Goal: Task Accomplishment & Management: Manage account settings

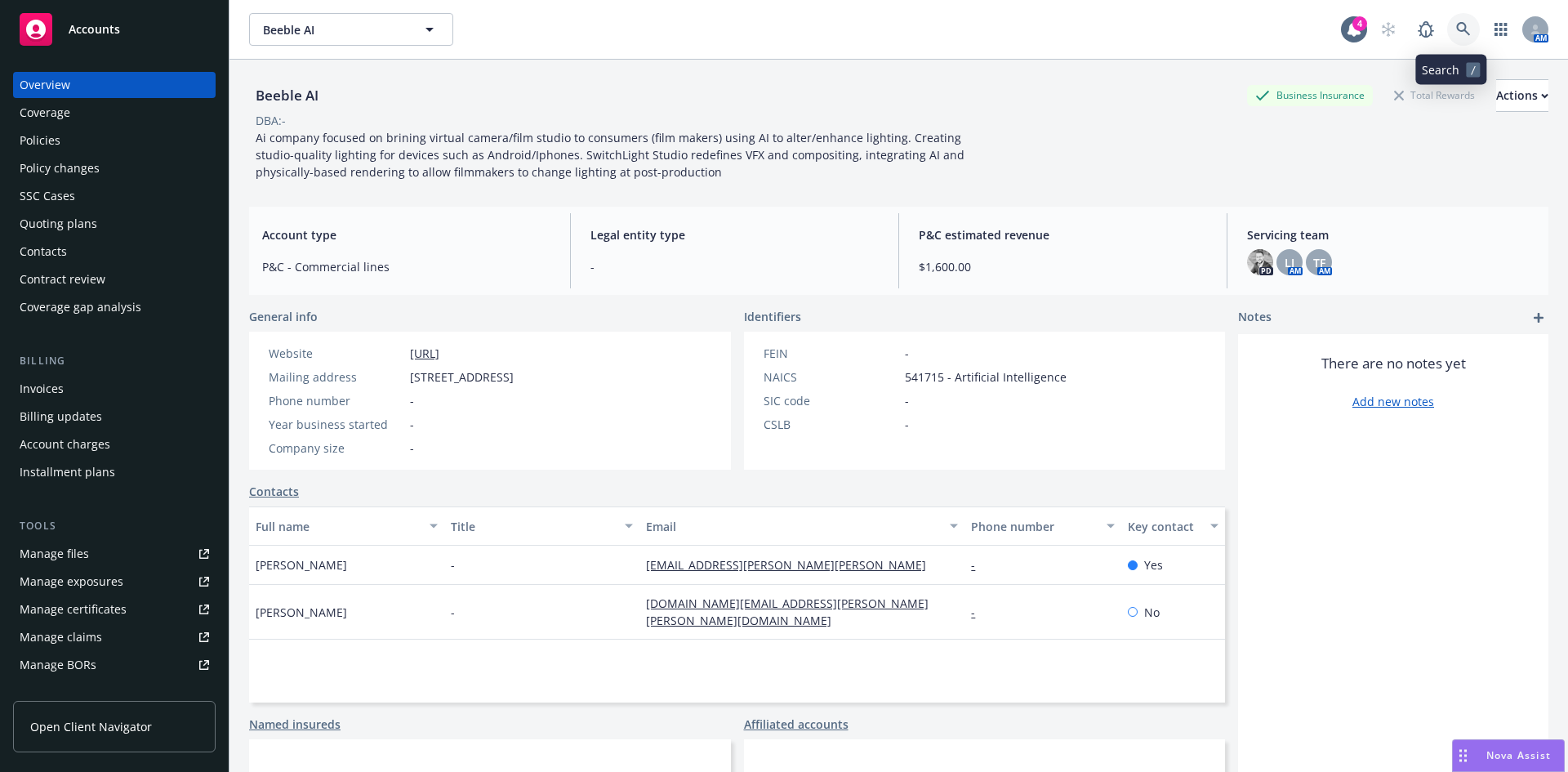
click at [1449, 17] on link at bounding box center [1464, 30] width 33 height 33
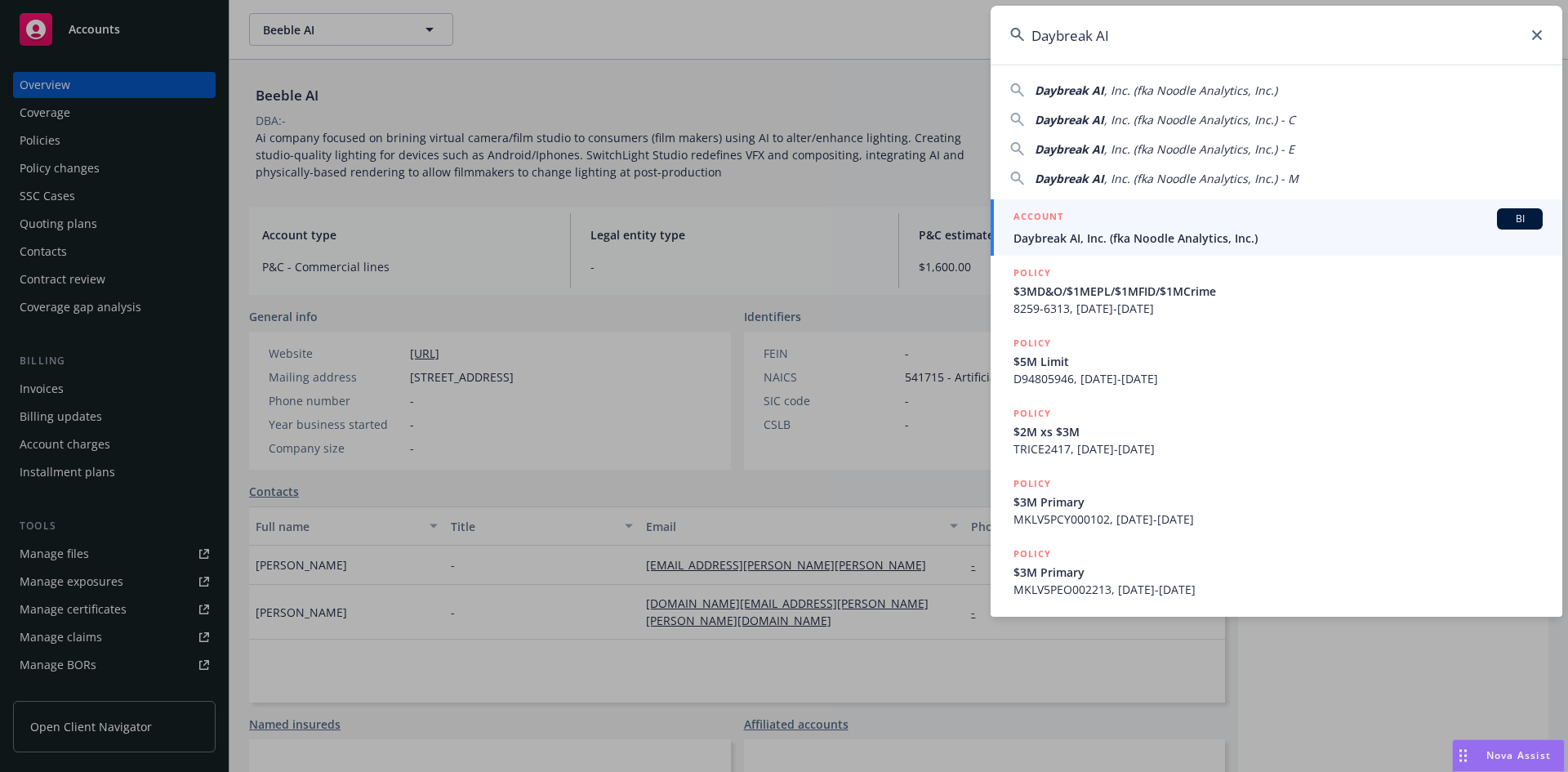
type input "Daybreak AI"
click at [1117, 238] on span "Daybreak AI, Inc. (fka Noodle Analytics, Inc.)" at bounding box center [1279, 238] width 530 height 17
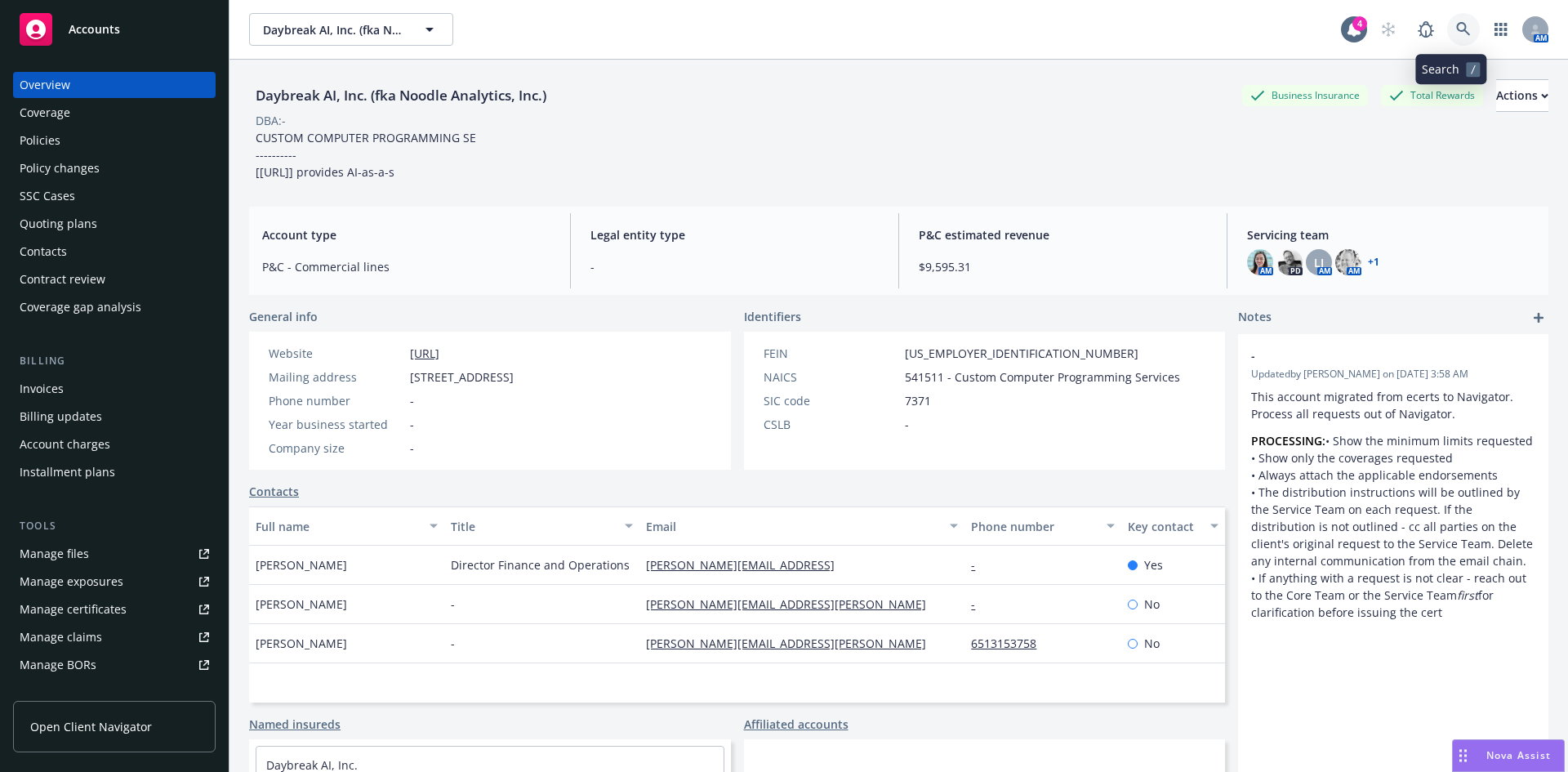
click at [1463, 35] on link at bounding box center [1464, 30] width 33 height 33
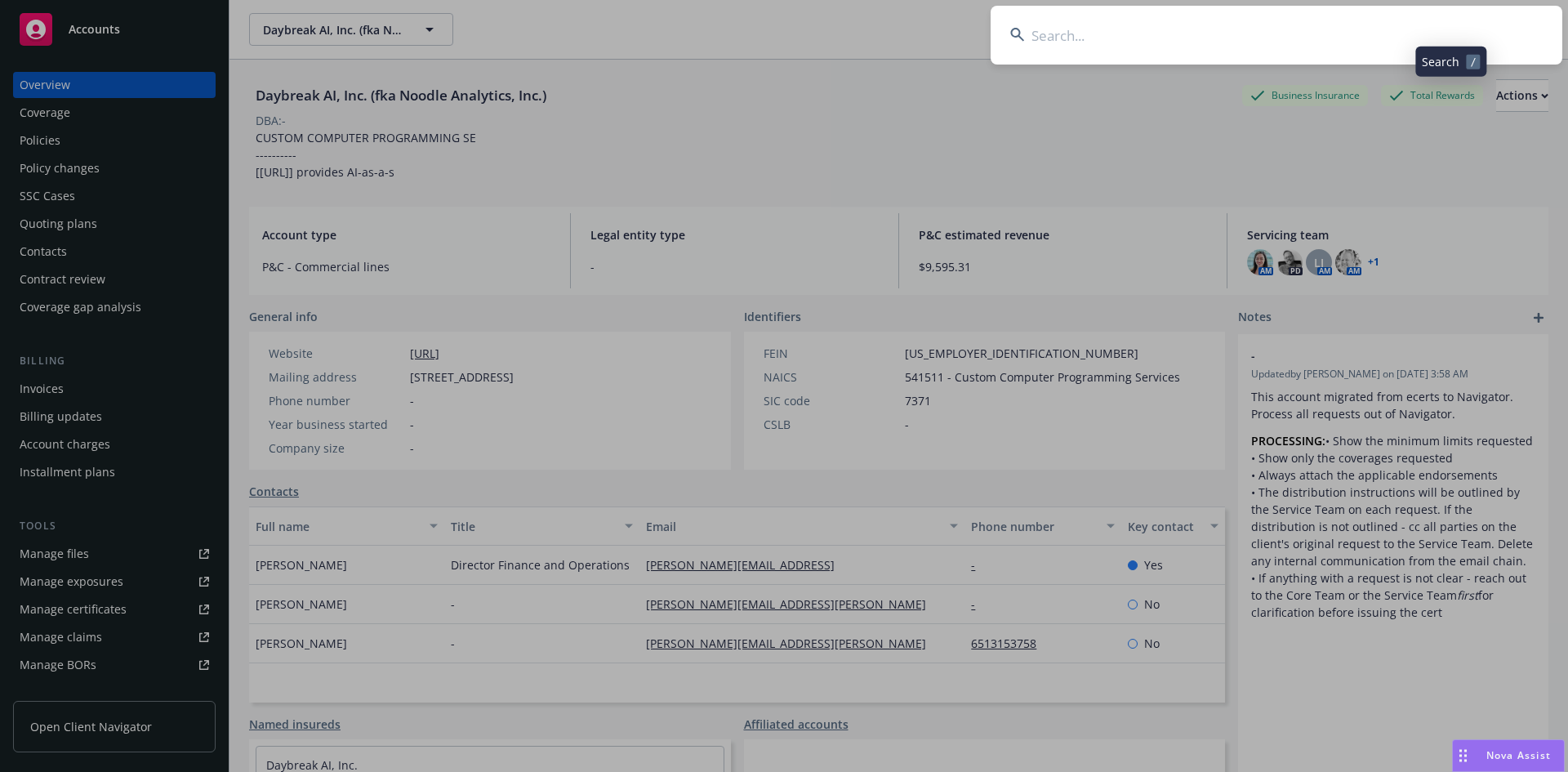
type input "Daybreak A"
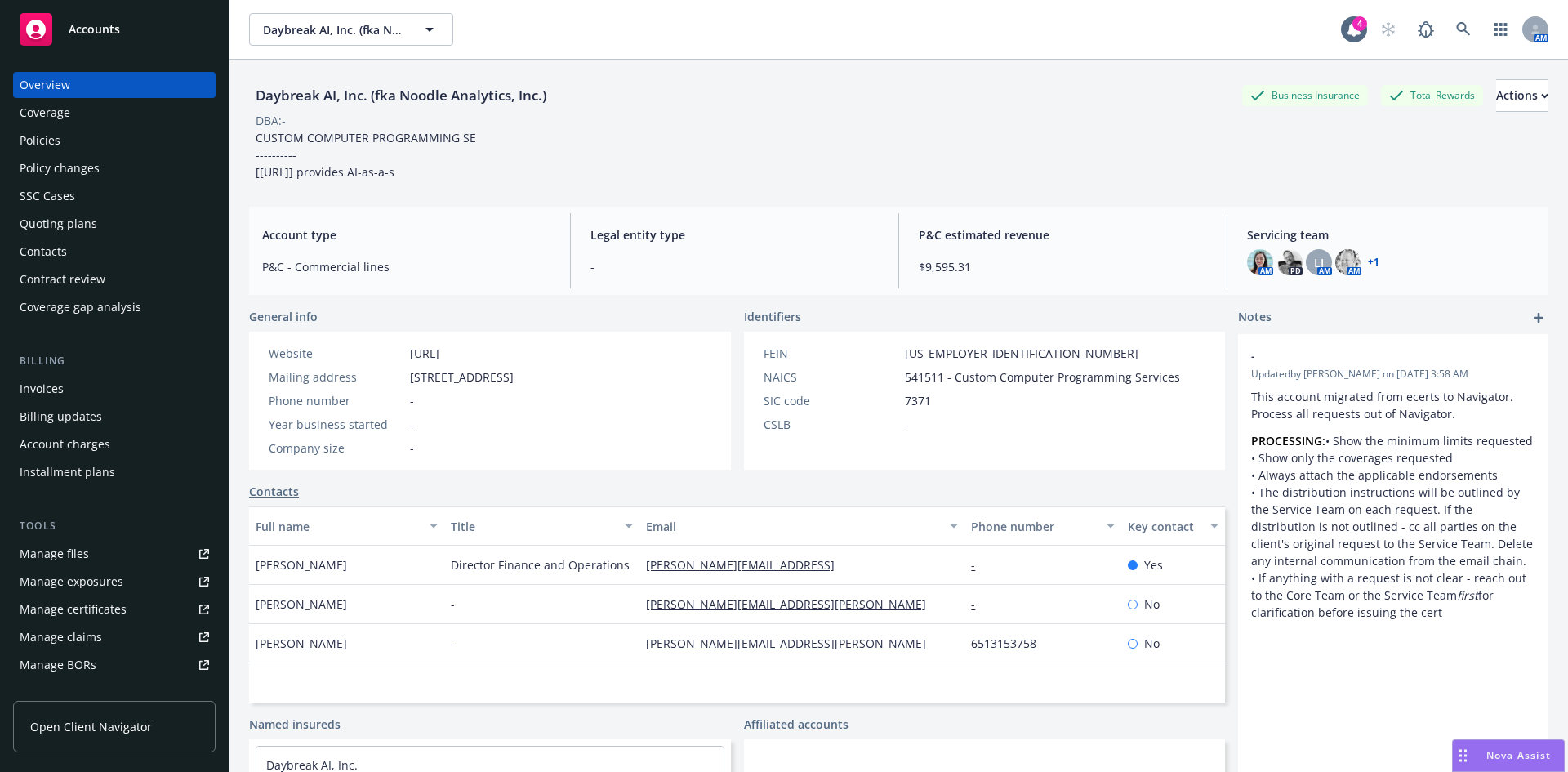
click at [63, 390] on div "Invoices" at bounding box center [114, 389] width 189 height 26
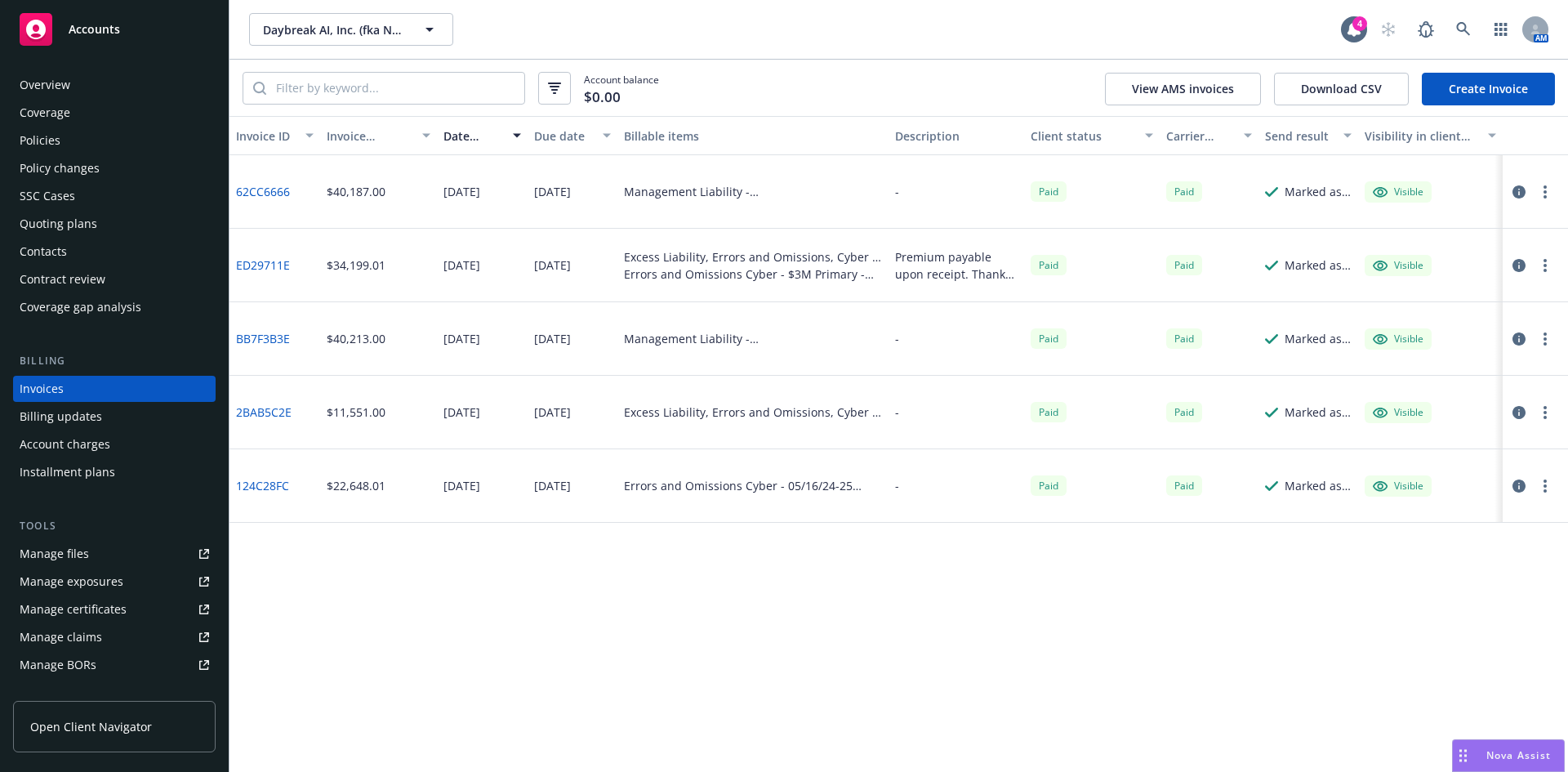
drag, startPoint x: 24, startPoint y: 119, endPoint x: 57, endPoint y: 141, distance: 39.7
click at [24, 119] on div "Coverage" at bounding box center [45, 113] width 51 height 26
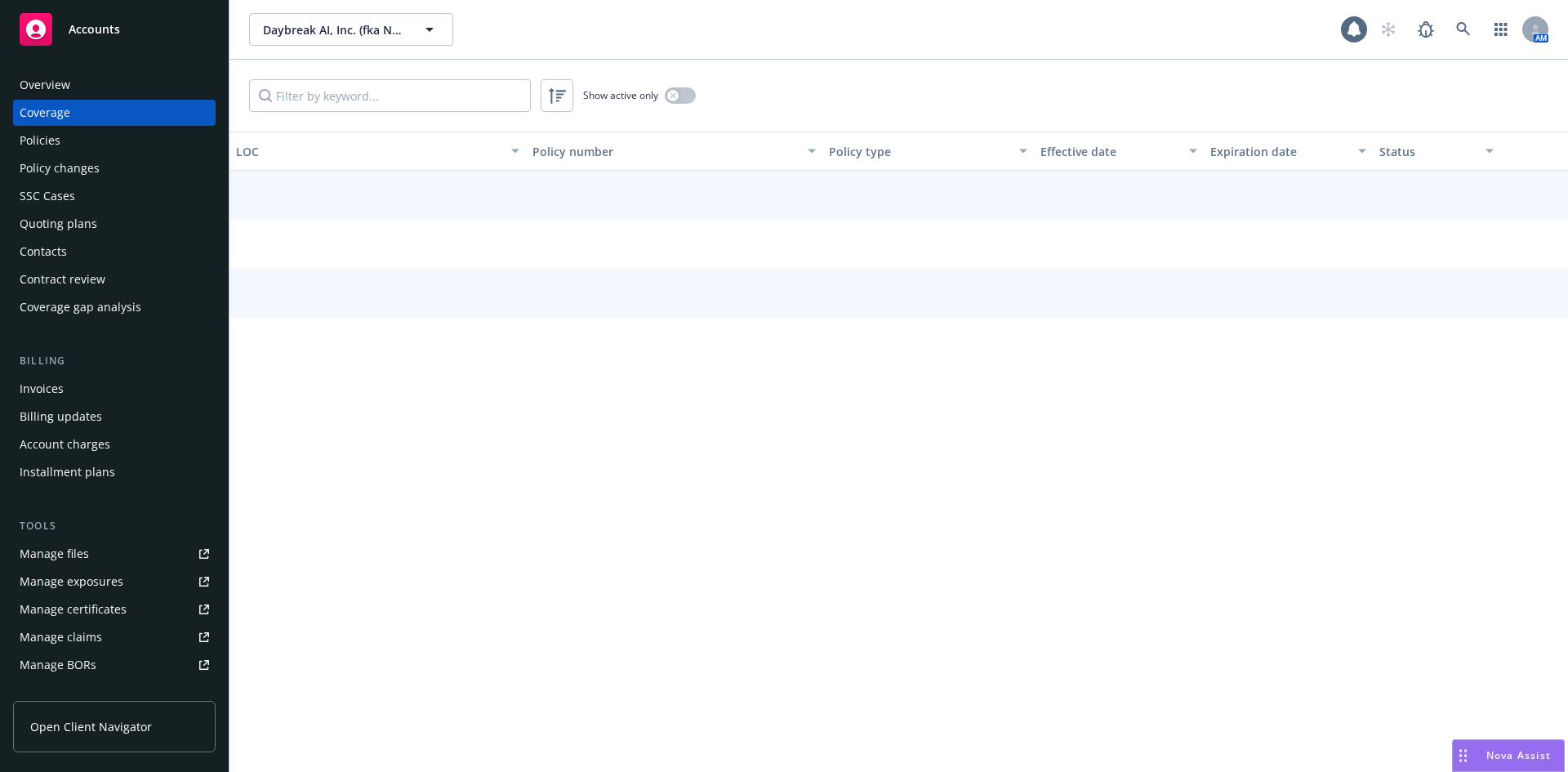
click at [62, 142] on div "Policies" at bounding box center [114, 141] width 189 height 26
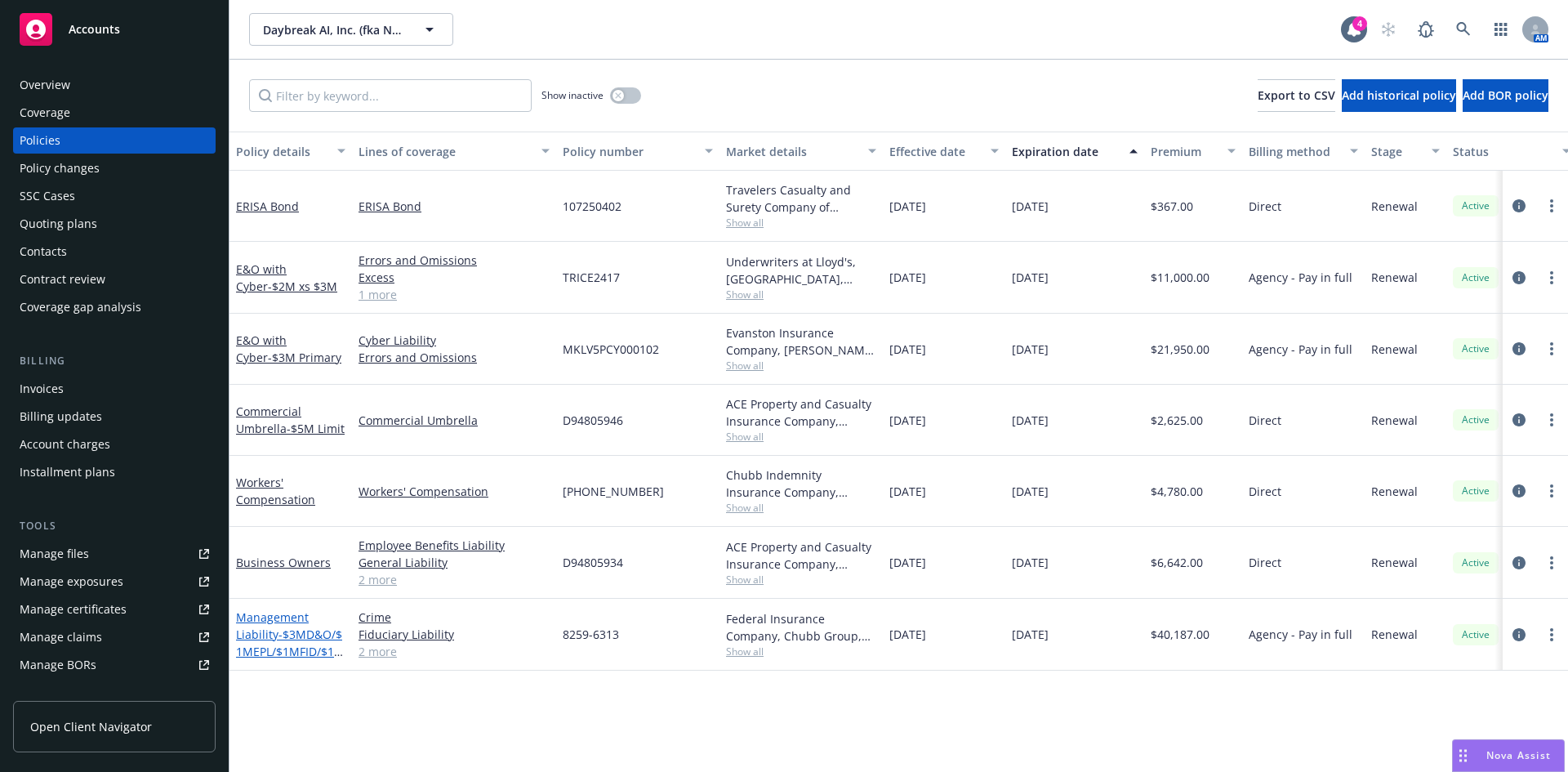
click at [274, 624] on link "Management Liability - $3MD&O/$1MEPL/$1MFID/$1MCrime" at bounding box center [290, 642] width 109 height 67
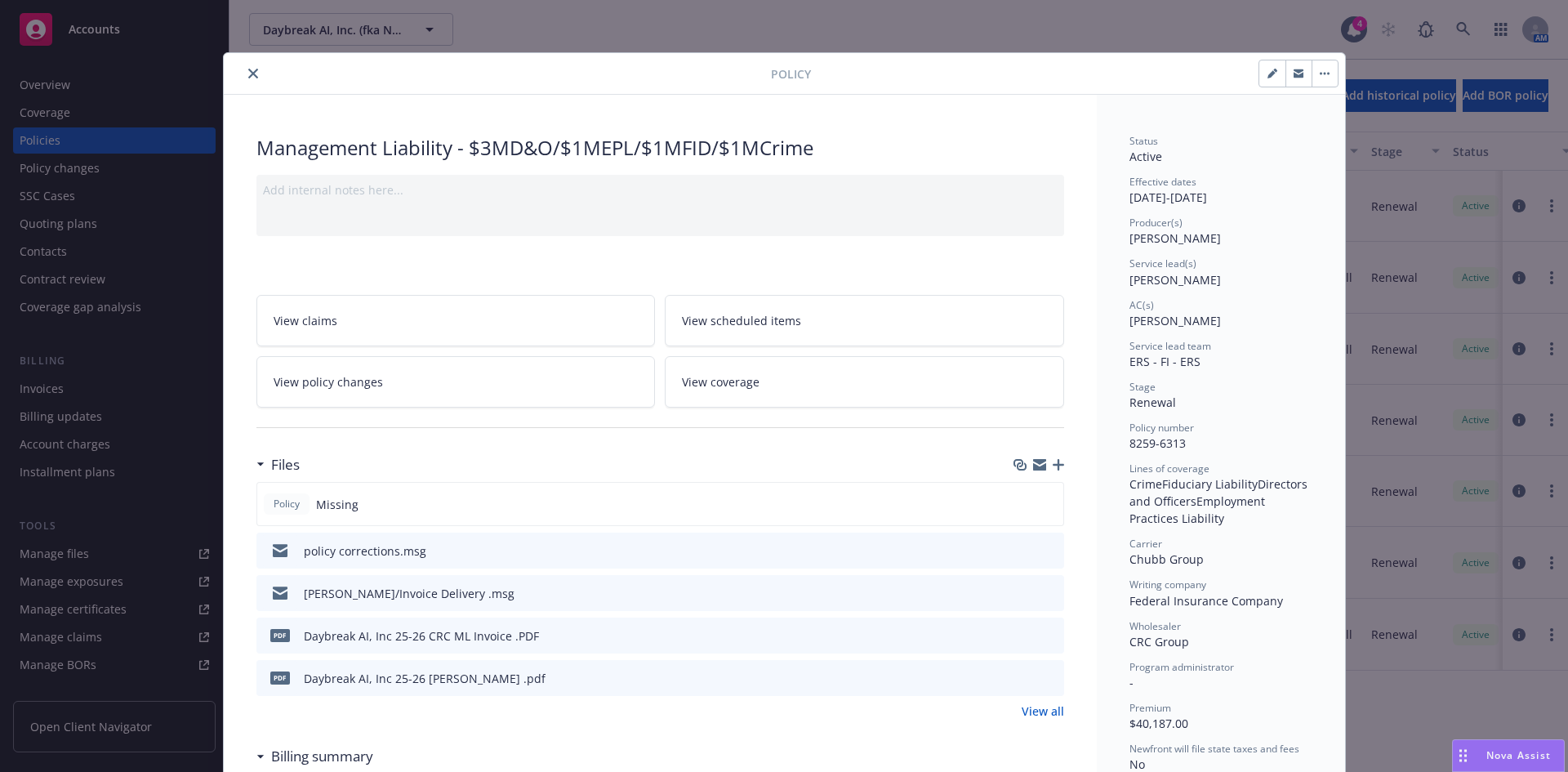
click at [1053, 463] on icon "button" at bounding box center [1059, 465] width 12 height 12
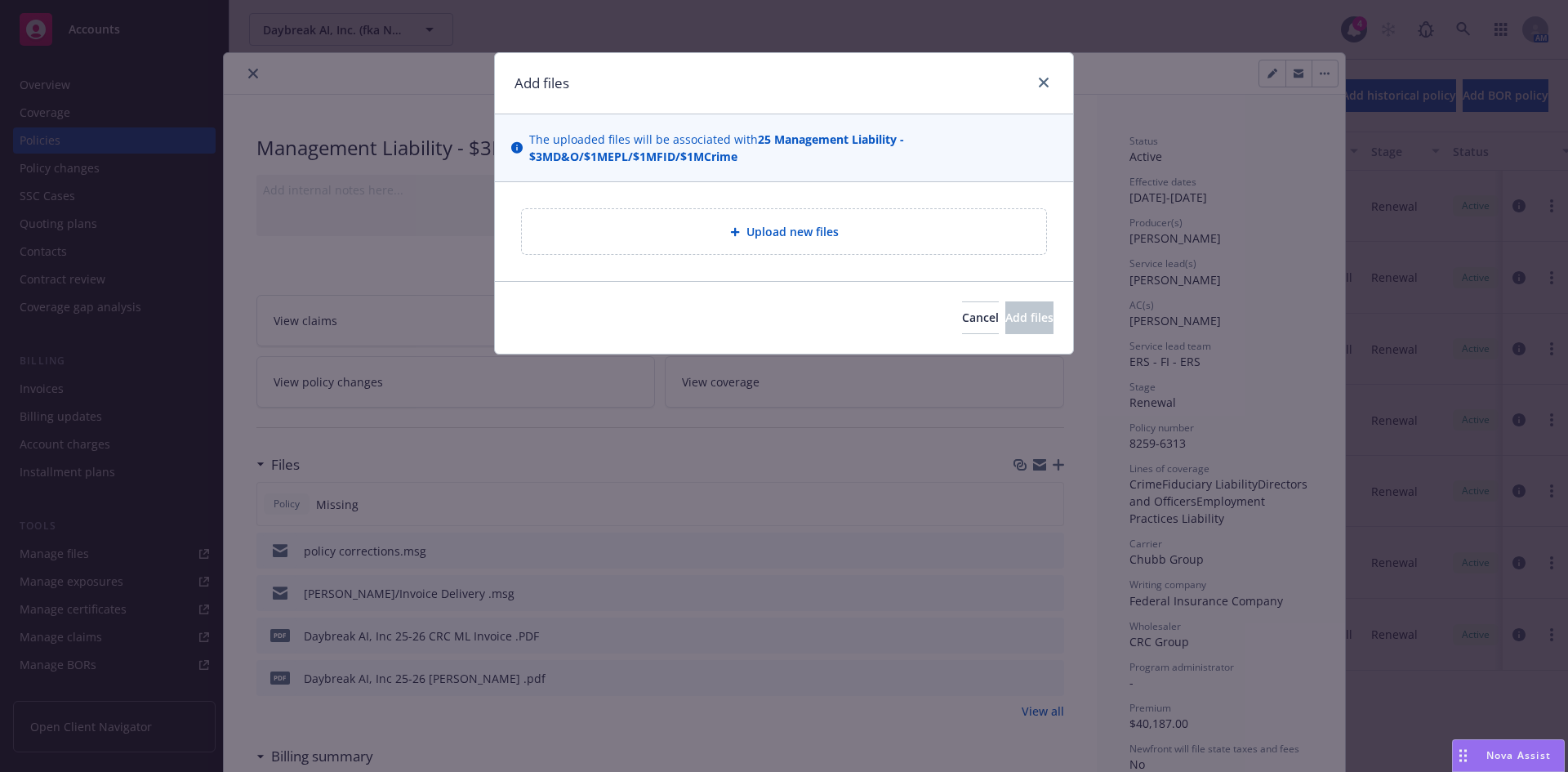
type textarea "x"
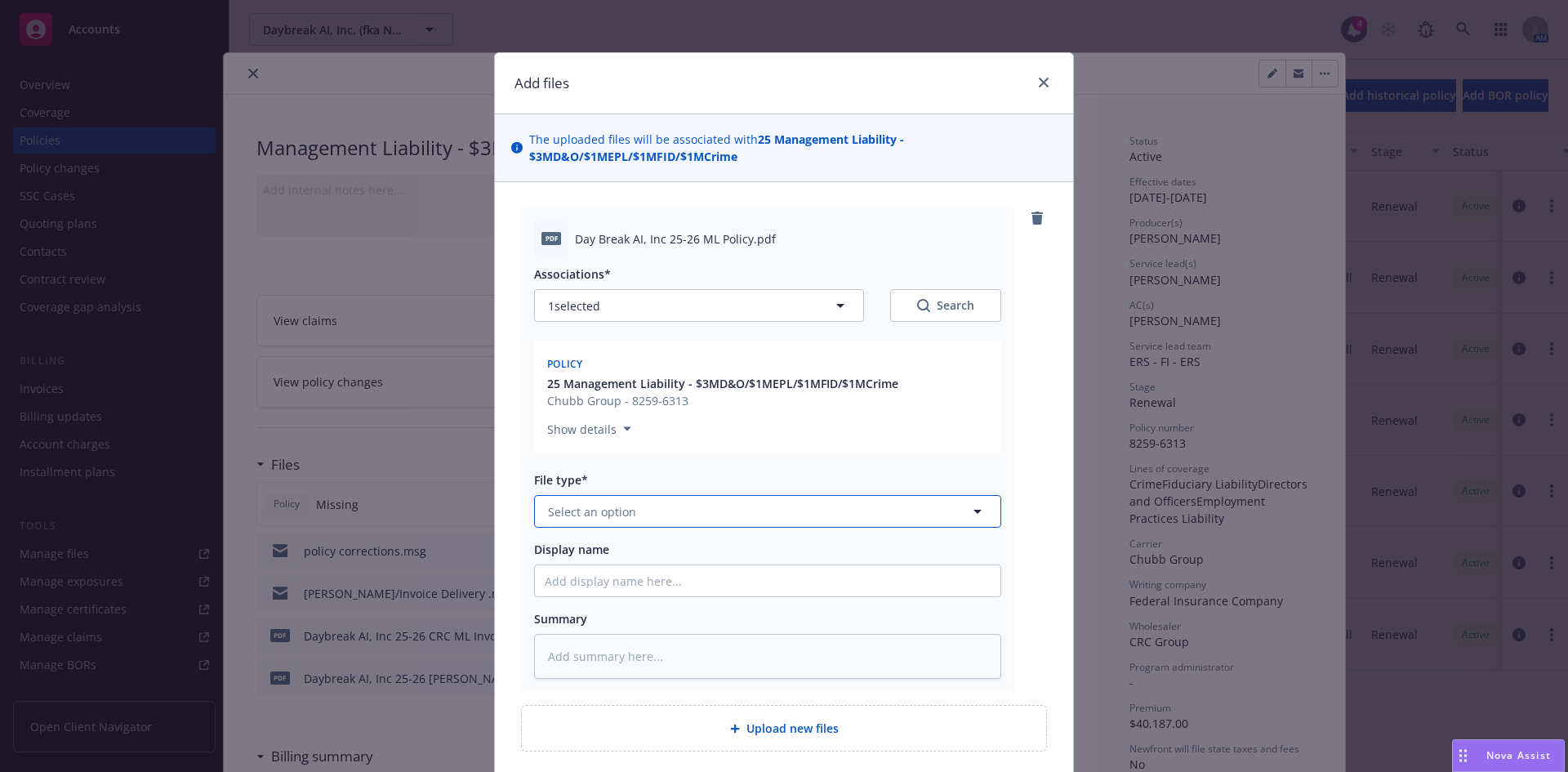
click at [567, 514] on span "Select an option" at bounding box center [592, 511] width 88 height 17
type input "policy"
click at [598, 550] on div "Policy" at bounding box center [768, 557] width 446 height 24
click at [576, 580] on input "Display name" at bounding box center [768, 580] width 465 height 31
paste input "Endorsement #5 was added to correct the typo on the name of insured on the decl…"
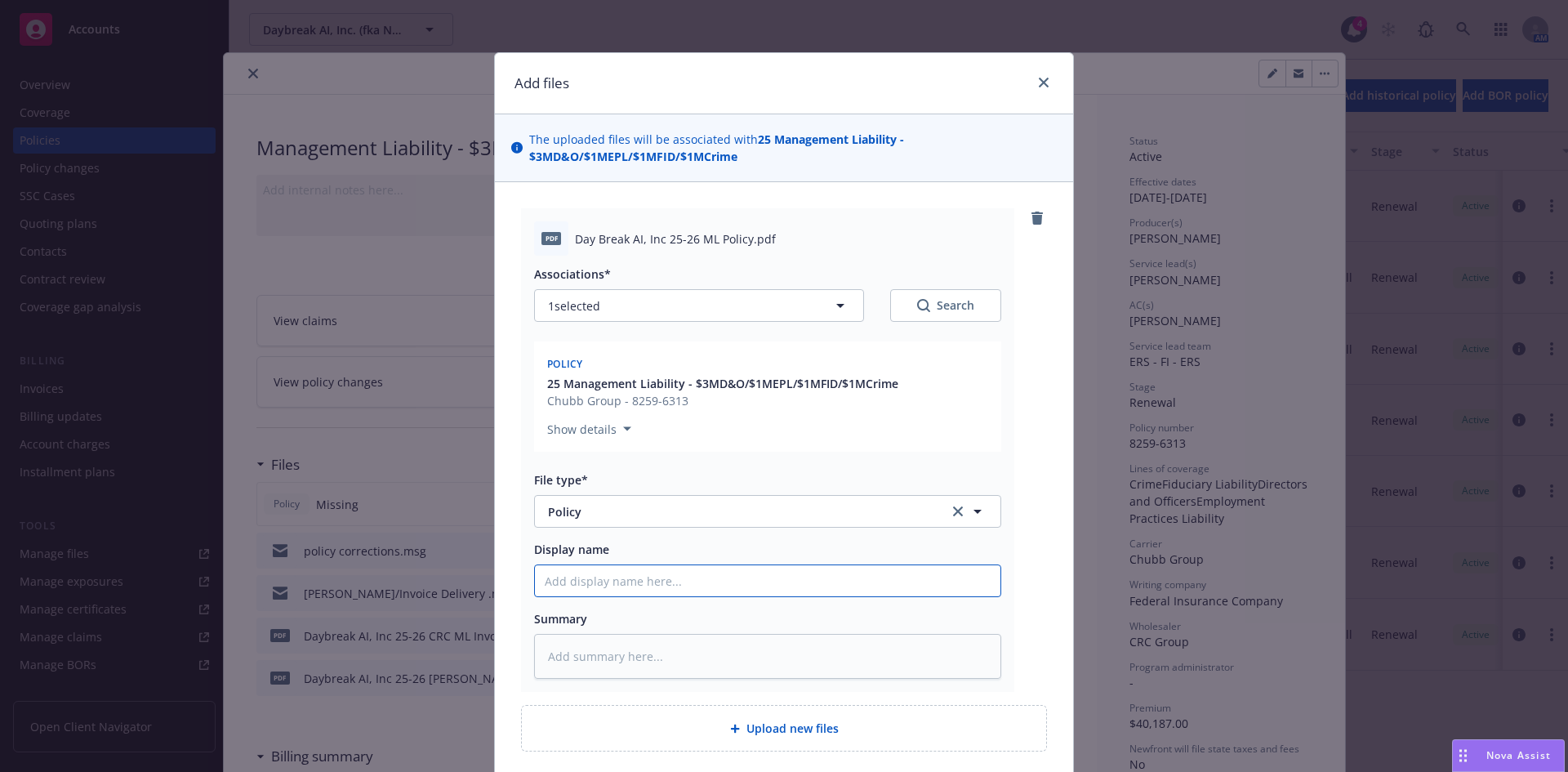
type textarea "x"
type input "Endorsement #5 was added to correct the typo on the name of insured on the decl…"
click at [611, 589] on input "Endorsement #5 was added to correct the typo on the name of insured on the decl…" at bounding box center [768, 580] width 465 height 31
click at [612, 589] on input "Endorsement #5 was added to correct the typo on the name of insured on the decl…" at bounding box center [768, 580] width 465 height 31
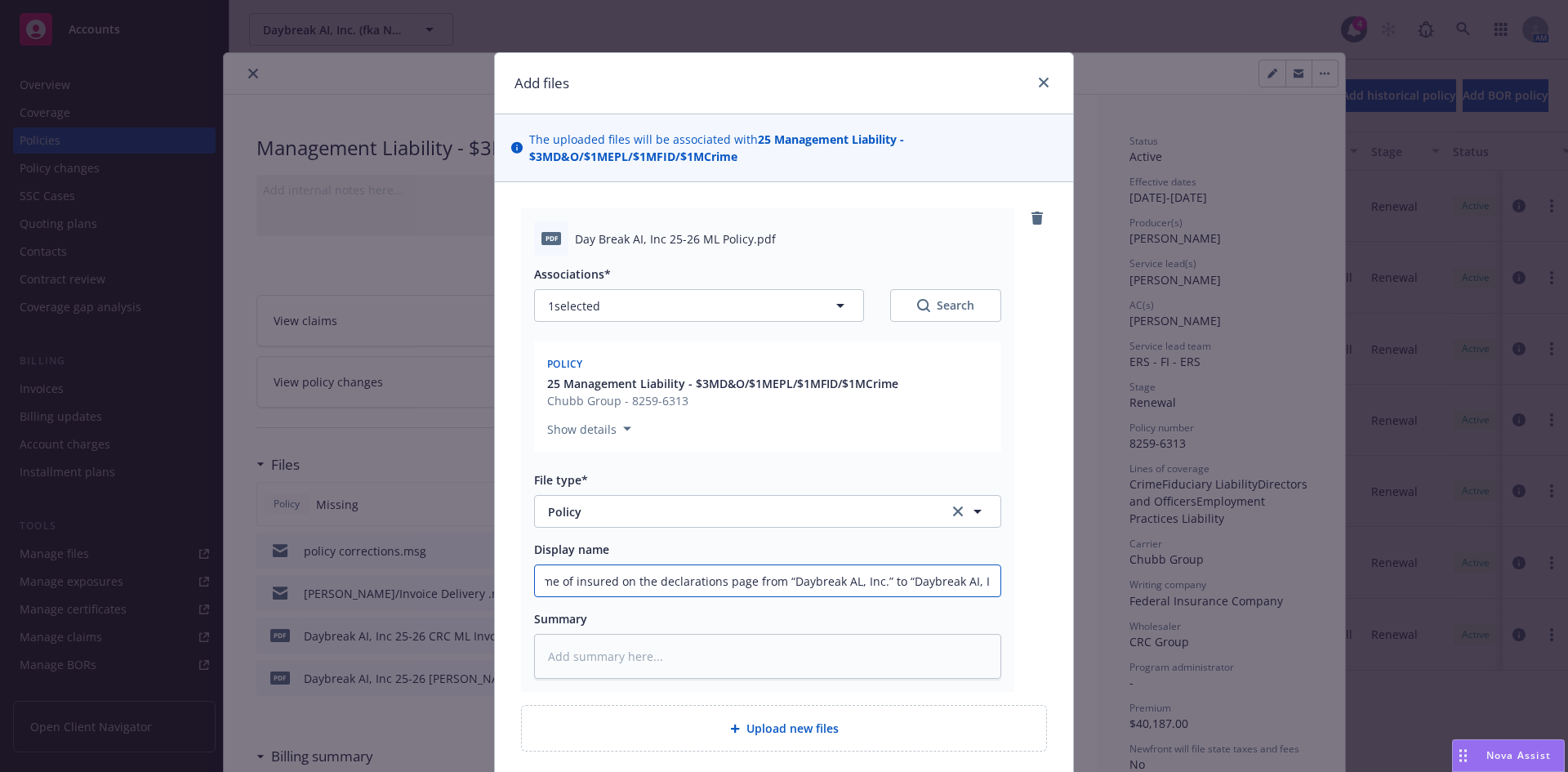
click at [612, 589] on input "Endorsement #5 was added to correct the typo on the name of insured on the decl…" at bounding box center [768, 580] width 465 height 31
type textarea "x"
click at [597, 585] on input "Display name" at bounding box center [768, 580] width 465 height 31
paste input "Daybreak Al, Inc."
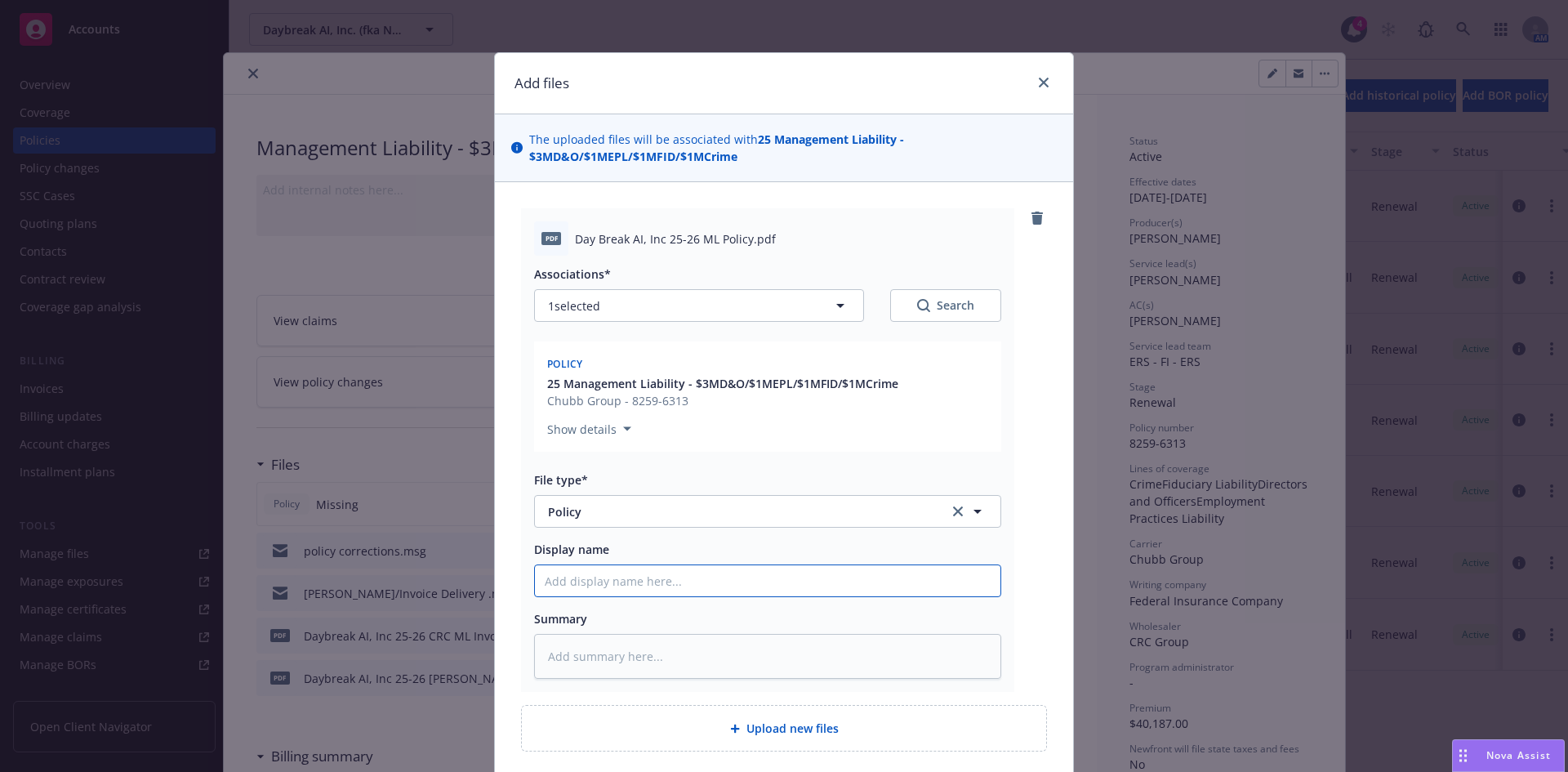
type textarea "x"
type input "Daybreak Al, Inc."
type textarea "x"
type input "Daybreak Al, Inc."
type textarea "x"
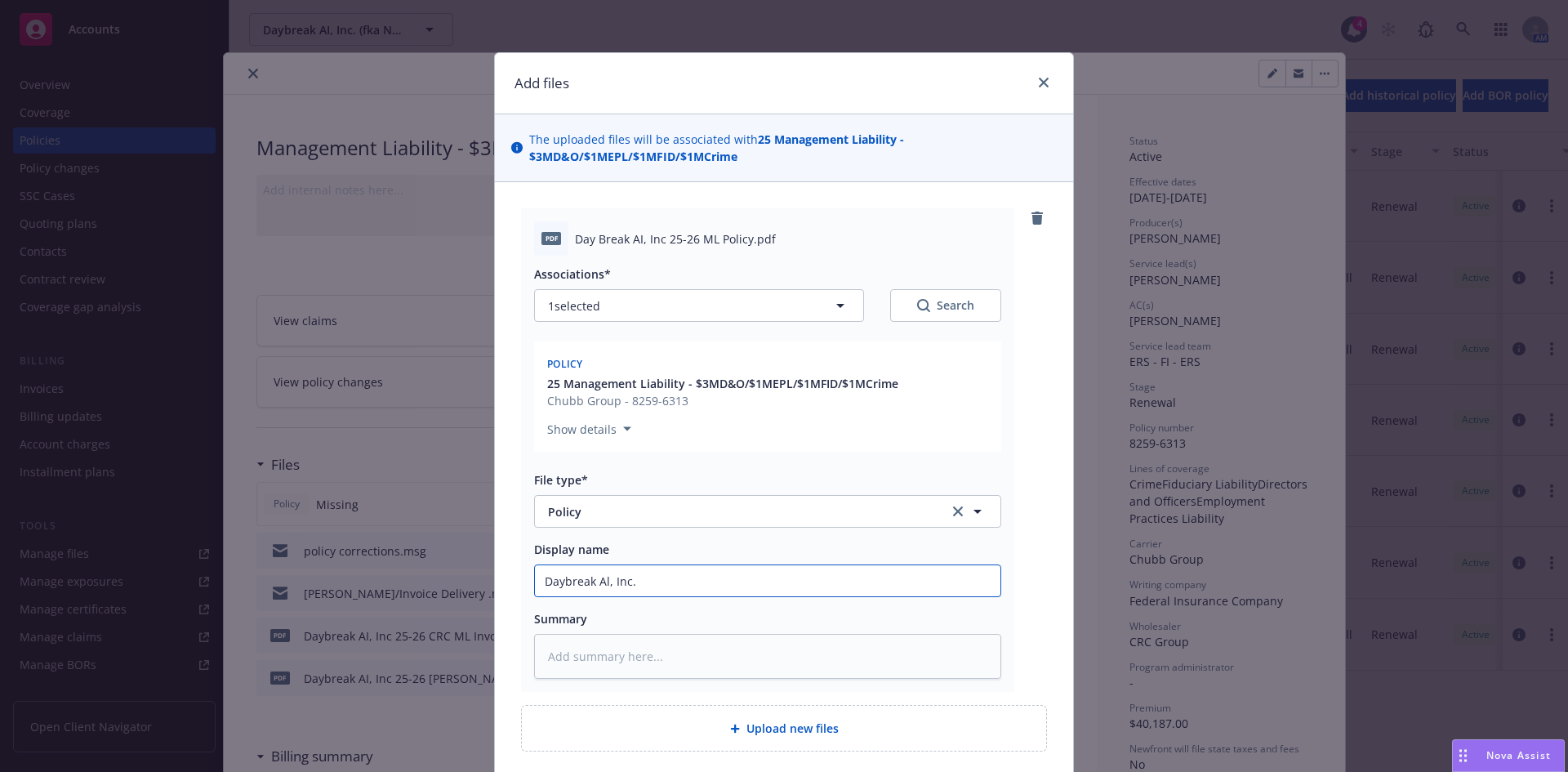
type input "Daybreak Al, Inc. 2"
type textarea "x"
type input "Daybreak Al, Inc. 25"
type textarea "x"
type input "Daybreak Al, Inc. 25-"
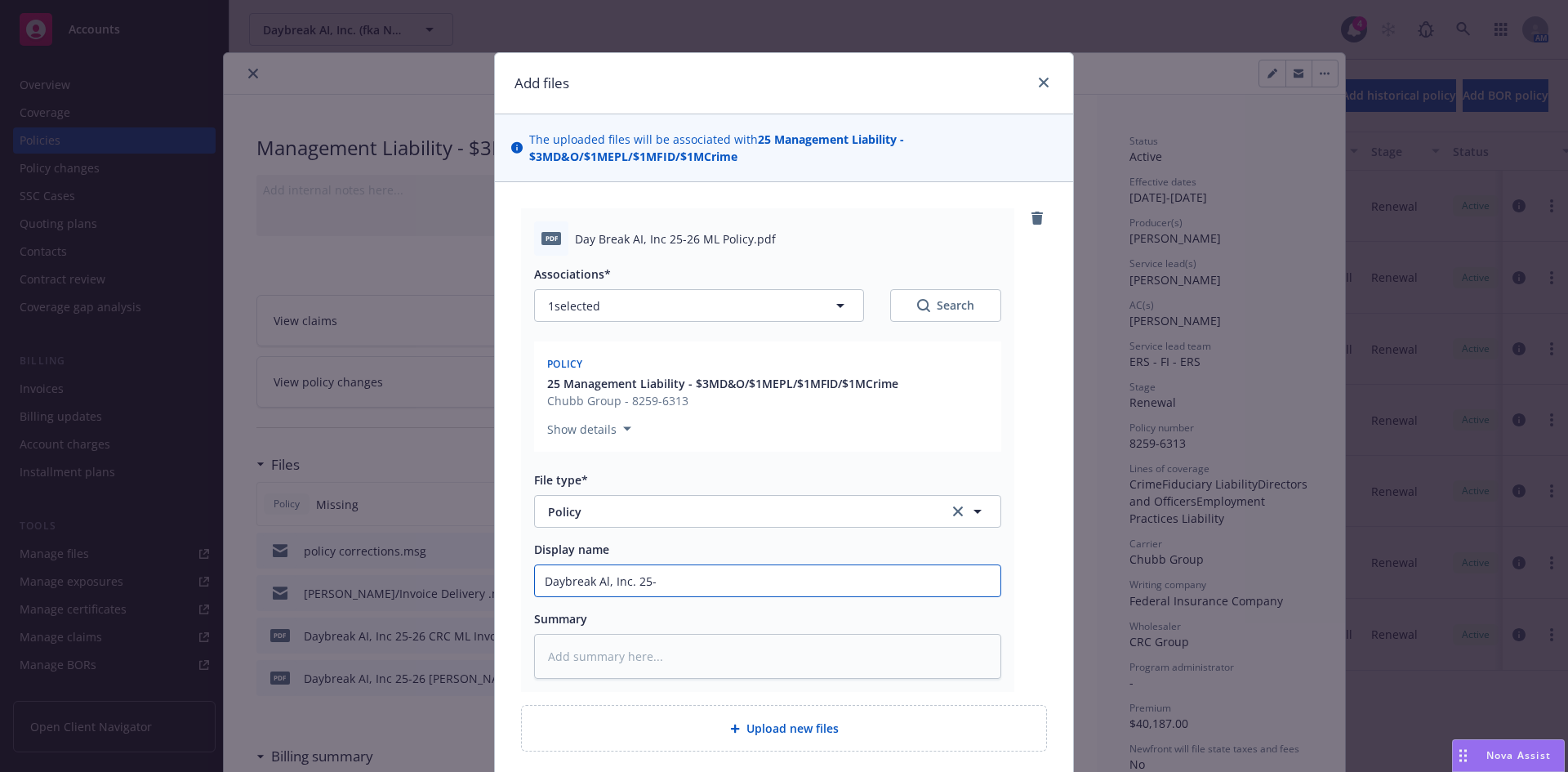
type textarea "x"
type input "Daybreak Al, Inc. 25-2"
type textarea "x"
type input "Daybreak Al, Inc. 25-26"
type textarea "x"
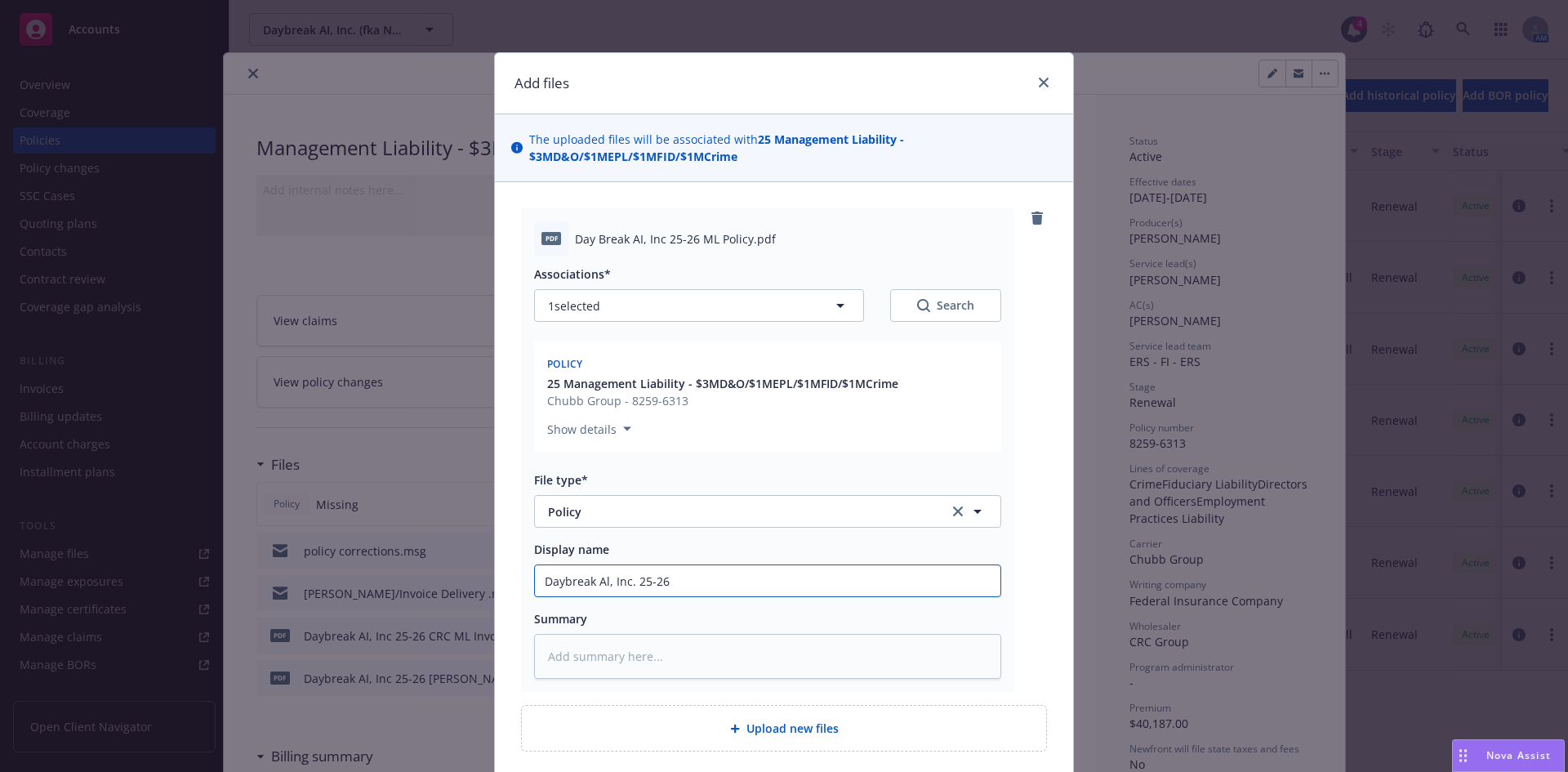
type input "Daybreak Al, Inc. 25-26"
type textarea "x"
type input "Daybreak Al, Inc. 25-26 M"
type textarea "x"
type input "Daybreak Al, Inc. 25-26 ML"
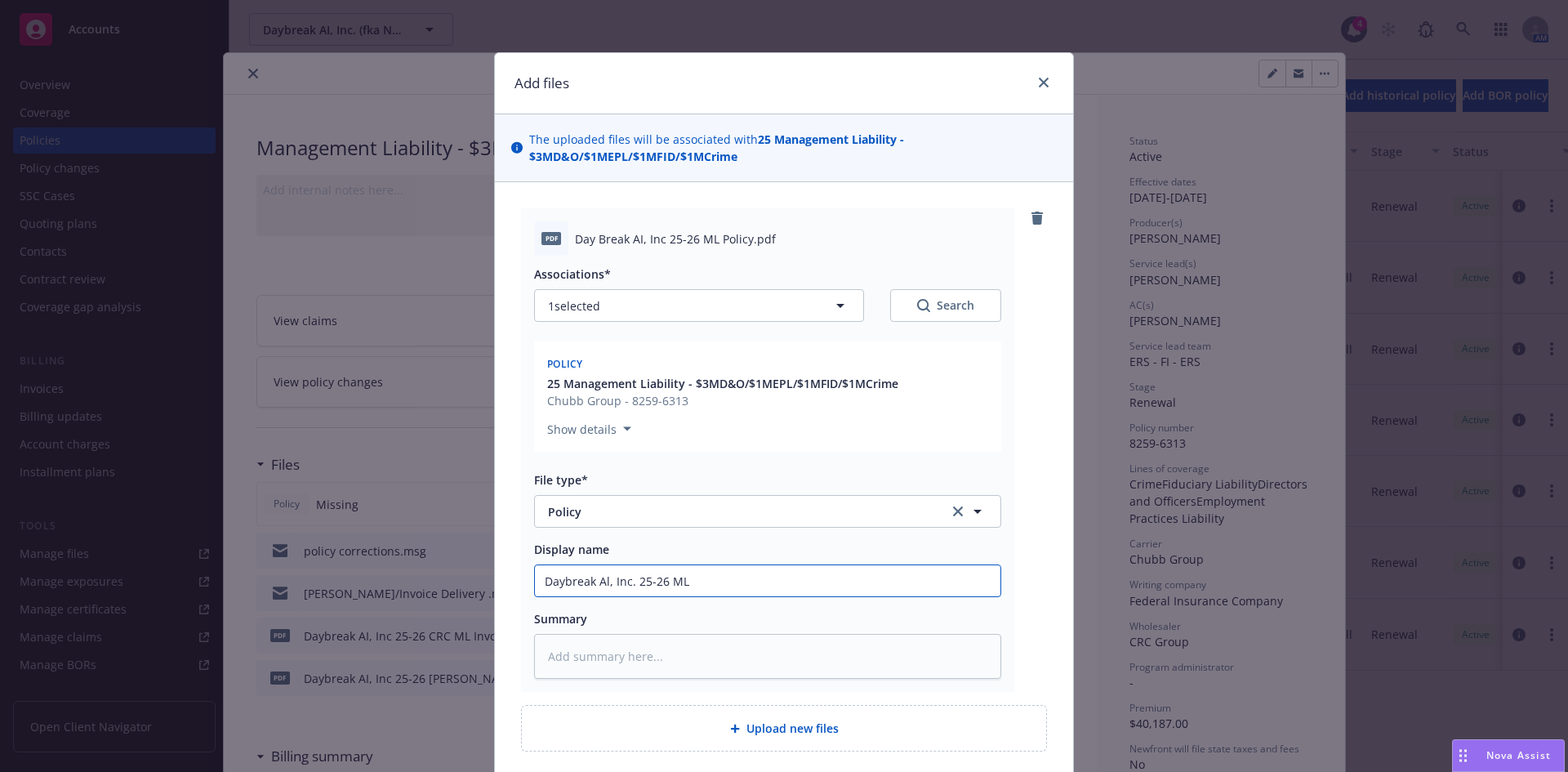
type textarea "x"
type input "Daybreak Al, Inc. 25-26 ML P"
type textarea "x"
type input "Daybreak Al, Inc. 25-26 ML Po"
type textarea "x"
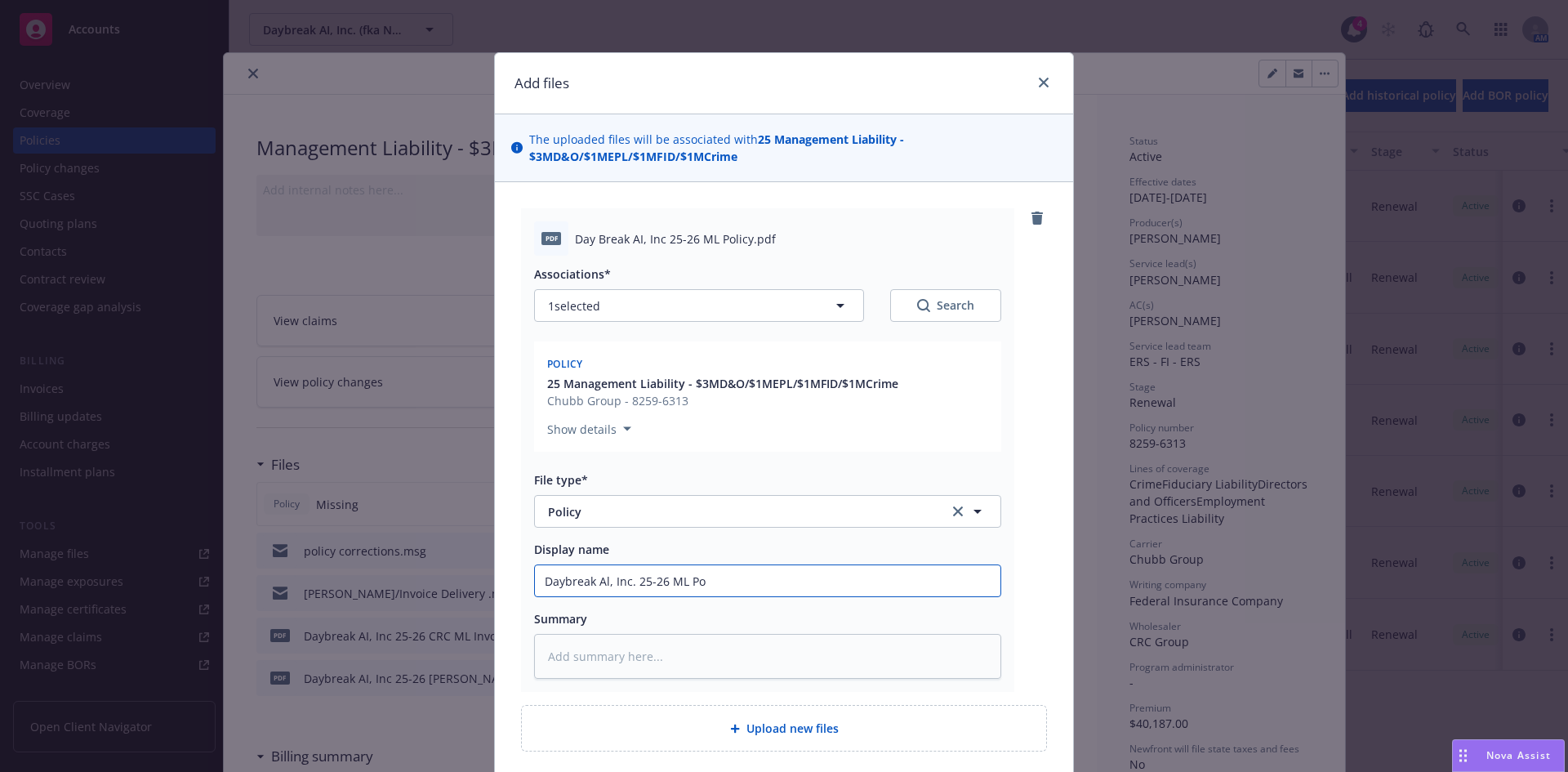
type input "Daybreak Al, Inc. 25-26 ML Pol"
type textarea "x"
type input "Daybreak Al, Inc. 25-26 [PERSON_NAME]"
type textarea "x"
type input "Daybreak Al, Inc. 25-26 ML Policy"
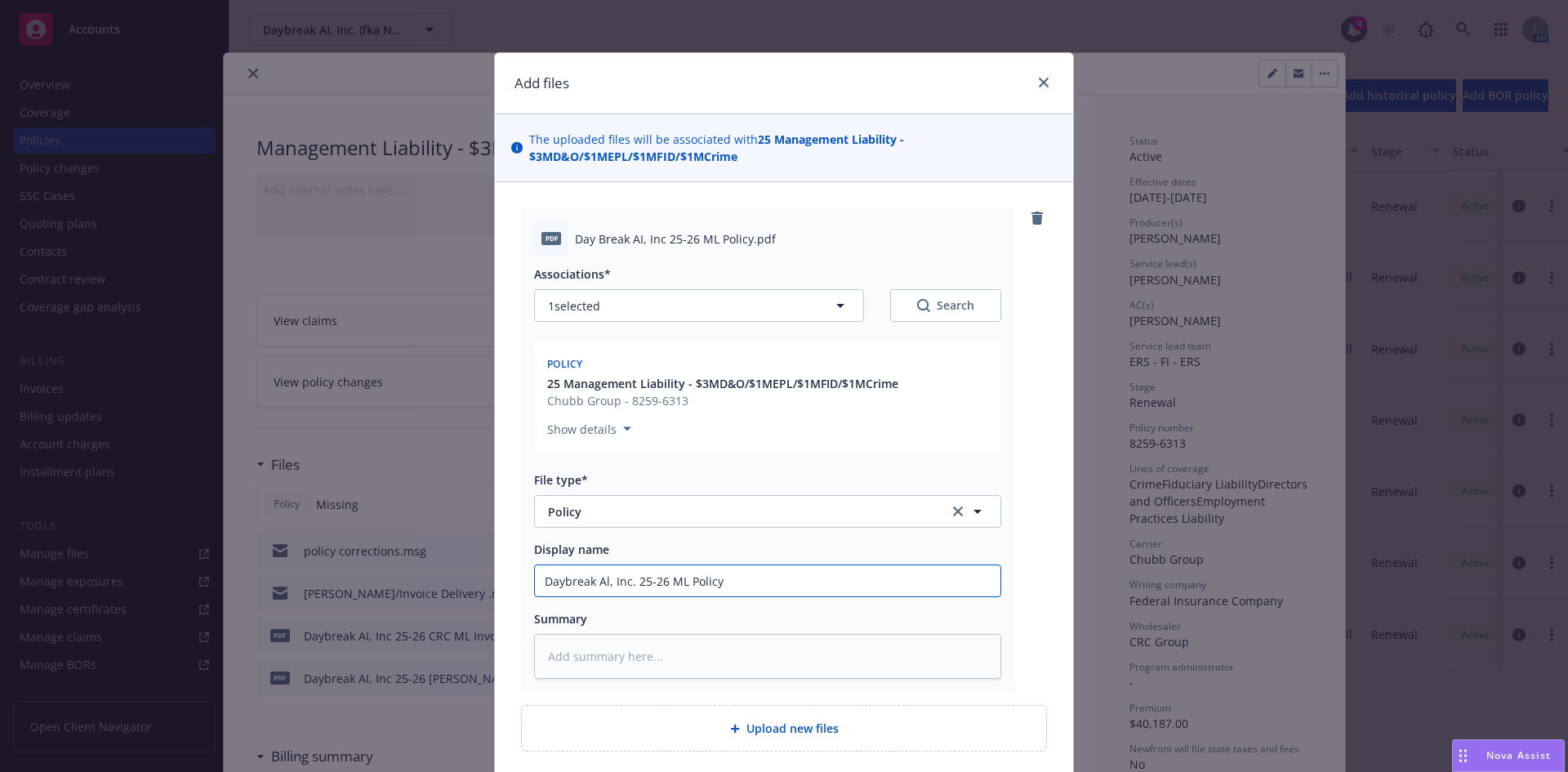
type textarea "x"
type input "Daybreak Al, Inc. 25-26 ML Policy"
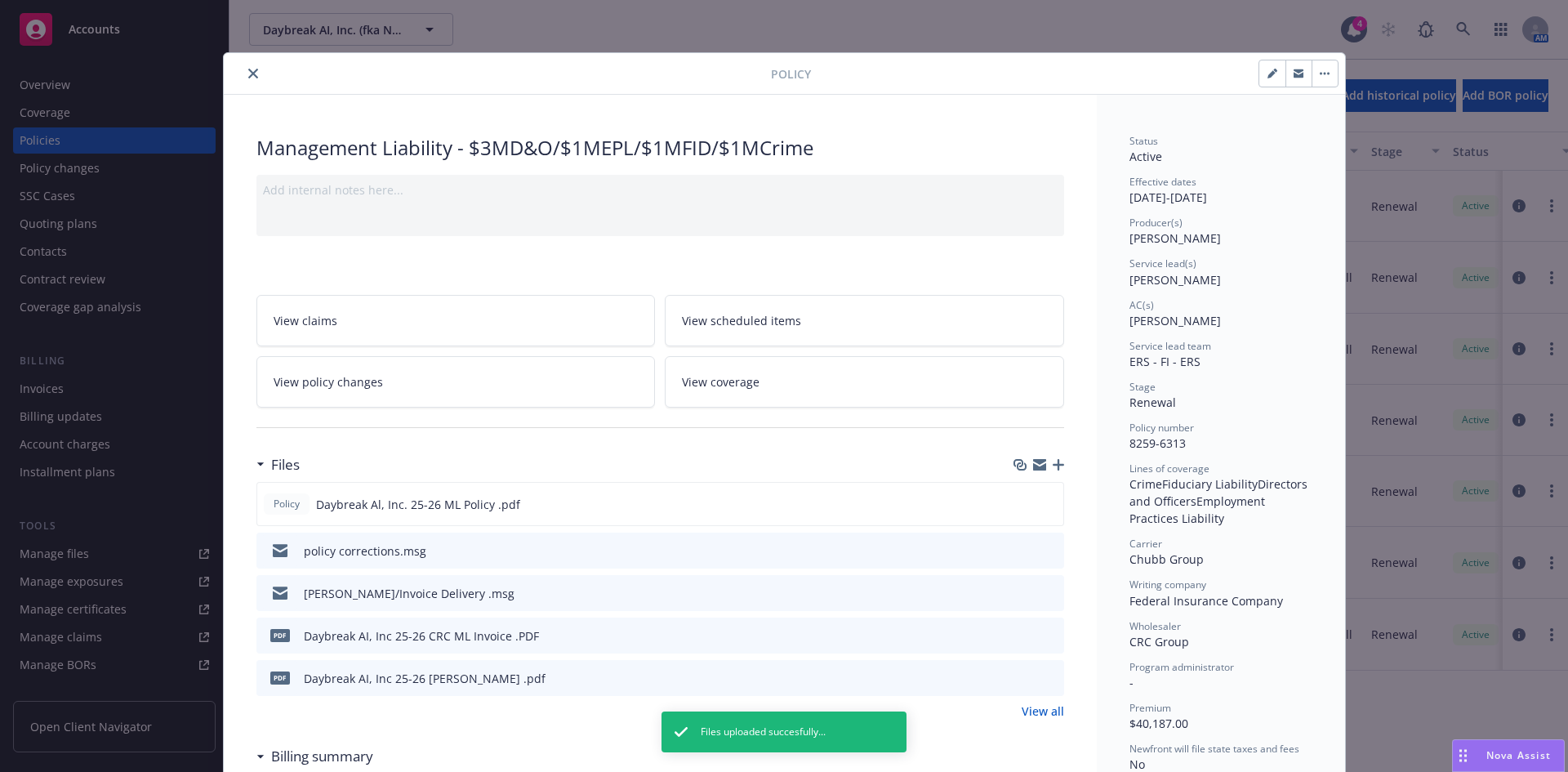
click at [1053, 462] on icon "button" at bounding box center [1059, 465] width 12 height 12
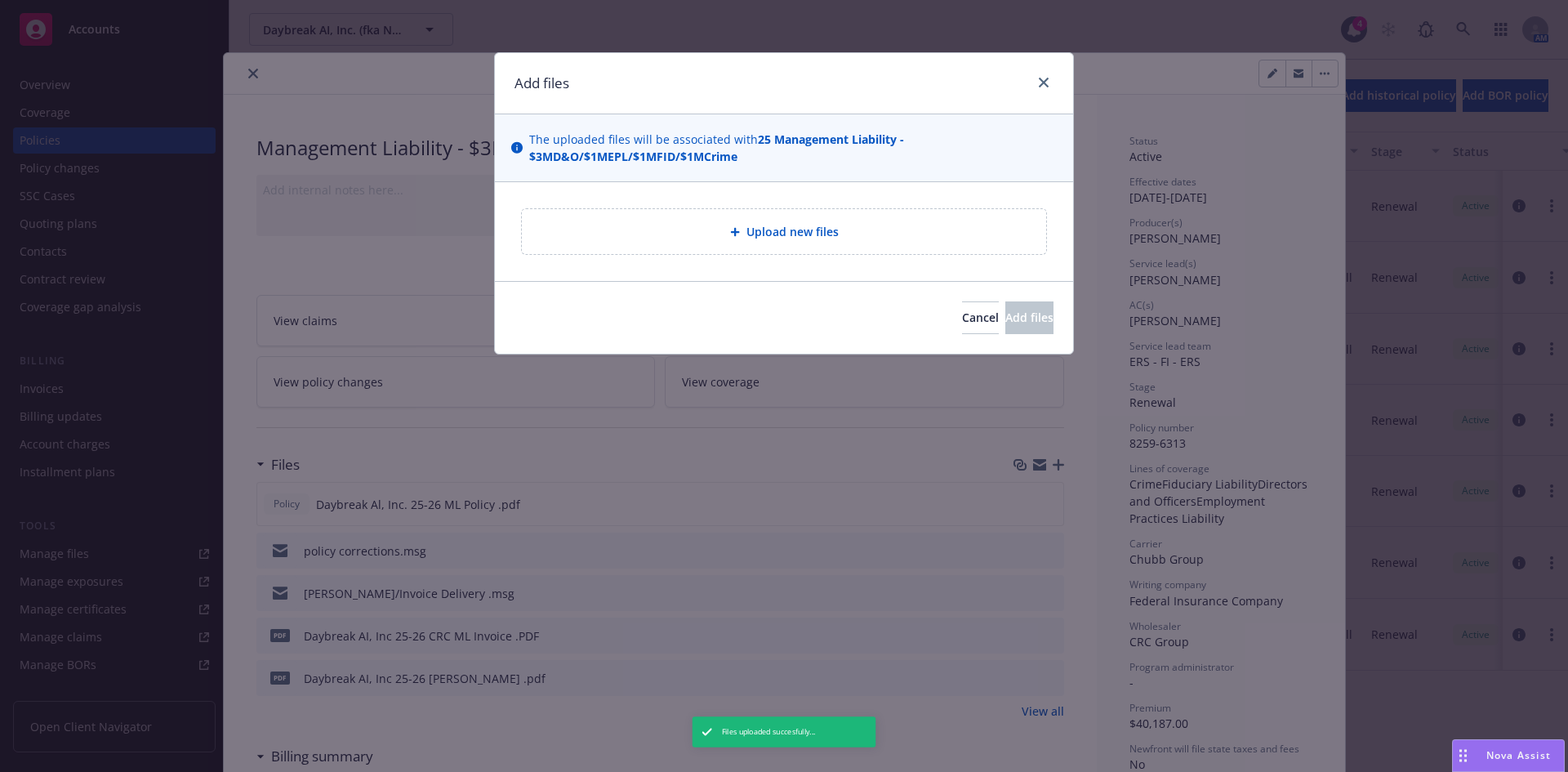
type textarea "x"
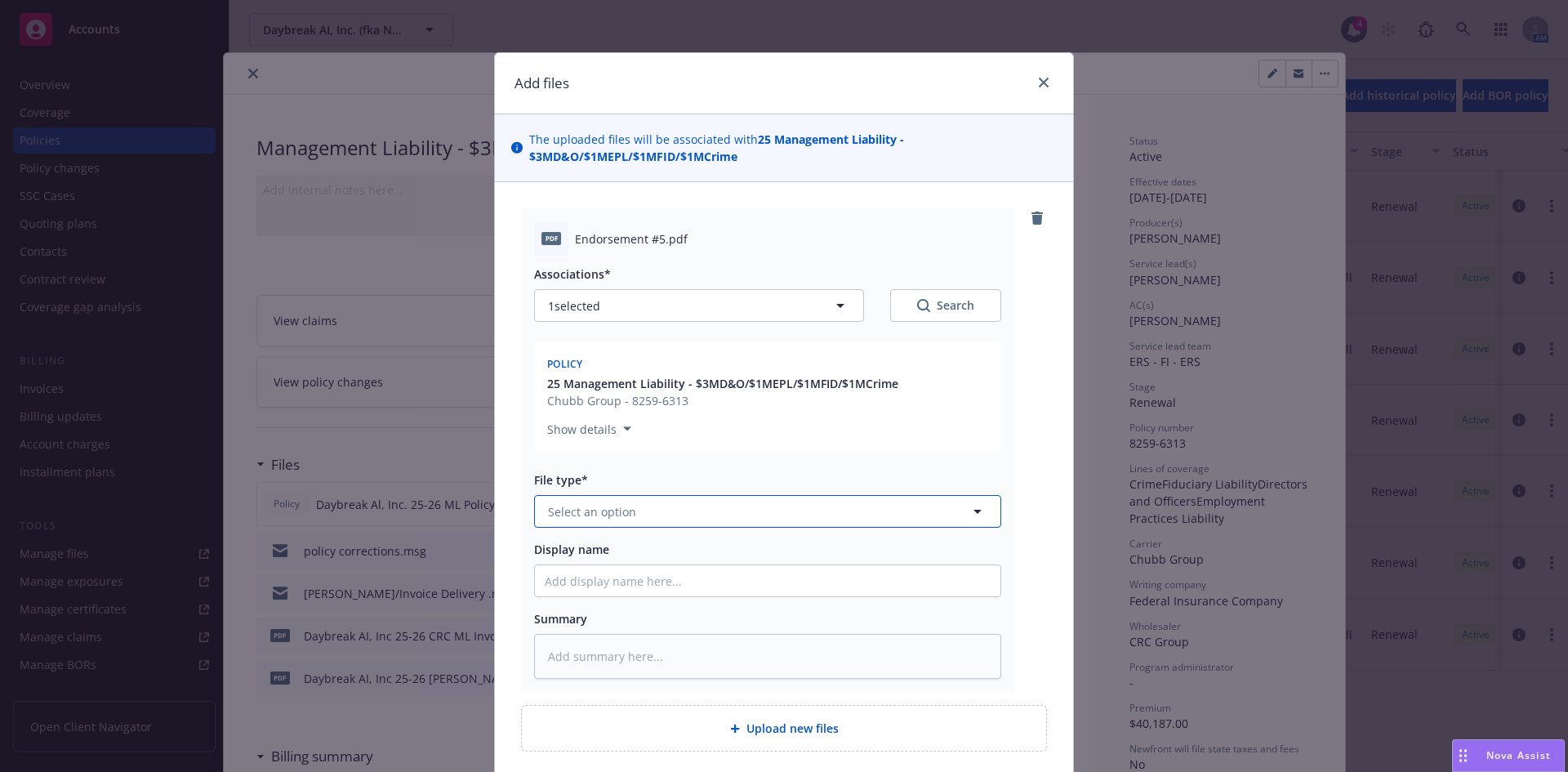
click at [602, 505] on span "Select an option" at bounding box center [592, 511] width 88 height 17
type input "end"
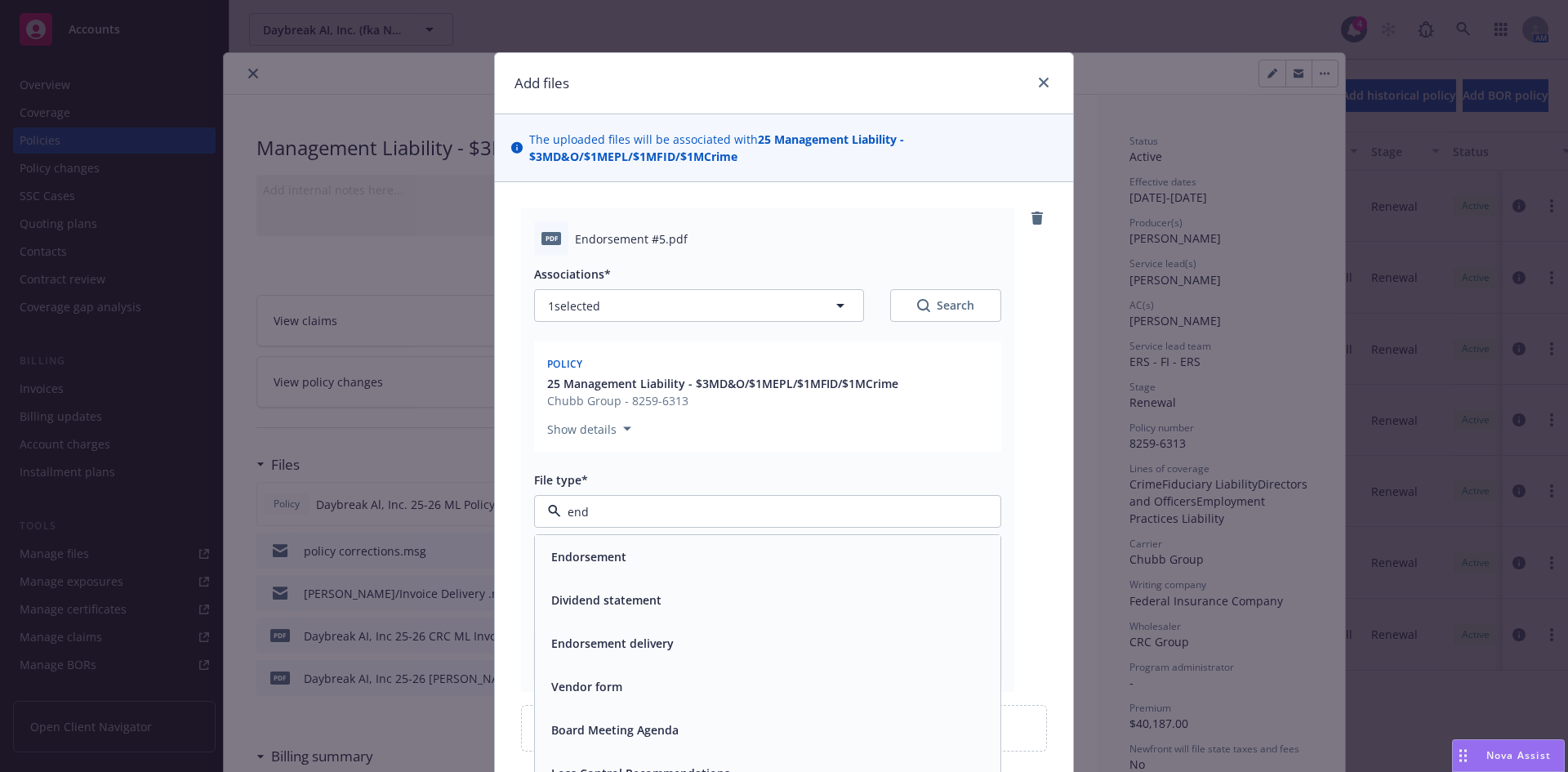
click at [590, 553] on span "Endorsement" at bounding box center [589, 557] width 75 height 17
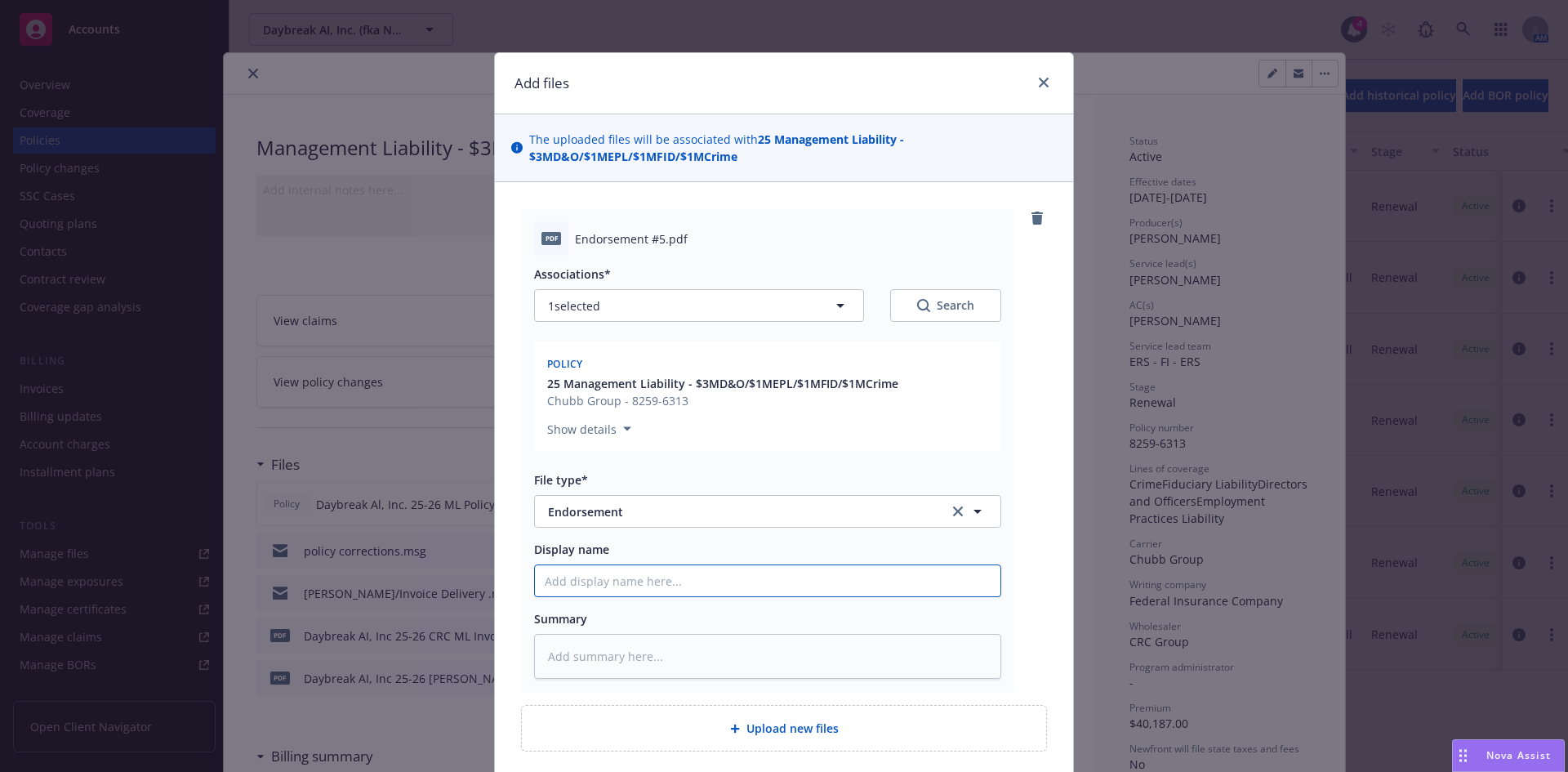
click at [585, 575] on input "Display name" at bounding box center [768, 580] width 465 height 31
type textarea "x"
type input "P"
type textarea "x"
type input "Po"
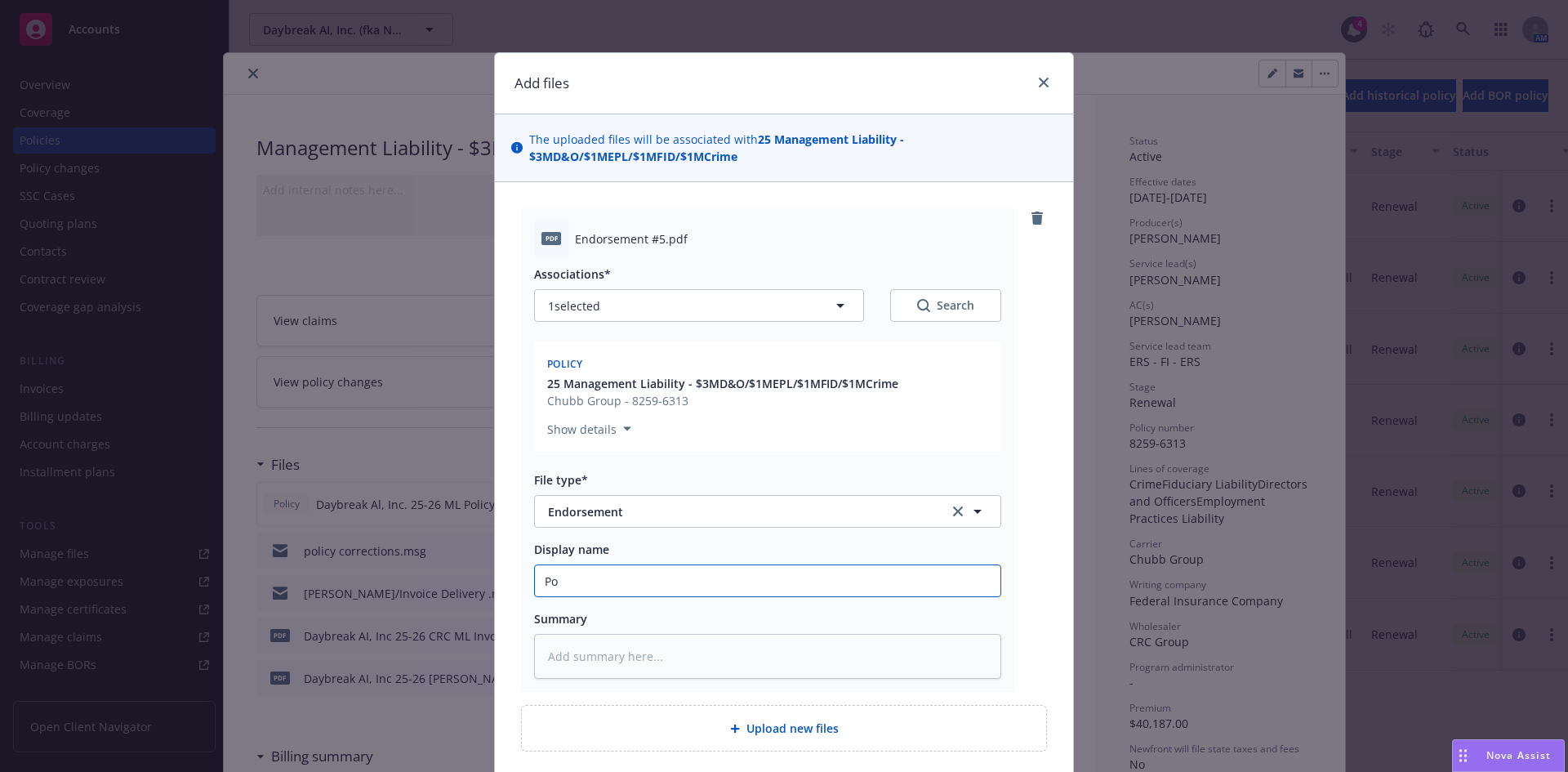
type textarea "x"
type input "Pol"
type textarea "x"
type input "Poli"
type textarea "x"
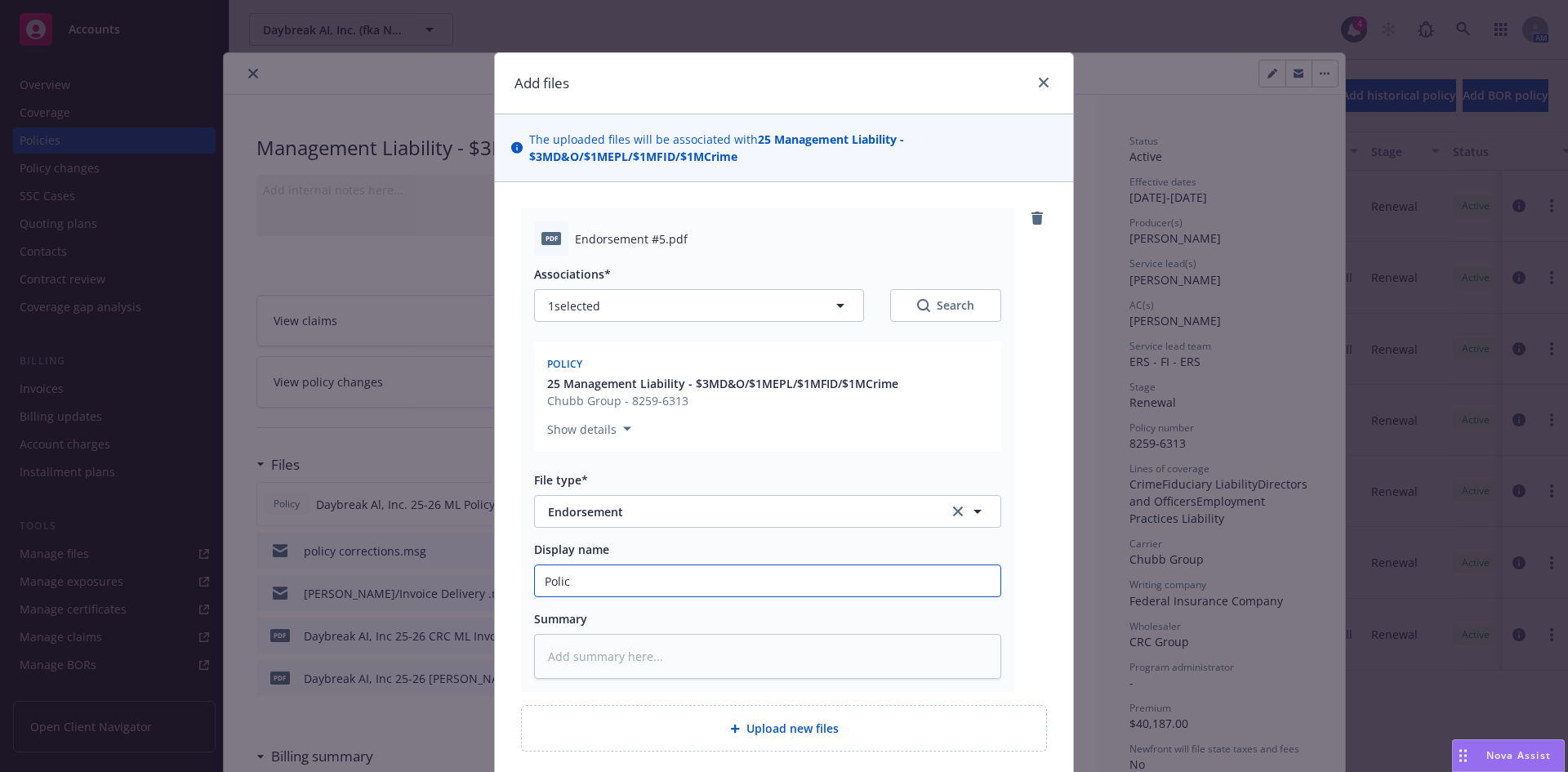
type input "Policy"
type textarea "x"
type input "Policy"
type textarea "x"
type input "Policy c"
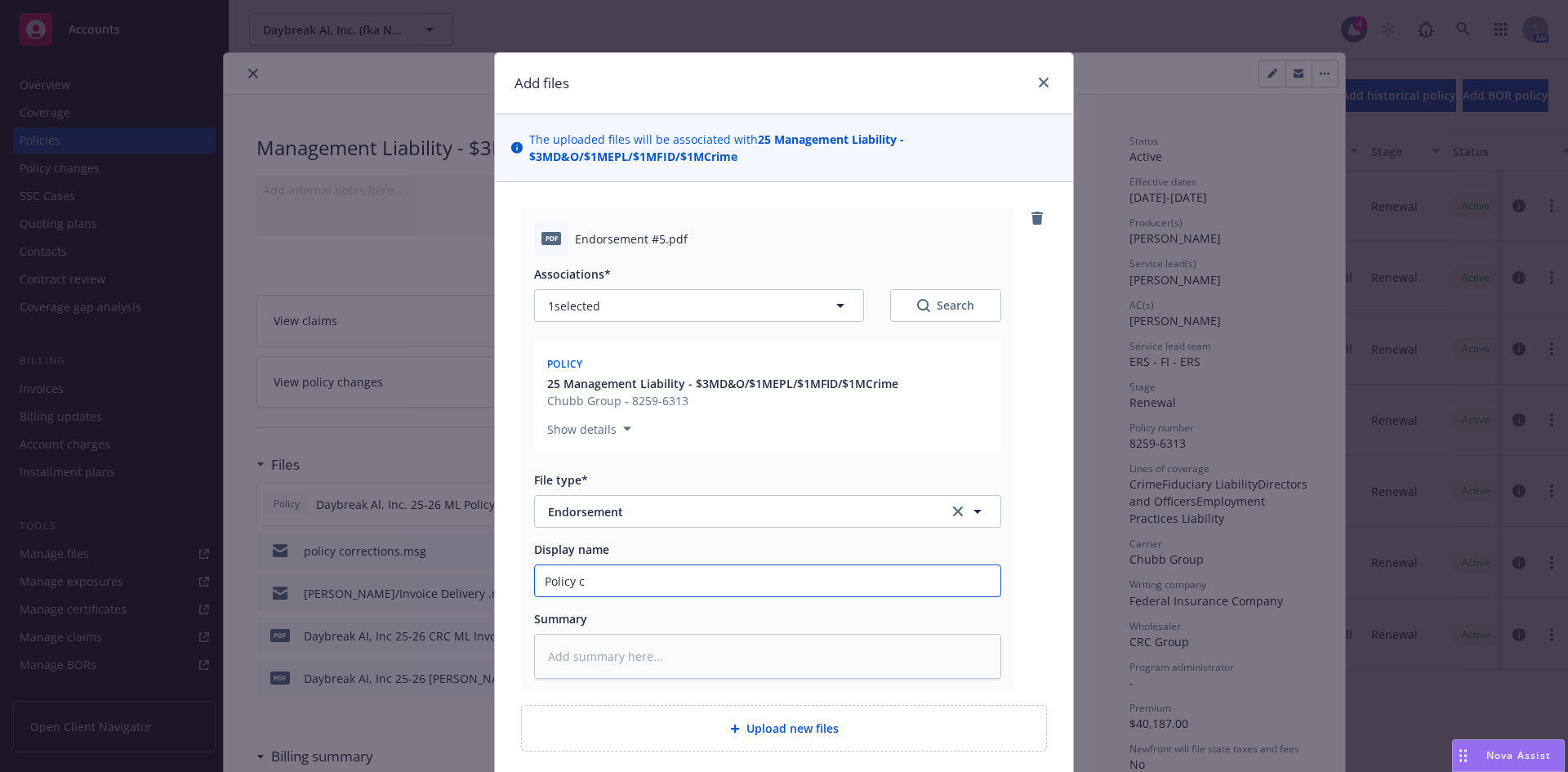
type textarea "x"
type input "Policy co"
type textarea "x"
type input "Policy cor"
type textarea "x"
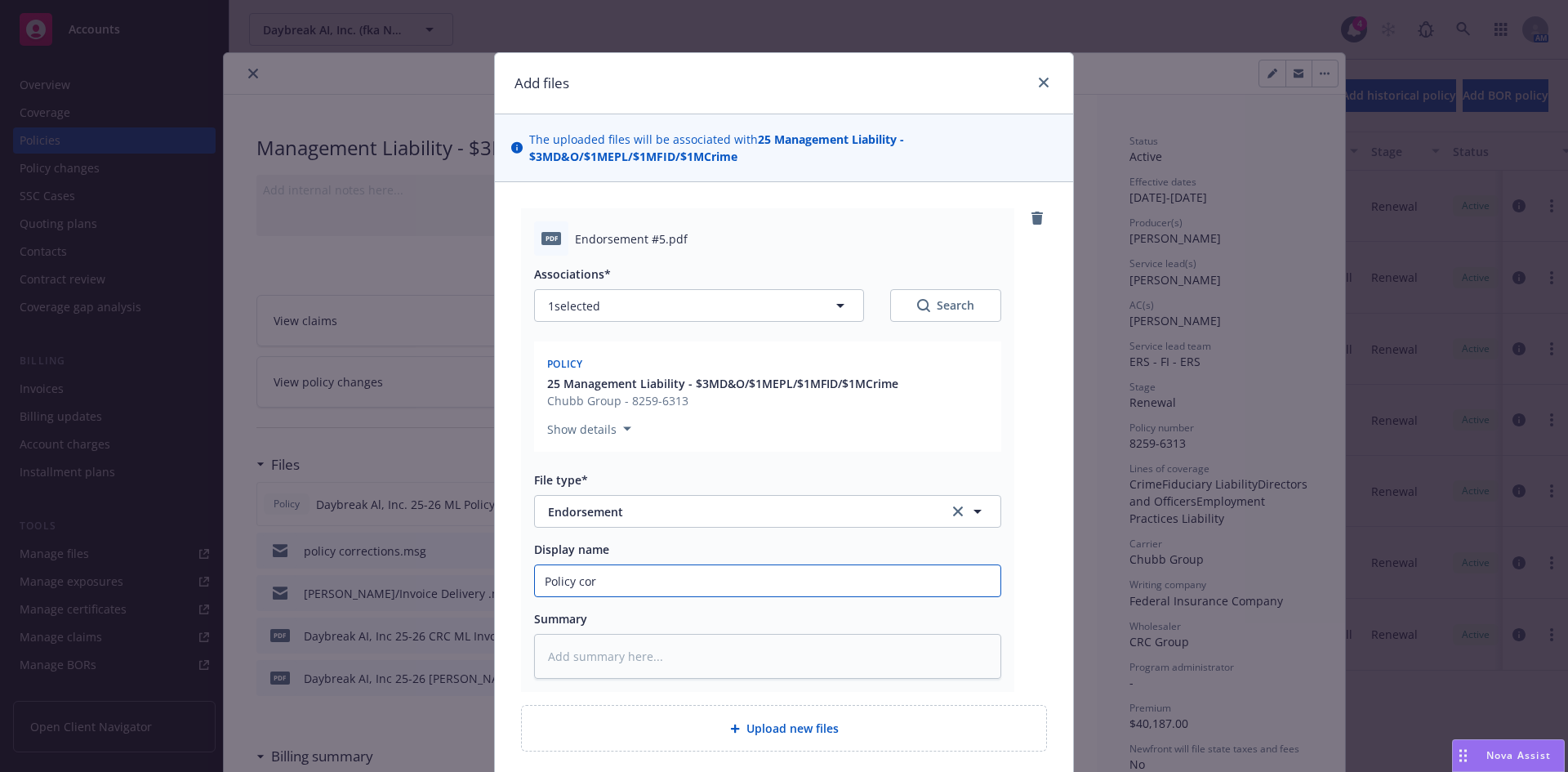
type input "Policy corr"
type textarea "x"
type input "Policy corre"
type textarea "x"
type input "Policy correc"
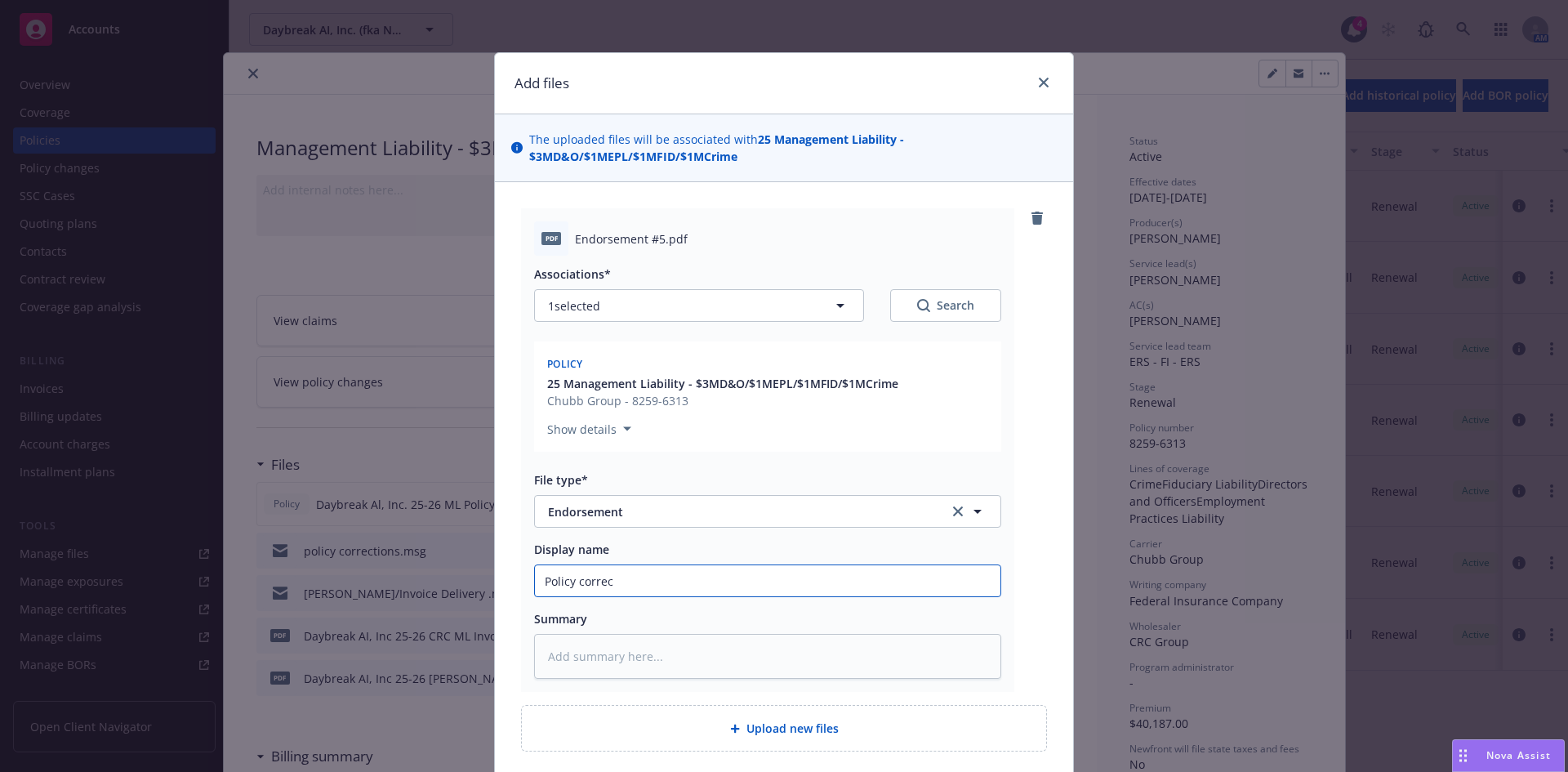
type textarea "x"
type input "Policy correcti"
type textarea "x"
type input "Policy correctio"
type textarea "x"
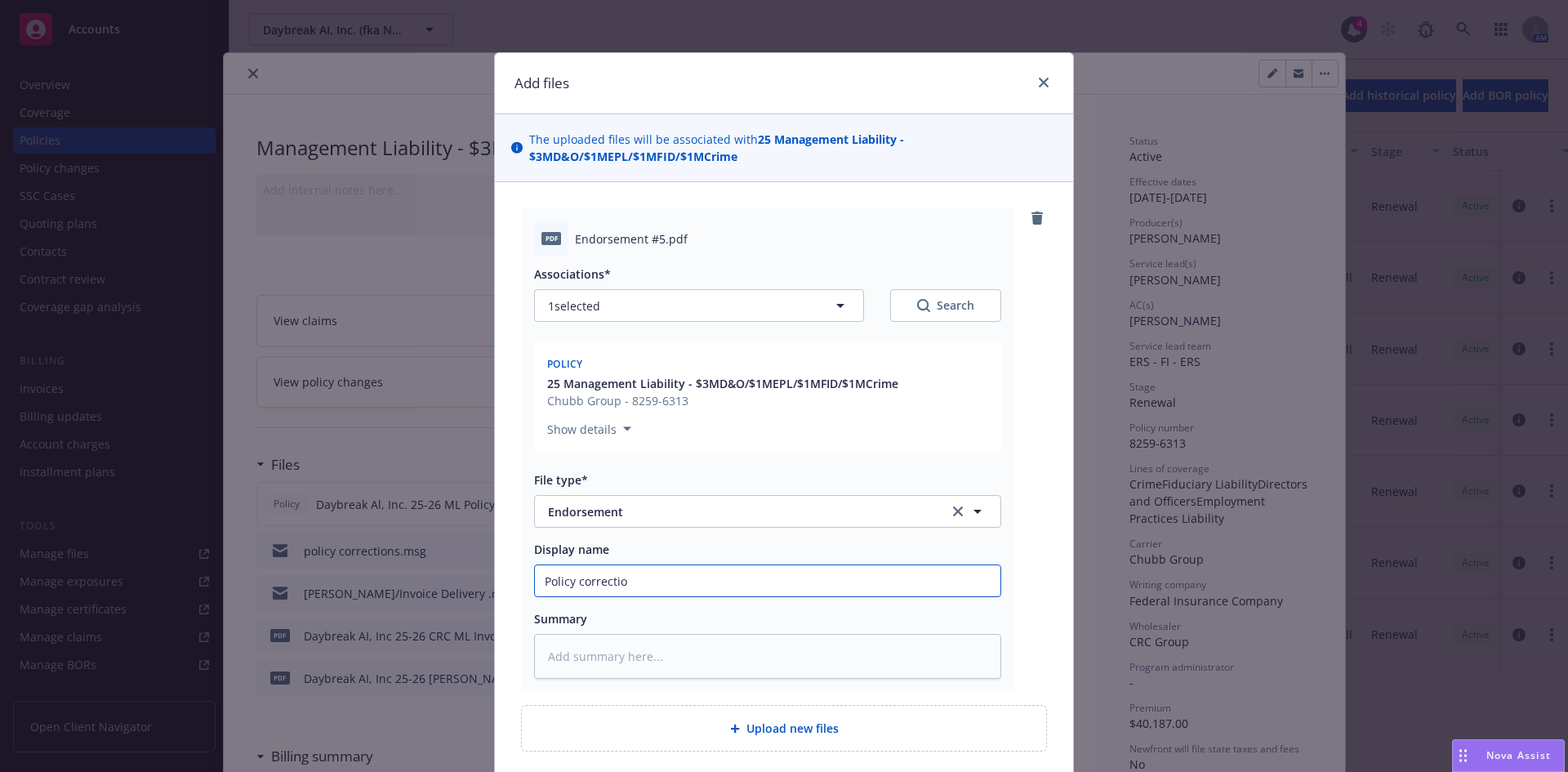
type input "Policy correction"
type textarea "x"
type input "Policy correction"
type textarea "x"
type input "Policy correction E"
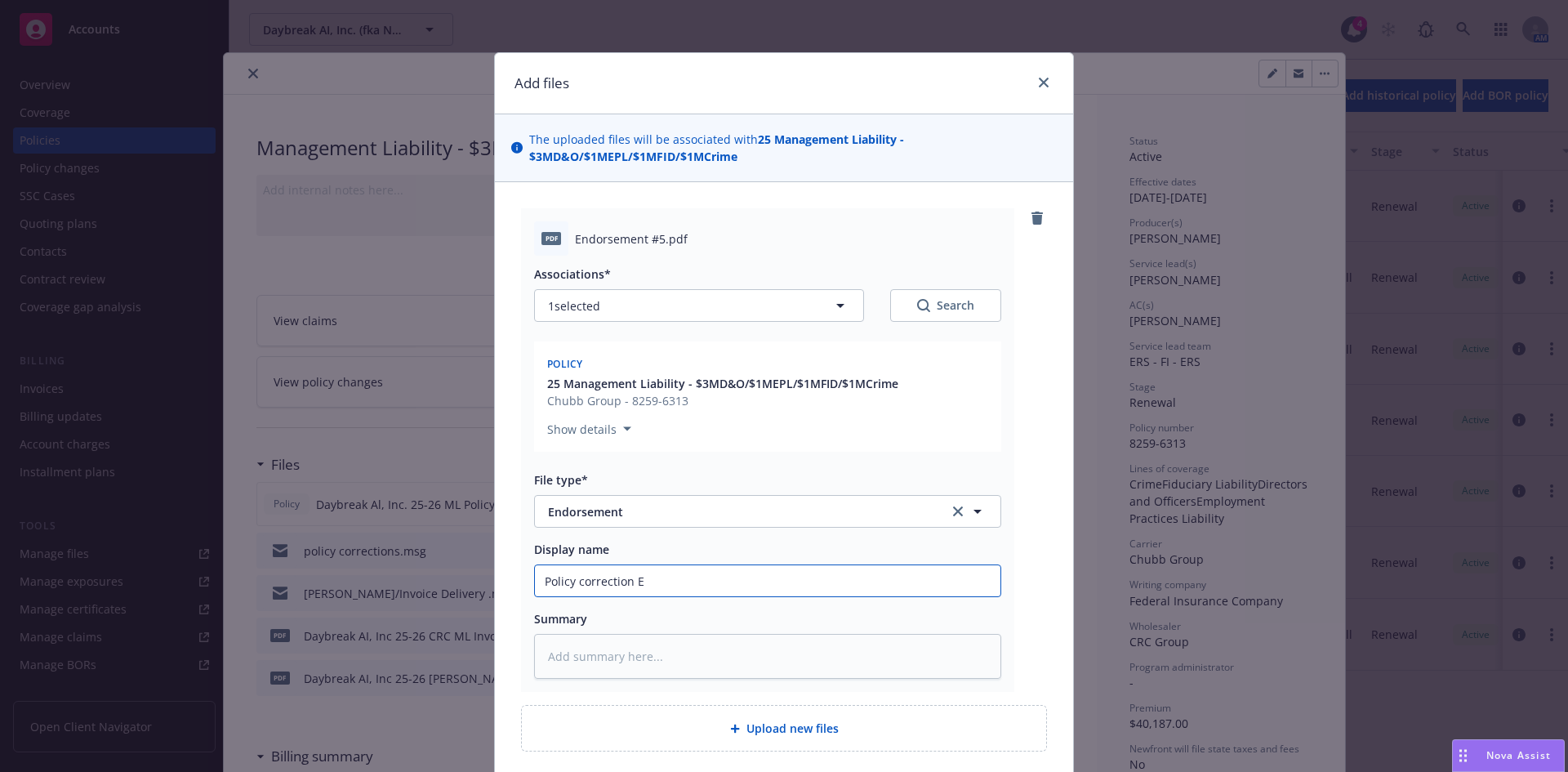
type textarea "x"
type input "Policy correction En"
type textarea "x"
type input "Policy correction End"
type textarea "x"
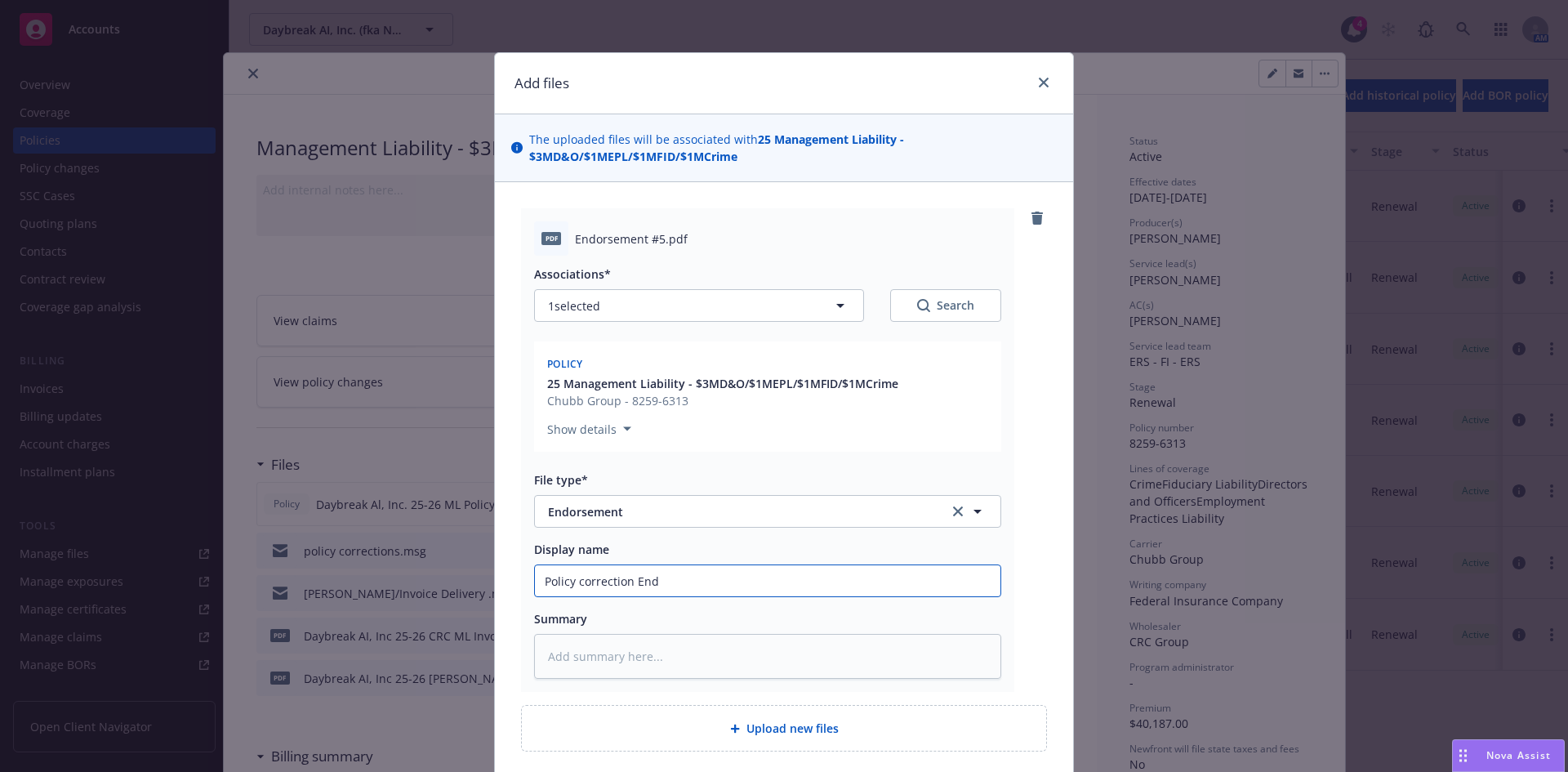
type input "Policy correction Endo"
type textarea "x"
type input "Policy correction Endoe"
type textarea "x"
type input "Policy correction Endo"
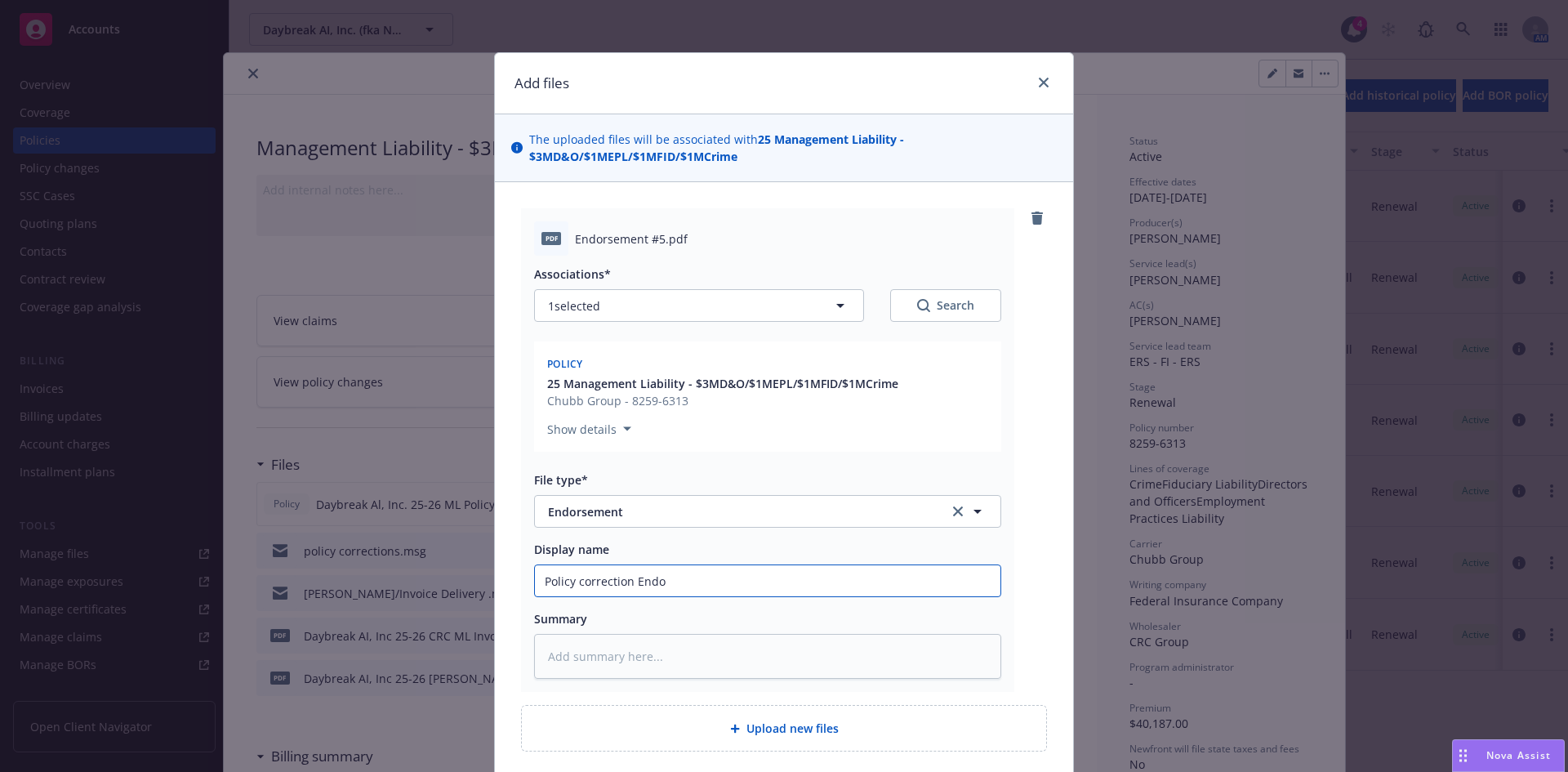
type textarea "x"
type input "Policy correction Endor"
type textarea "x"
type input "Policy correction Endord"
type textarea "x"
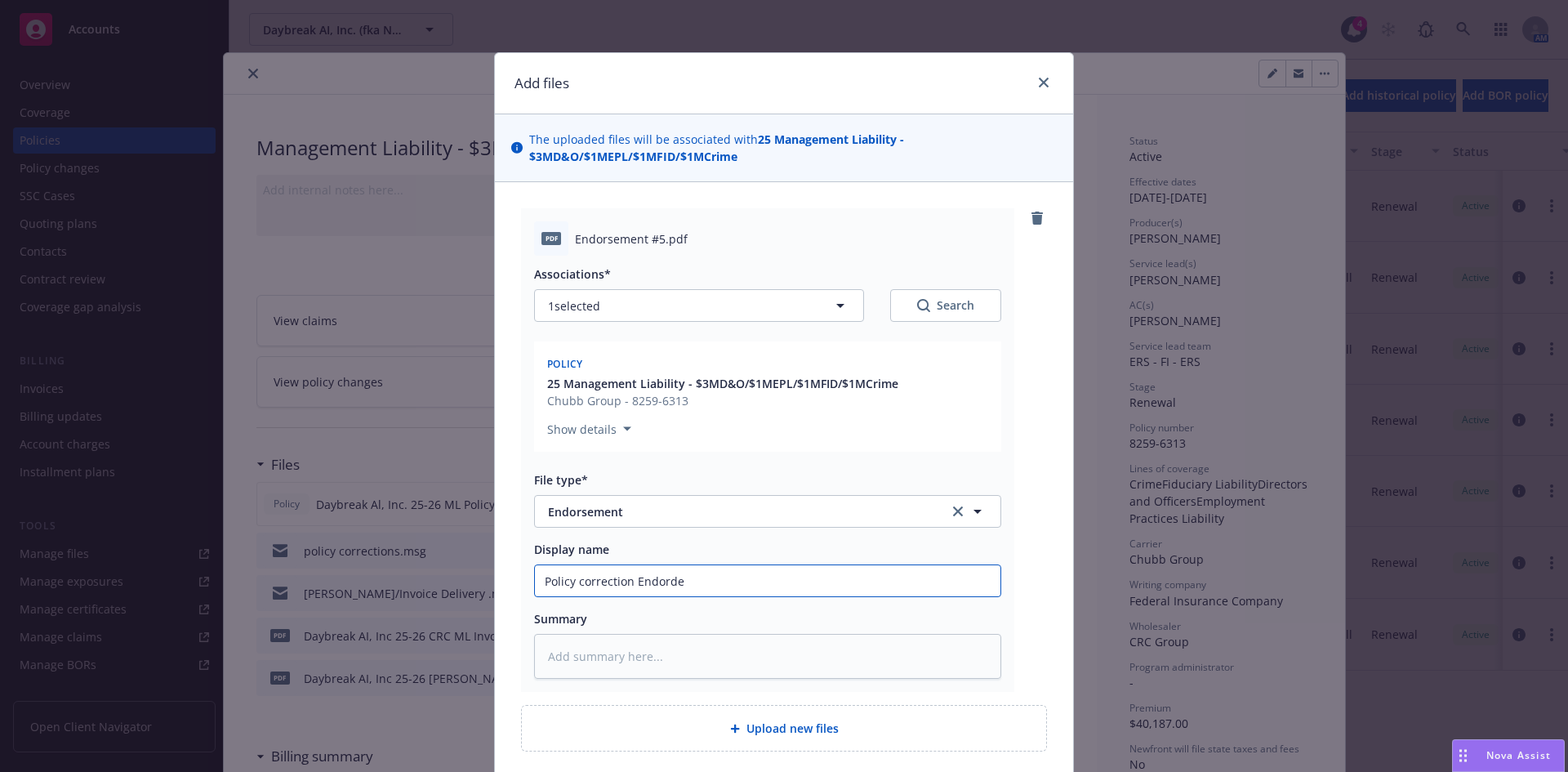
type input "Policy correction Endordem"
type textarea "x"
type input "Policy correction Endordemn"
type textarea "x"
type input "Policy correction Endordemnt"
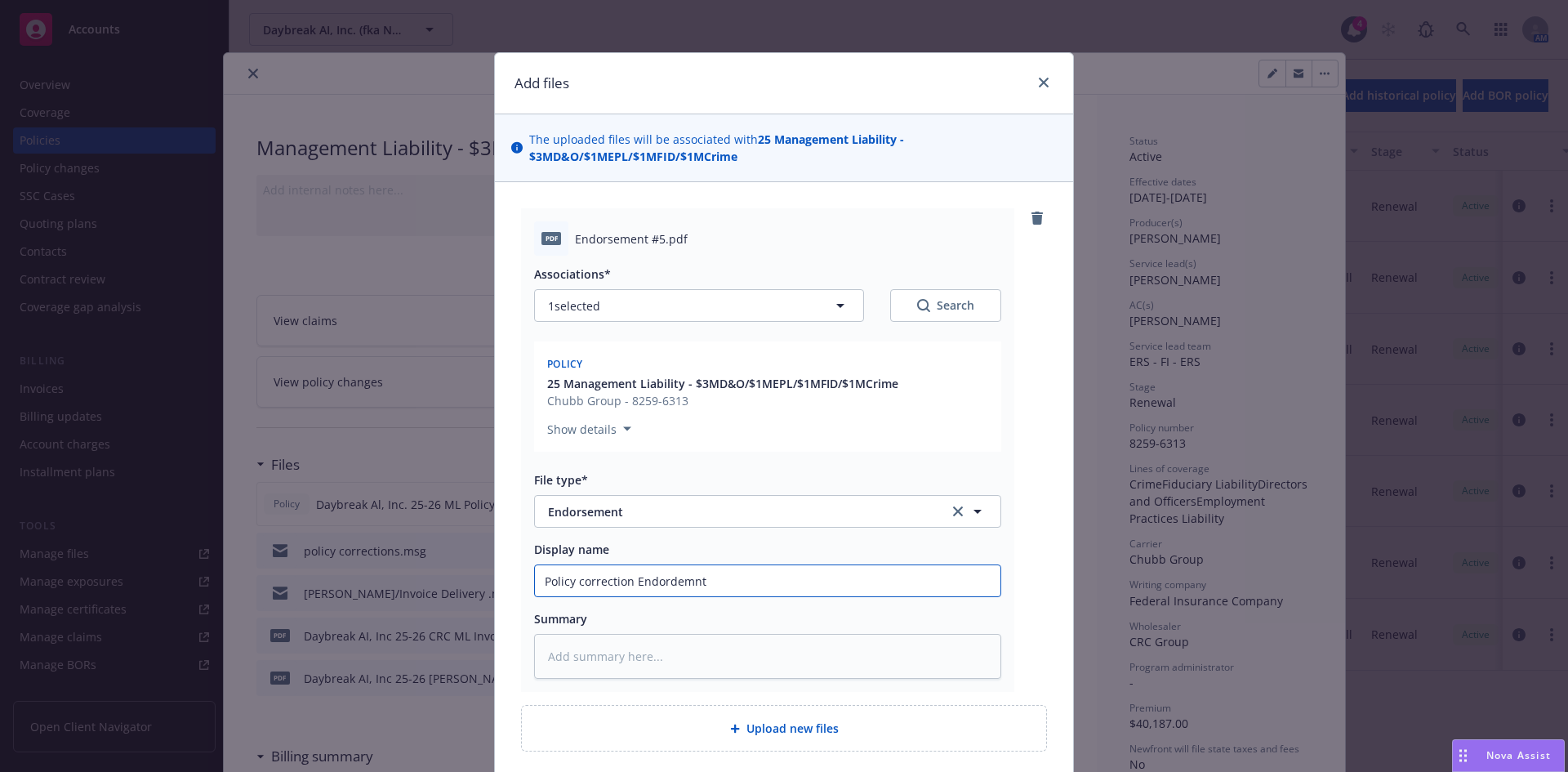
type textarea "x"
type input "Policy correction Endordemnt"
type textarea "x"
type input "Policy correction Endordemnt"
type textarea "x"
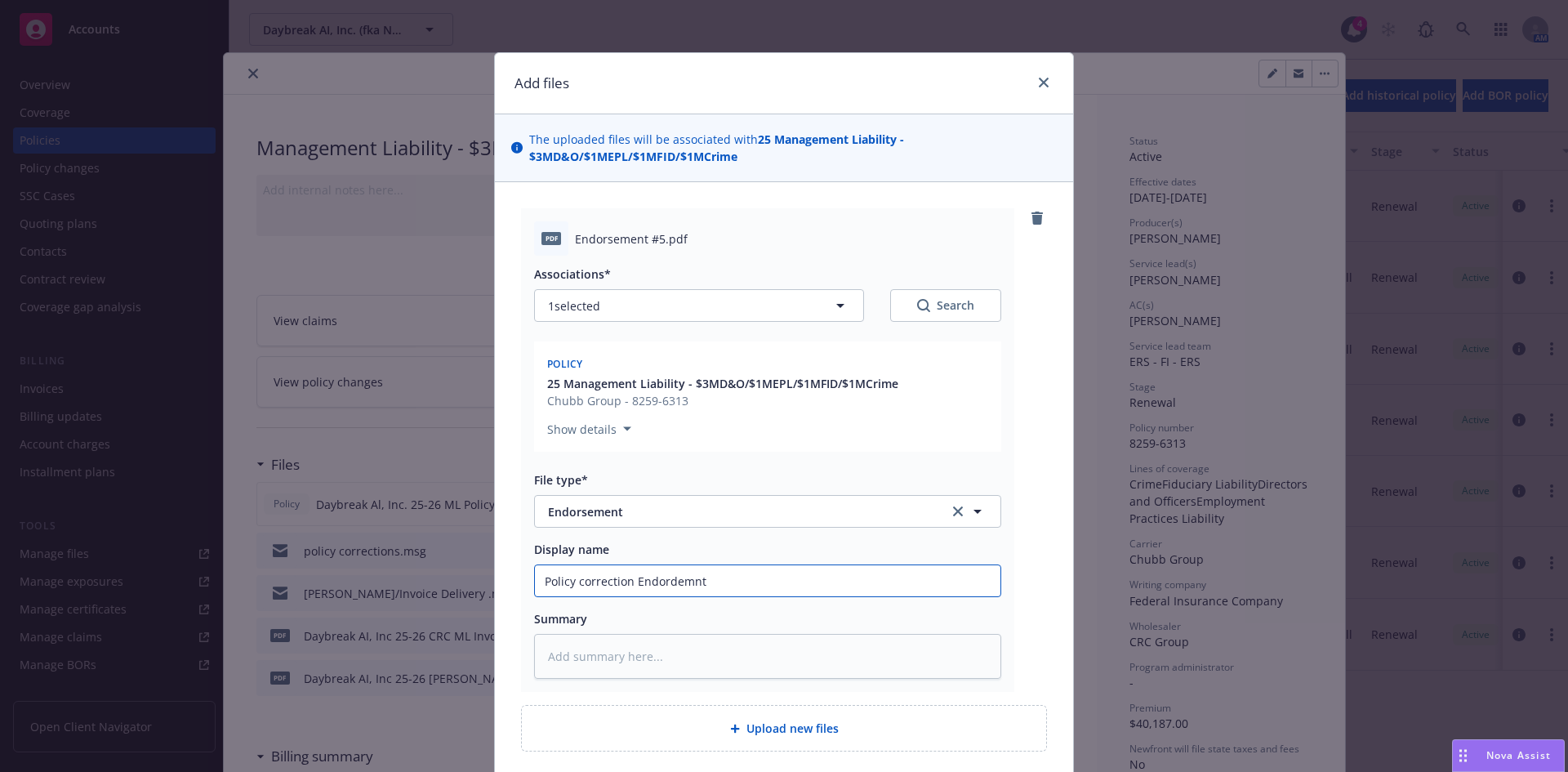
type input "Policy correction Endordemn"
type textarea "x"
type input "Policy correction Endordem"
type textarea "x"
type input "Policy correction Endorde"
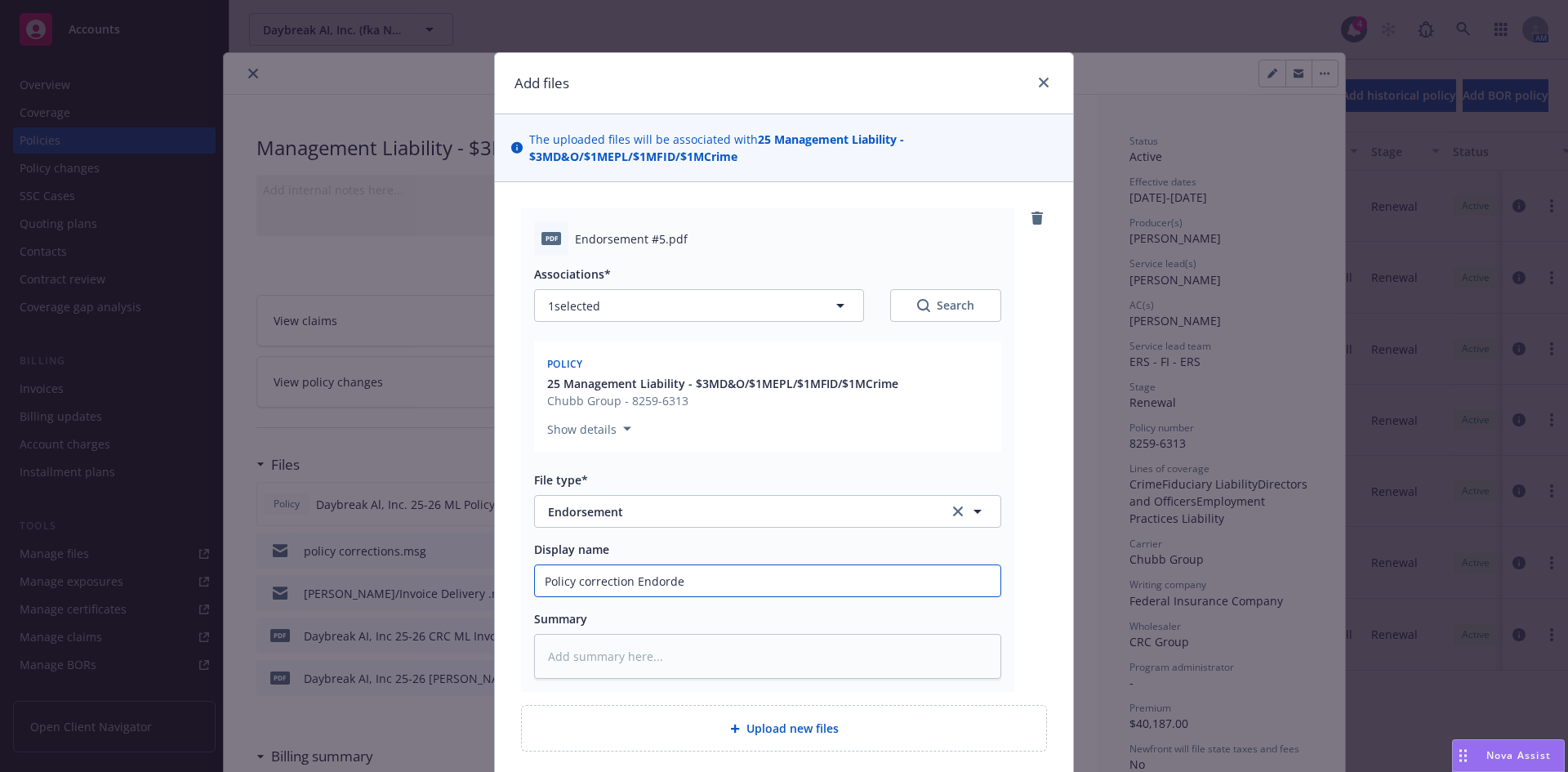
type textarea "x"
type input "Policy correction Endord"
type textarea "x"
type input "Policy correction Endor"
type textarea "x"
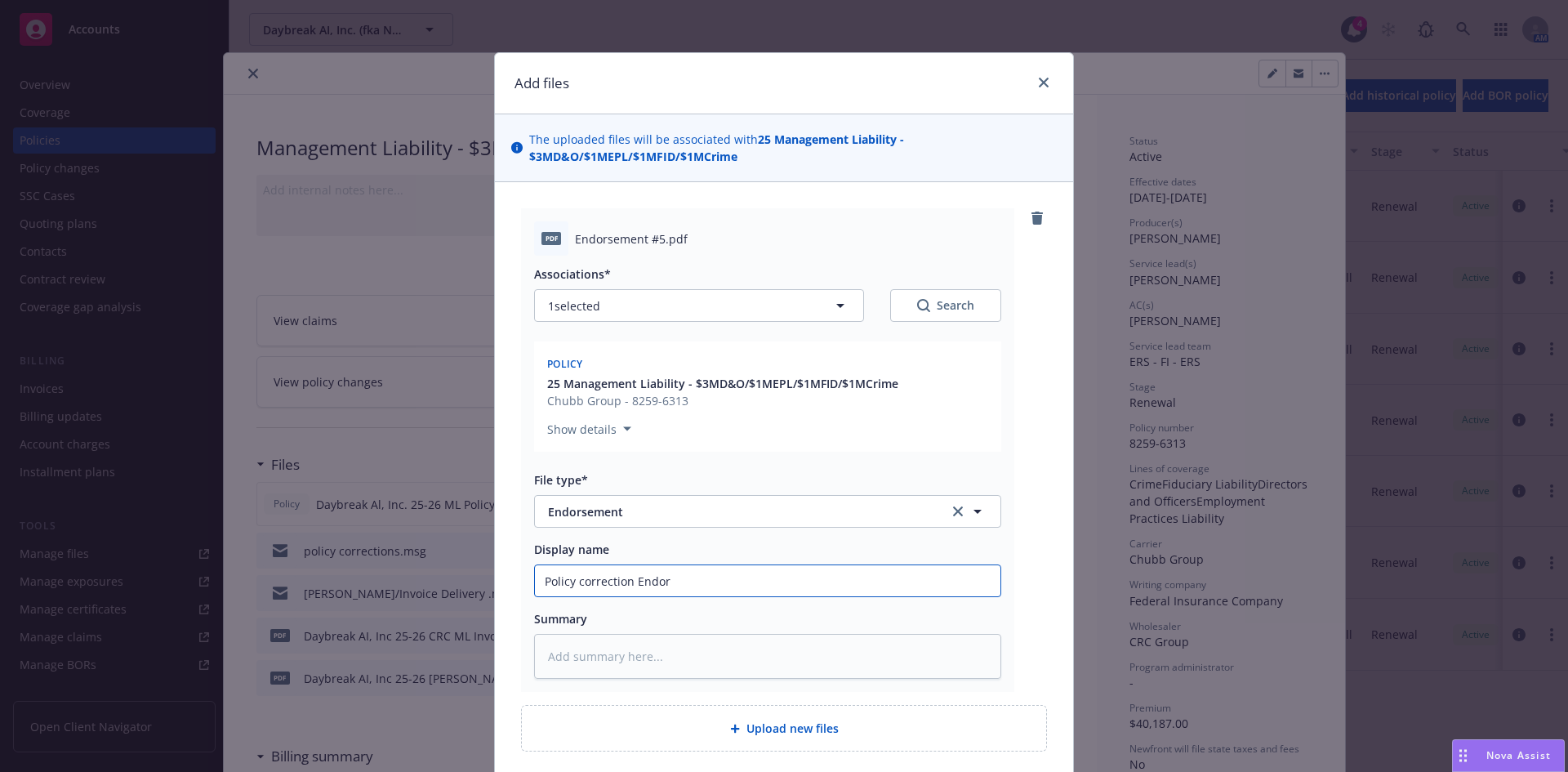
type input "Policy correction Endors"
type textarea "x"
type input "Policy correction Endorse"
type textarea "x"
type input "Policy correction Endorseme"
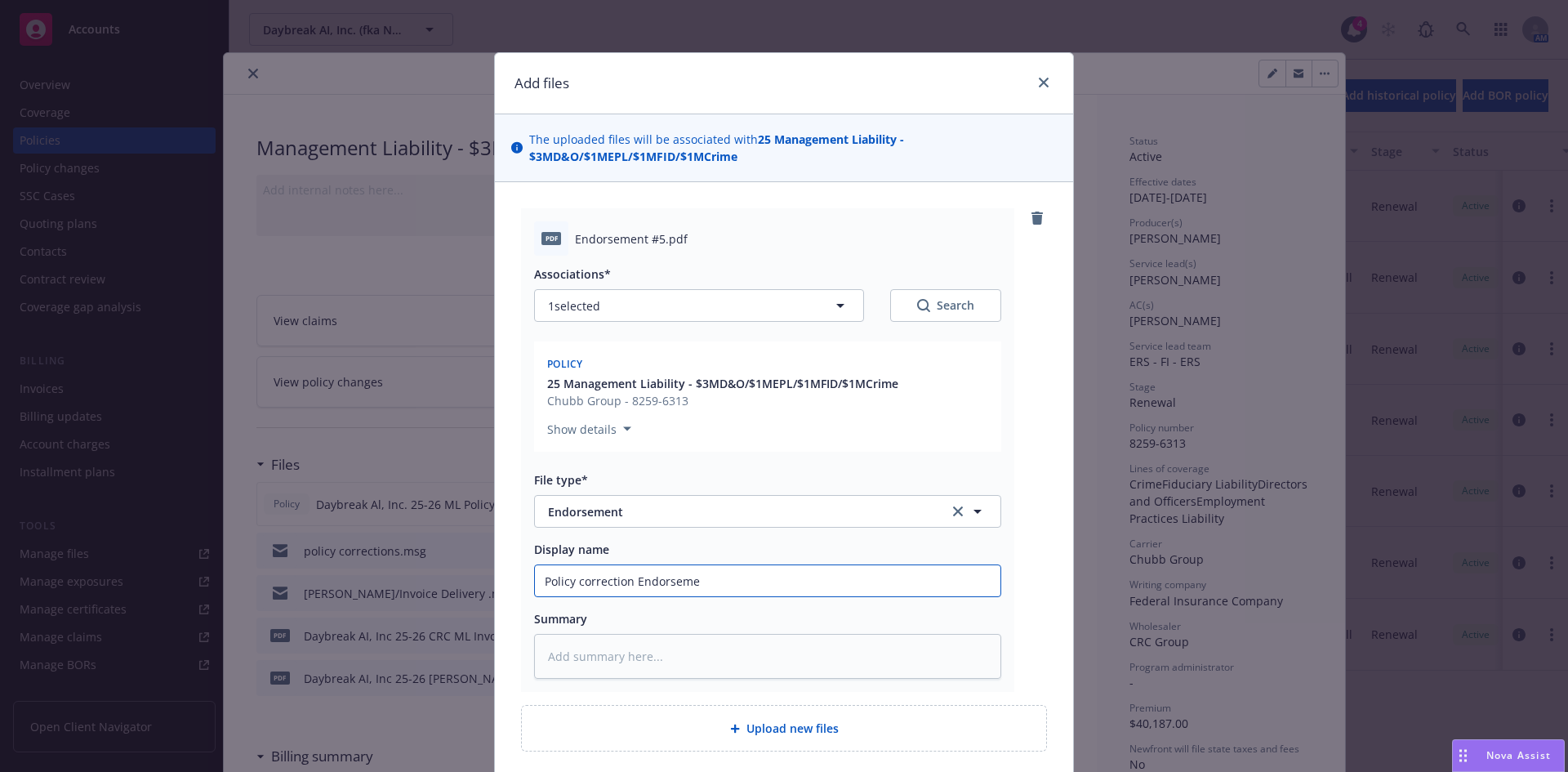
type textarea "x"
type input "Policy correction Endorsemen"
type textarea "x"
type input "Policy correction Endorsement"
type textarea "x"
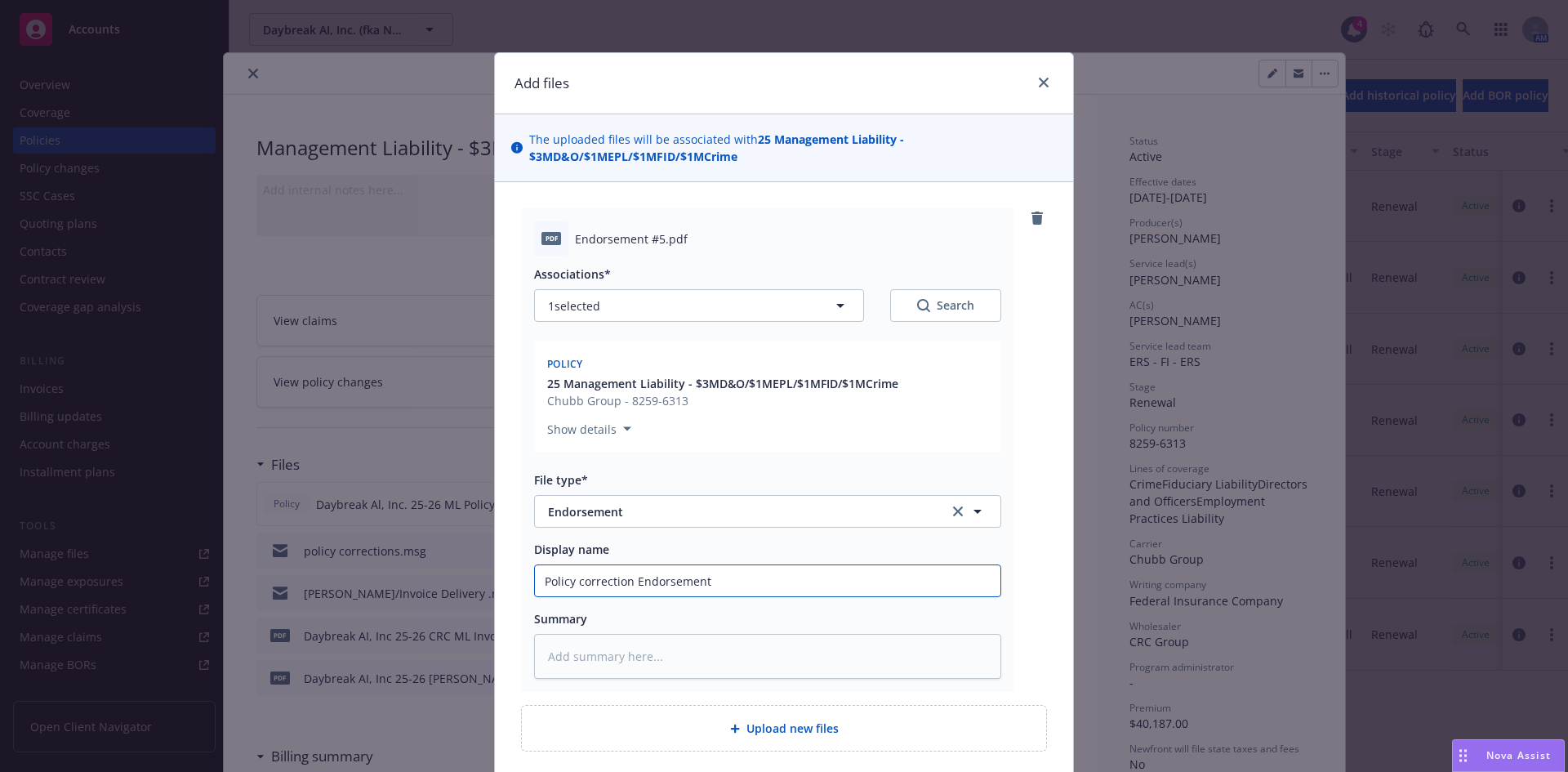
type input "Policy correction Endorsement"
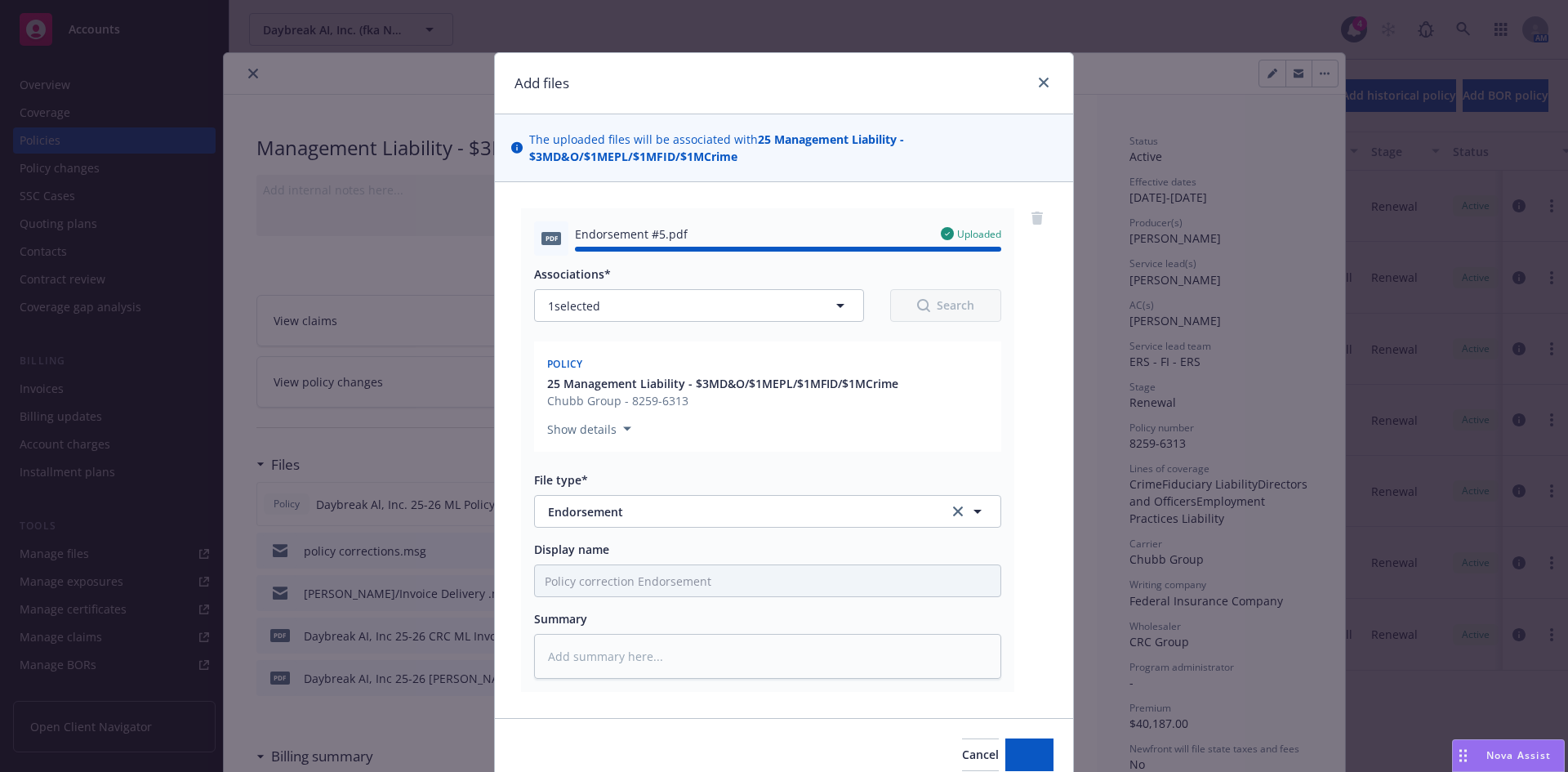
type textarea "x"
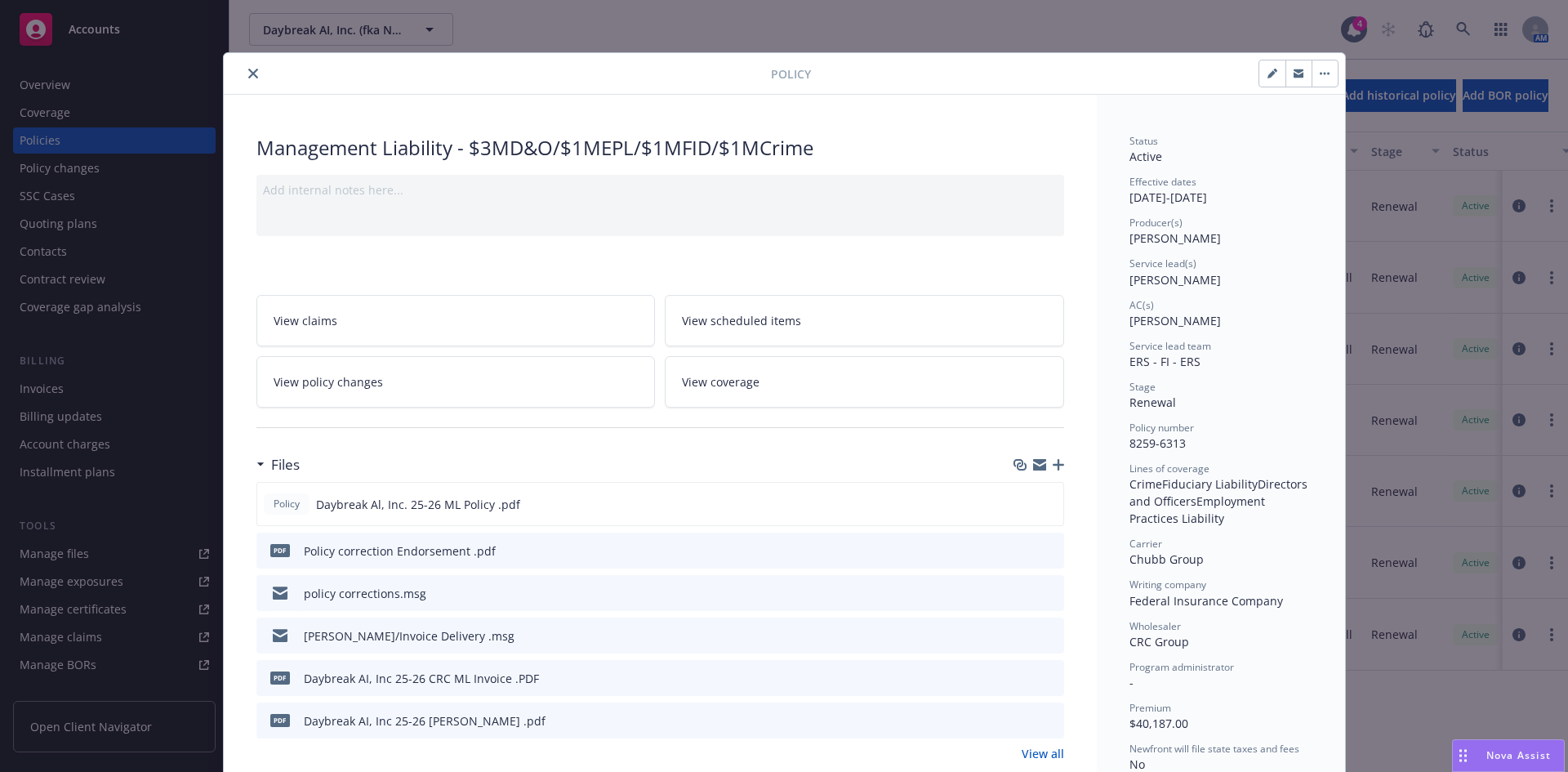
click at [237, 67] on div at bounding box center [501, 73] width 541 height 20
click at [243, 69] on button "close" at bounding box center [253, 73] width 20 height 20
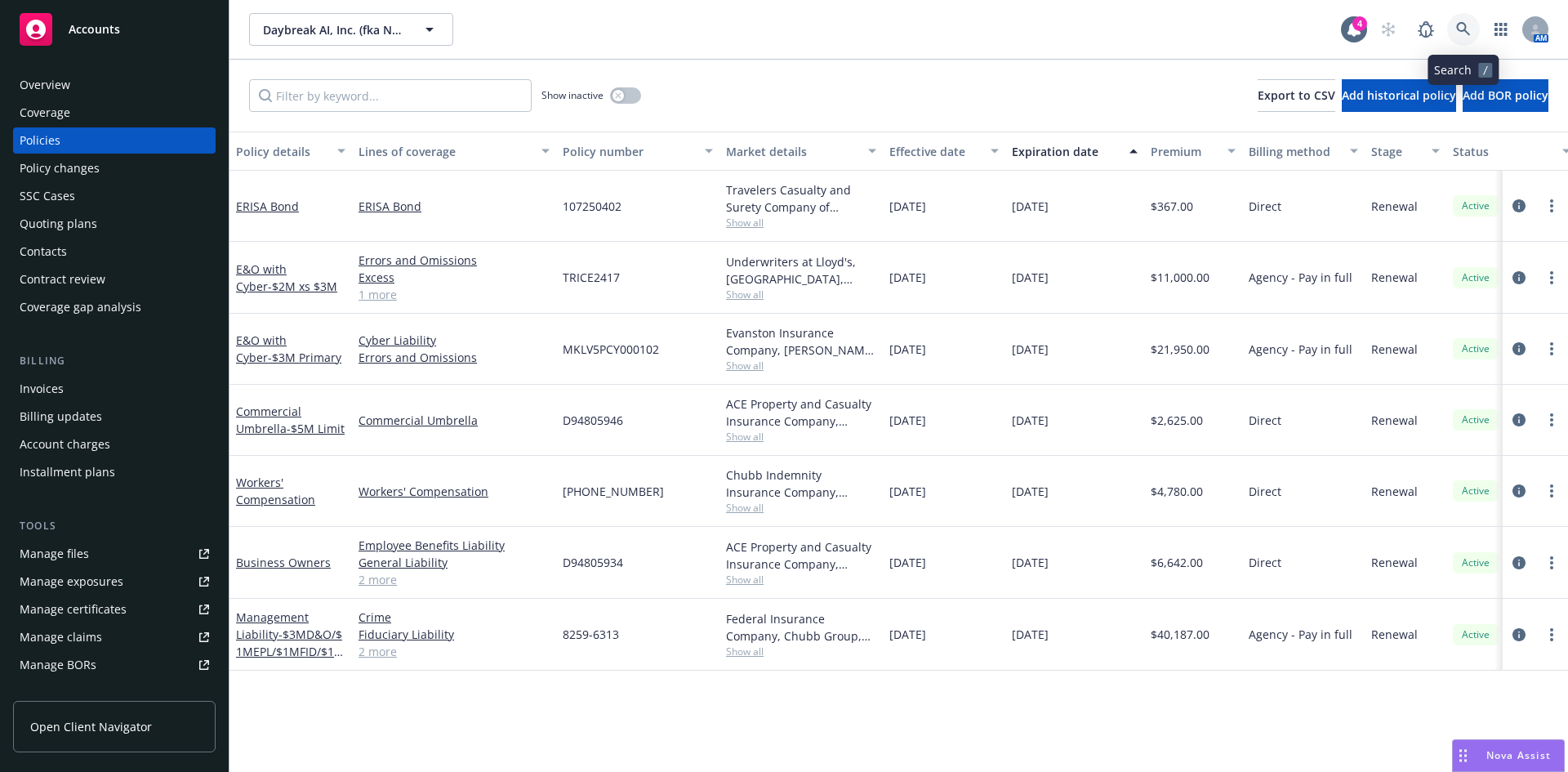
click at [1461, 21] on link at bounding box center [1464, 30] width 33 height 33
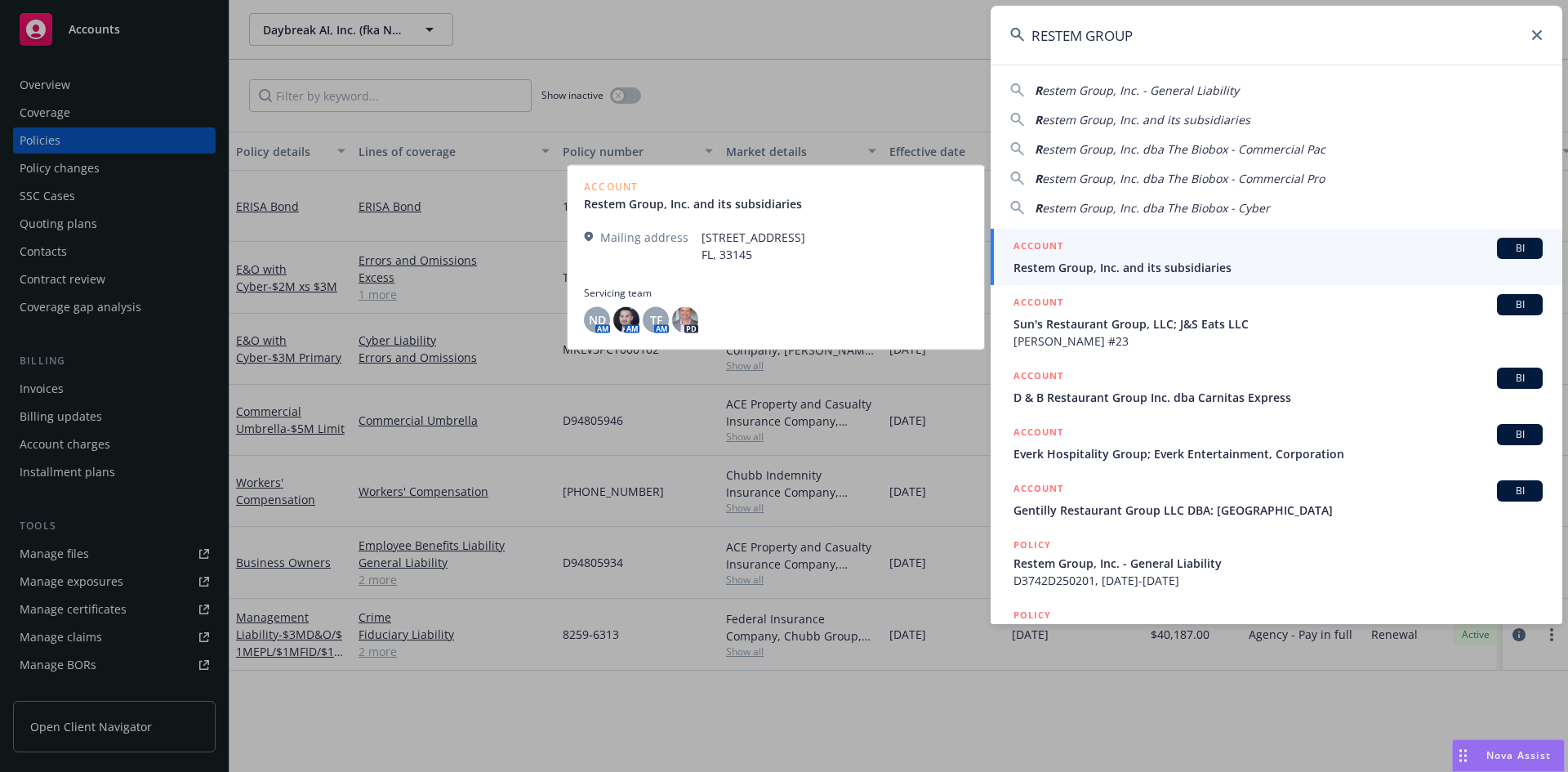
type input "RESTEM GROUP"
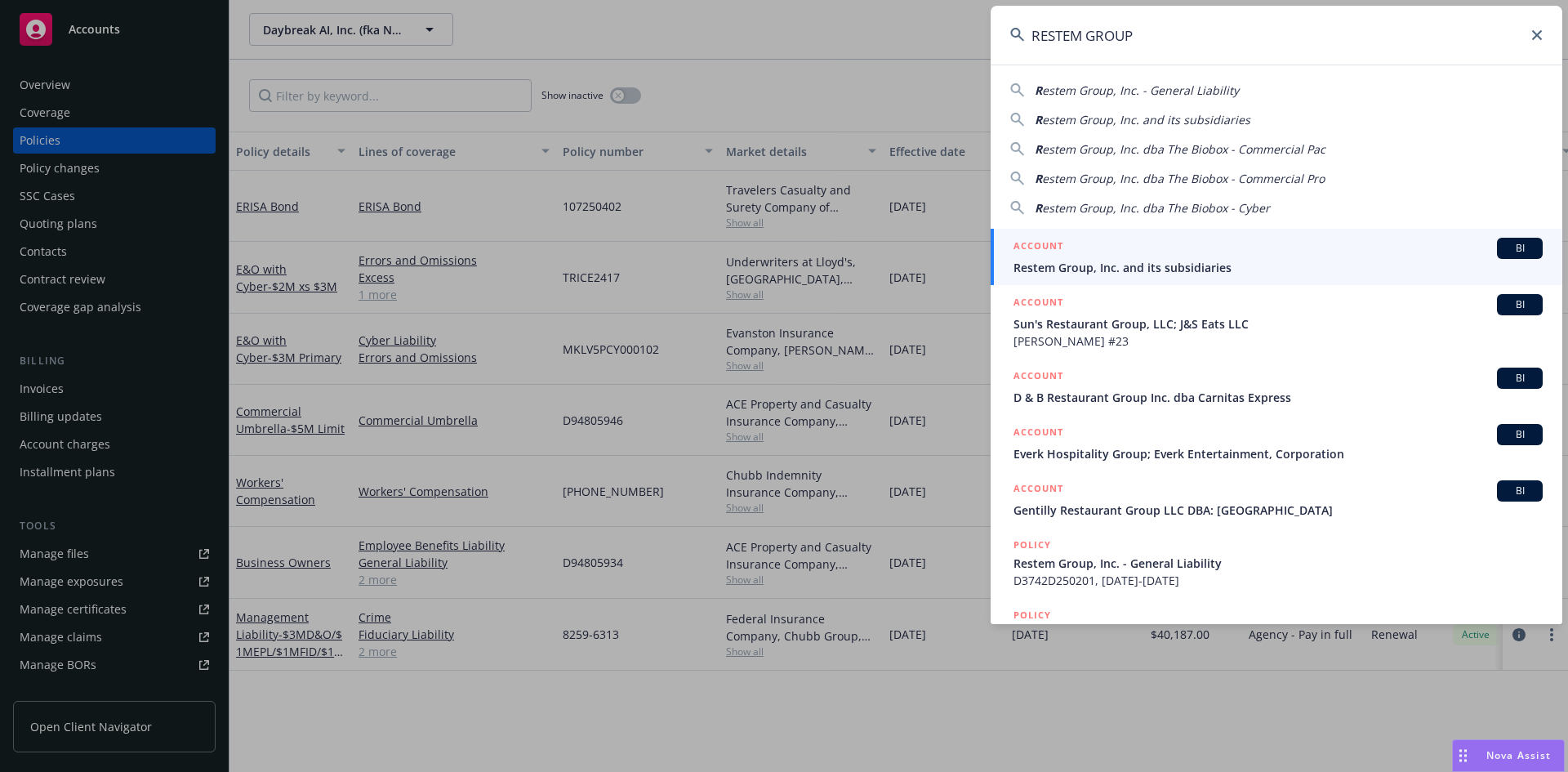
click at [1117, 258] on div "ACCOUNT BI" at bounding box center [1279, 248] width 530 height 21
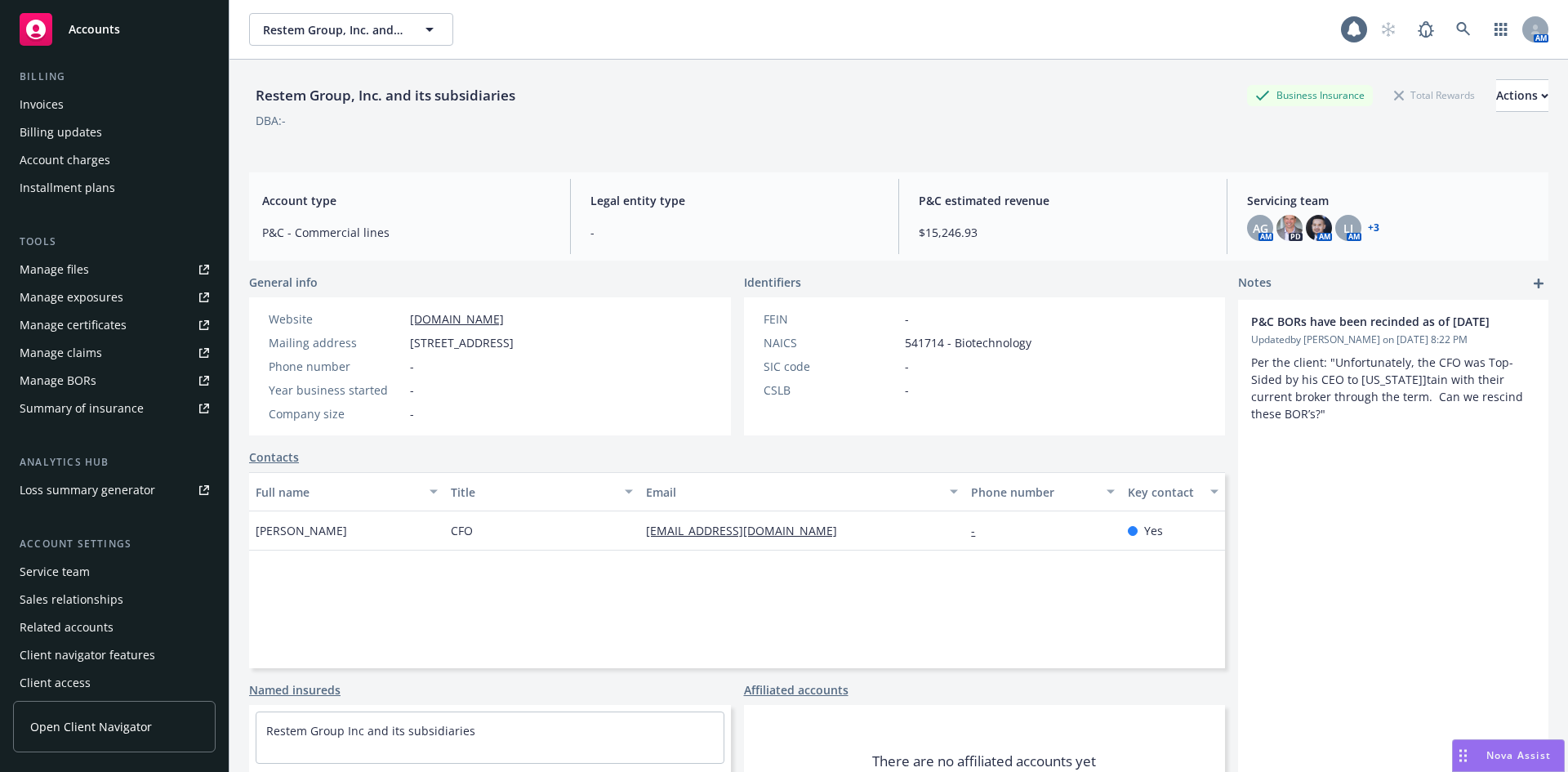
scroll to position [293, 0]
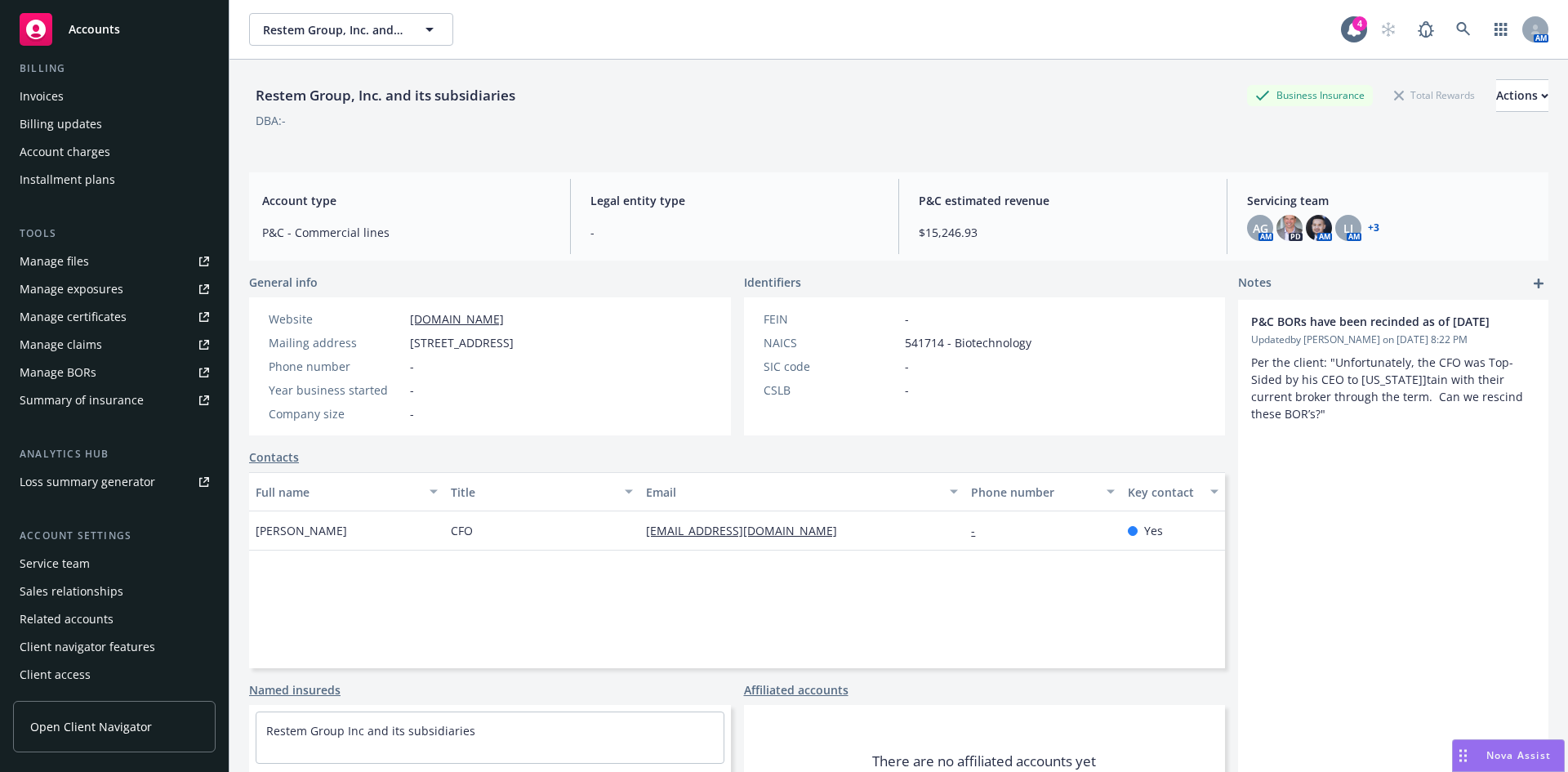
click at [91, 566] on div "Service team" at bounding box center [114, 564] width 189 height 26
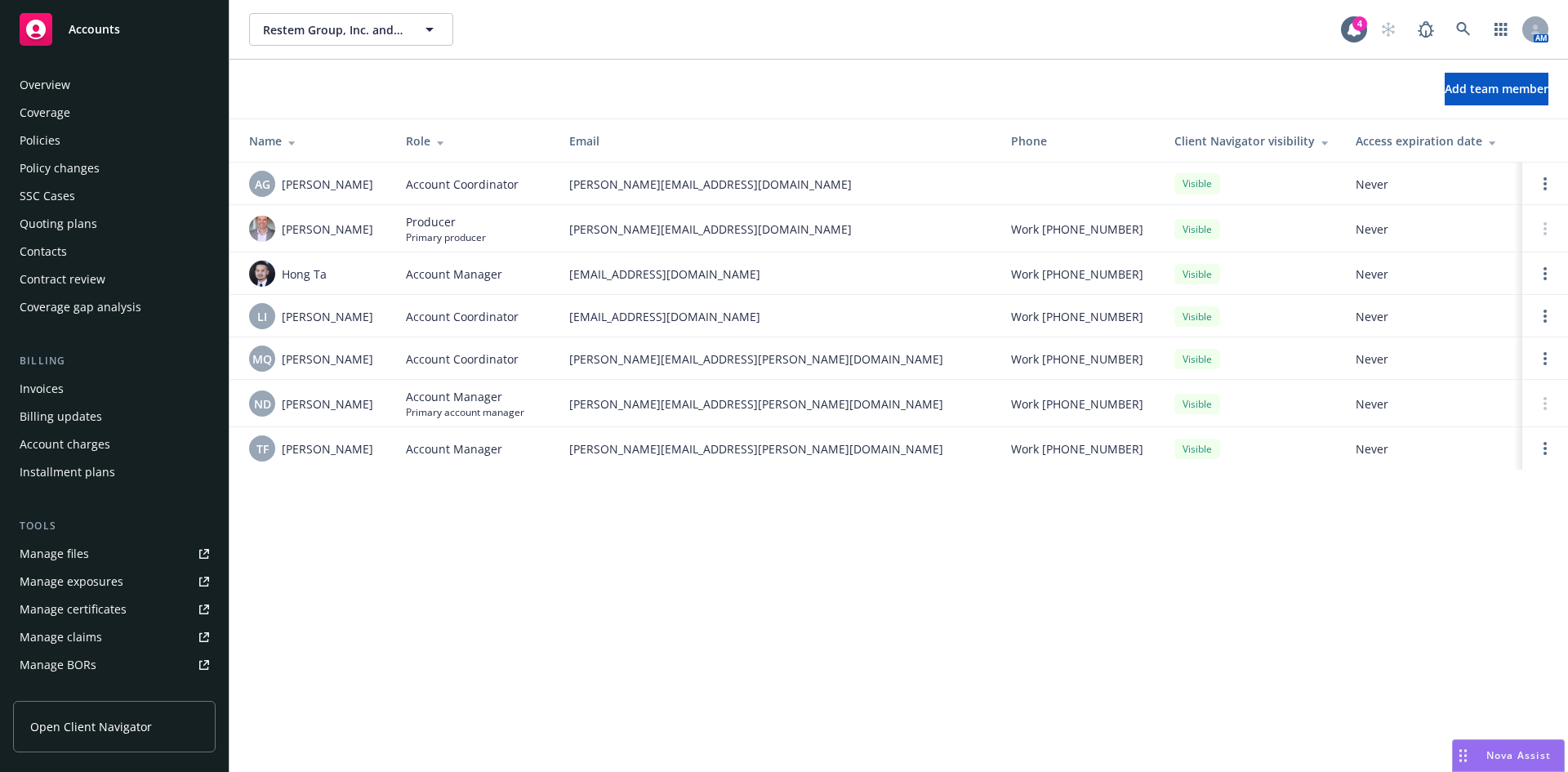
click at [51, 147] on div "Policies" at bounding box center [40, 141] width 41 height 26
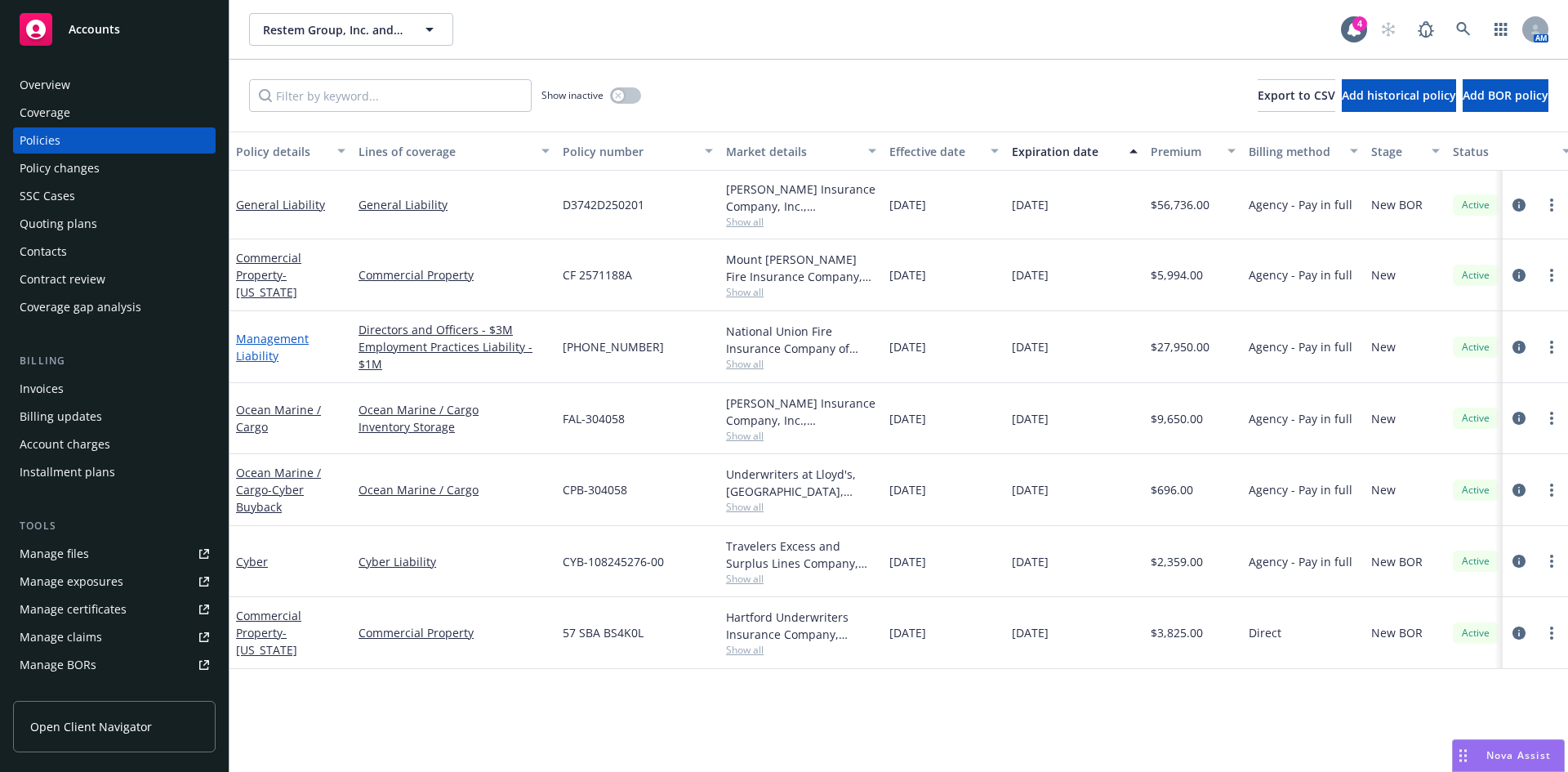
click at [257, 343] on link "Management Liability" at bounding box center [272, 347] width 72 height 33
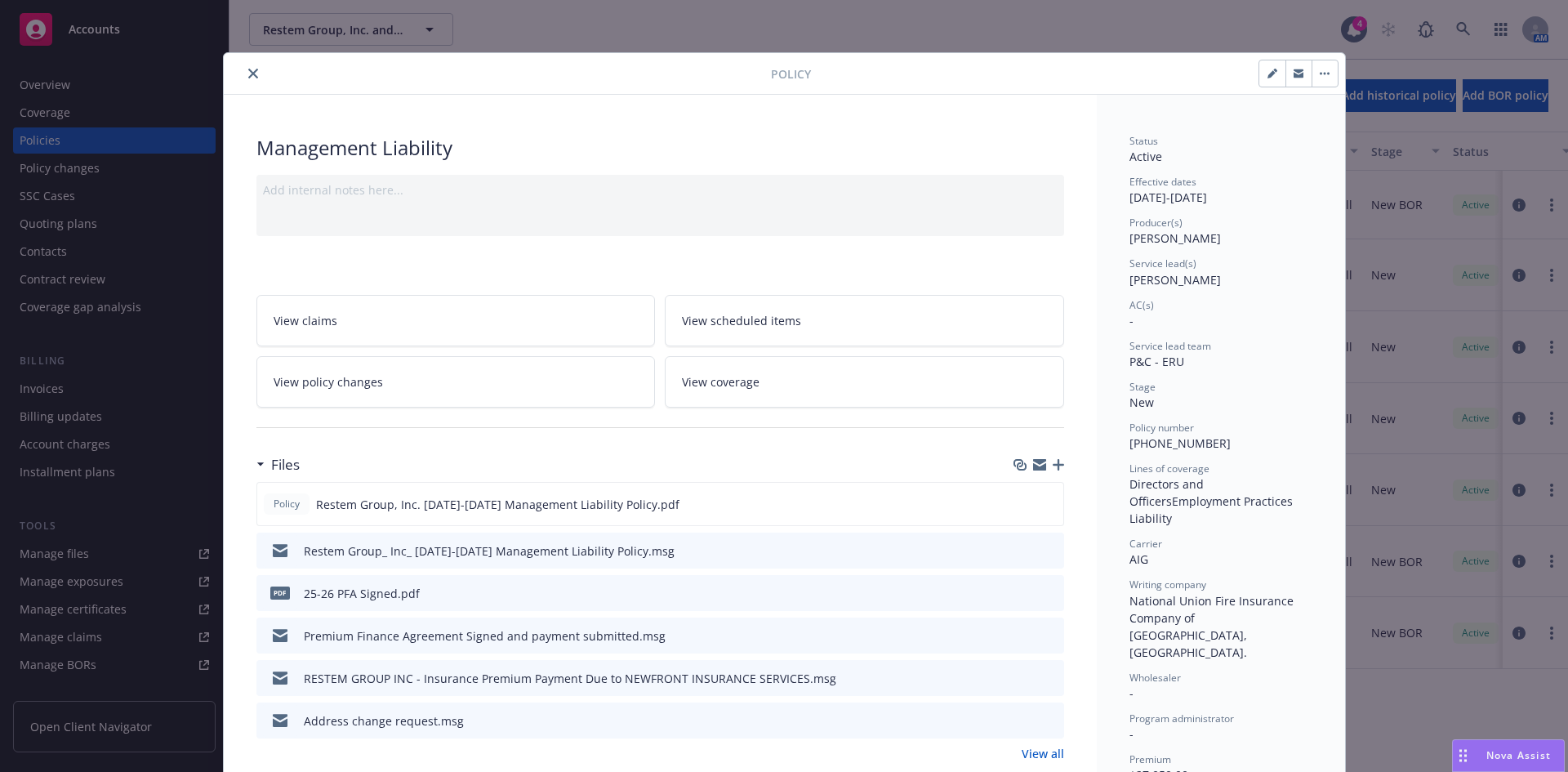
click at [248, 73] on icon "close" at bounding box center [253, 73] width 10 height 10
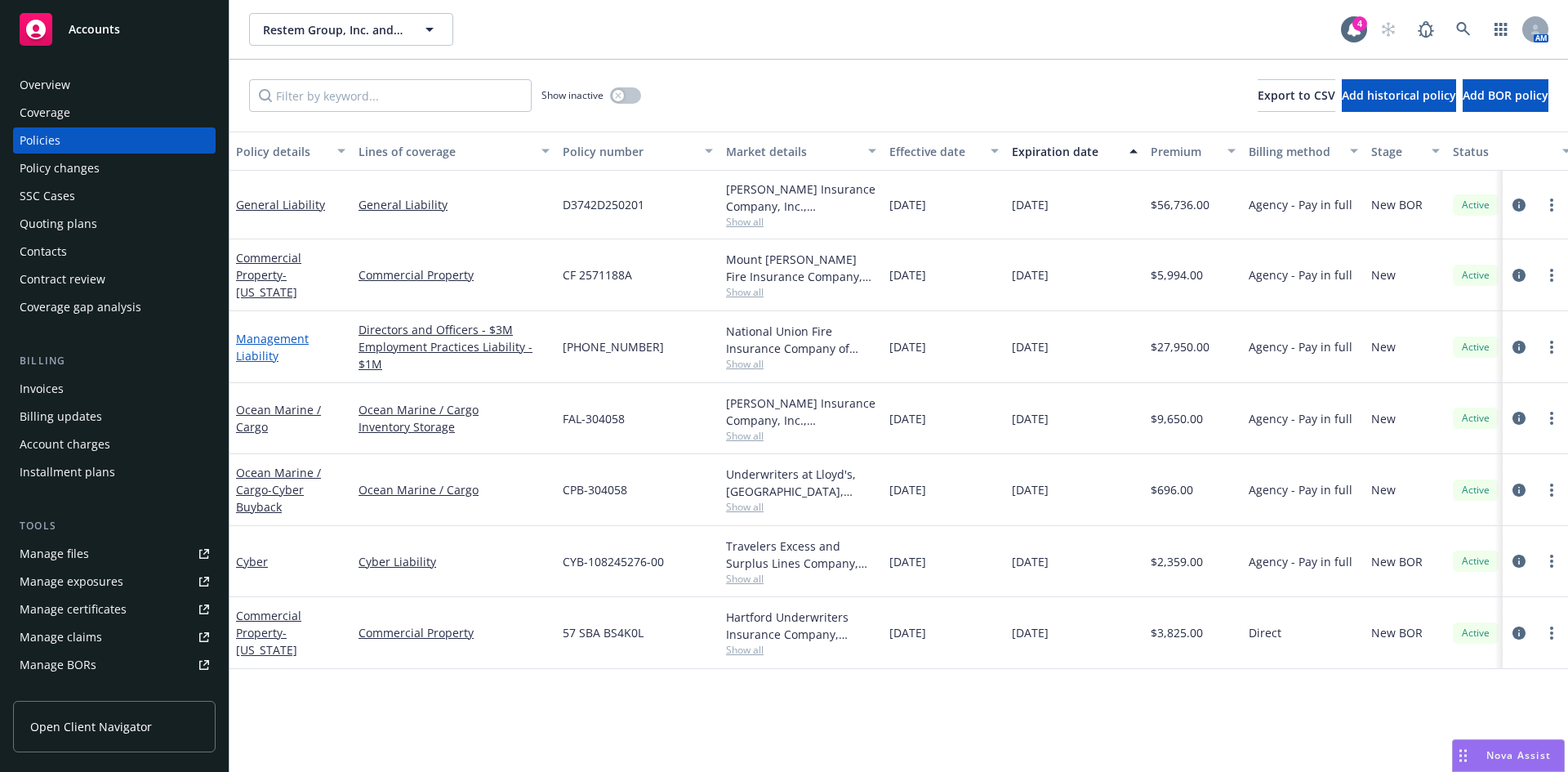
click at [266, 349] on link "Management Liability" at bounding box center [272, 347] width 72 height 33
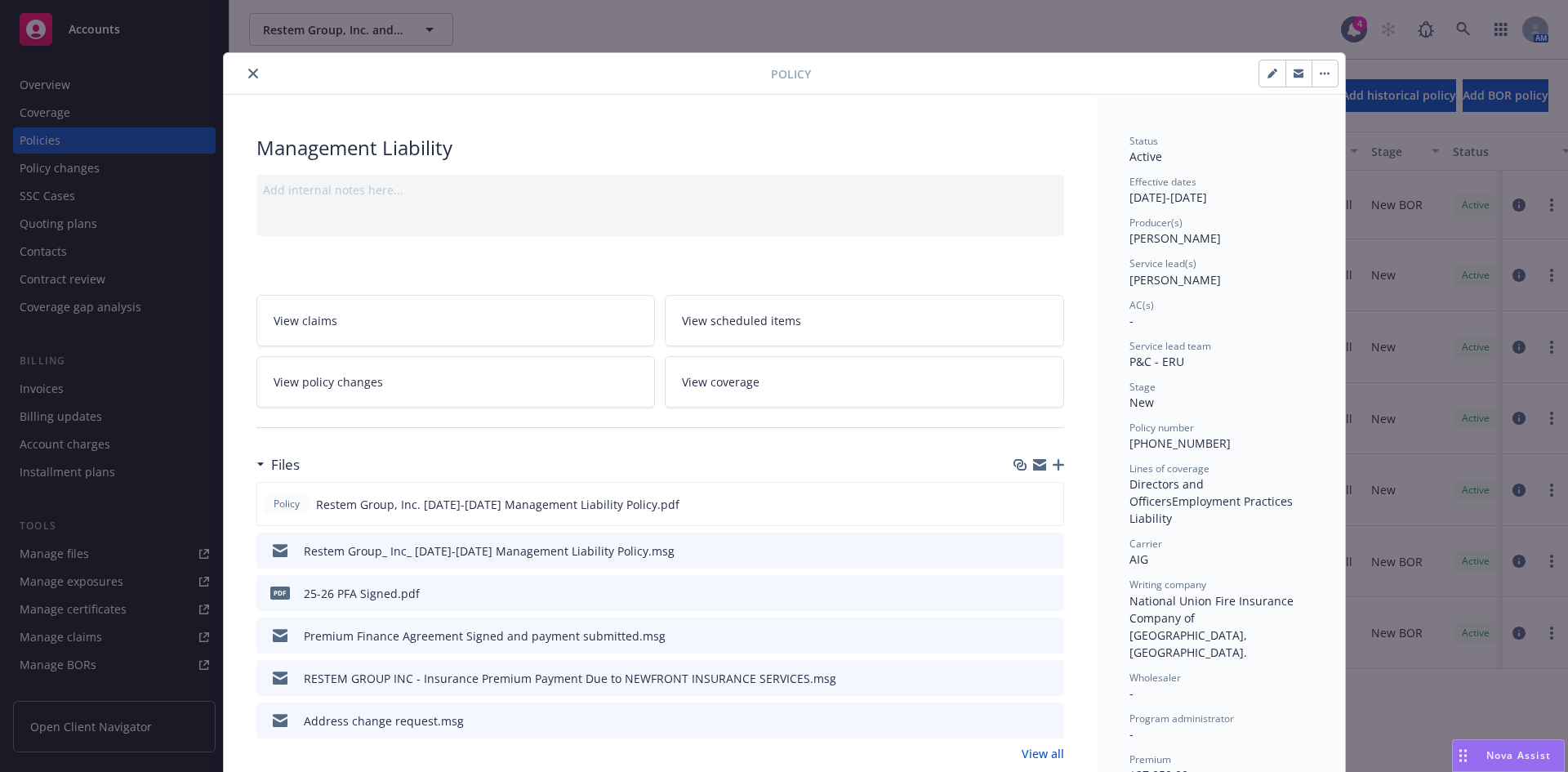
scroll to position [49, 0]
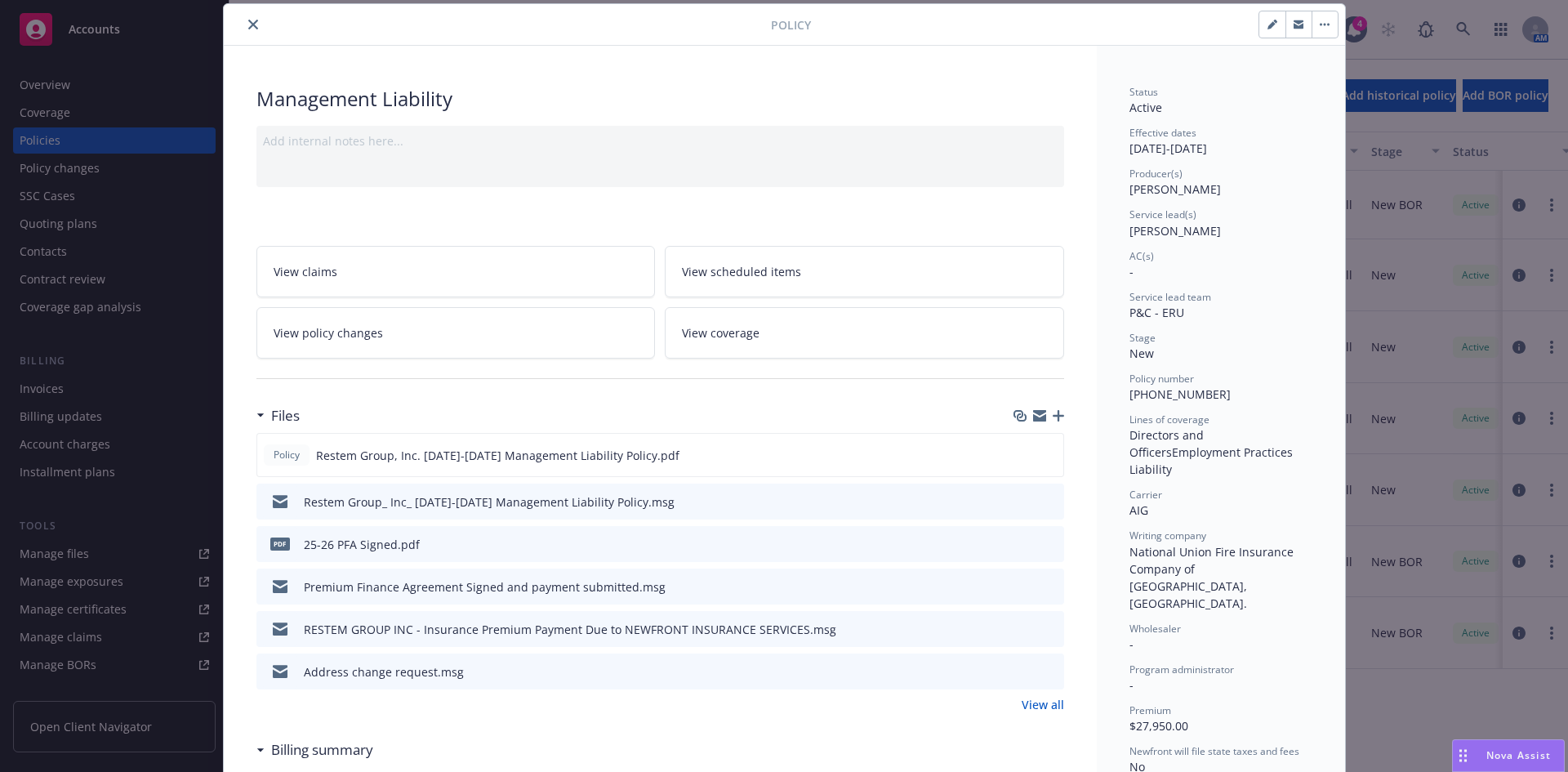
click at [248, 29] on icon "close" at bounding box center [253, 25] width 10 height 10
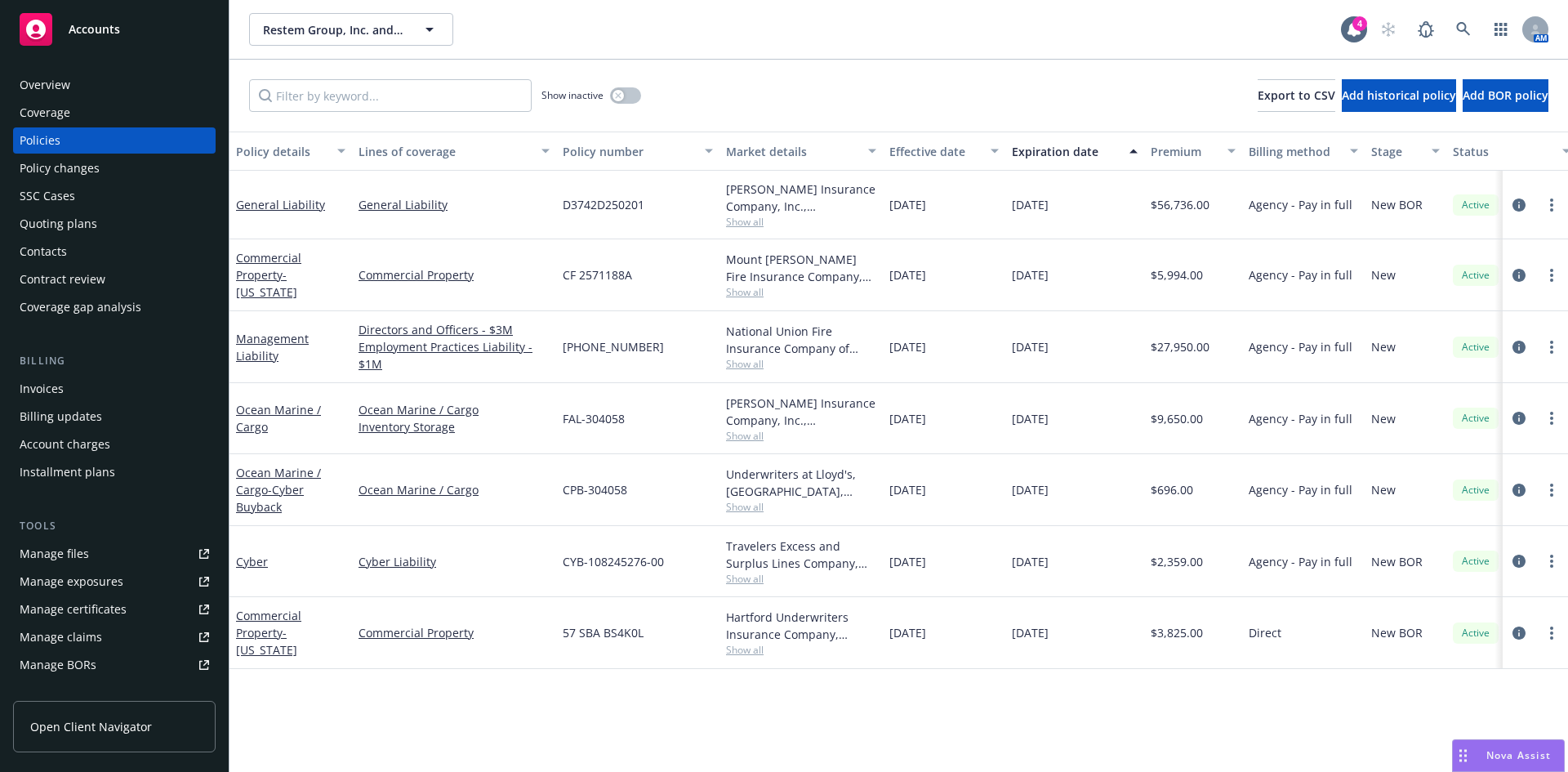
click at [65, 380] on div "Invoices" at bounding box center [114, 389] width 189 height 26
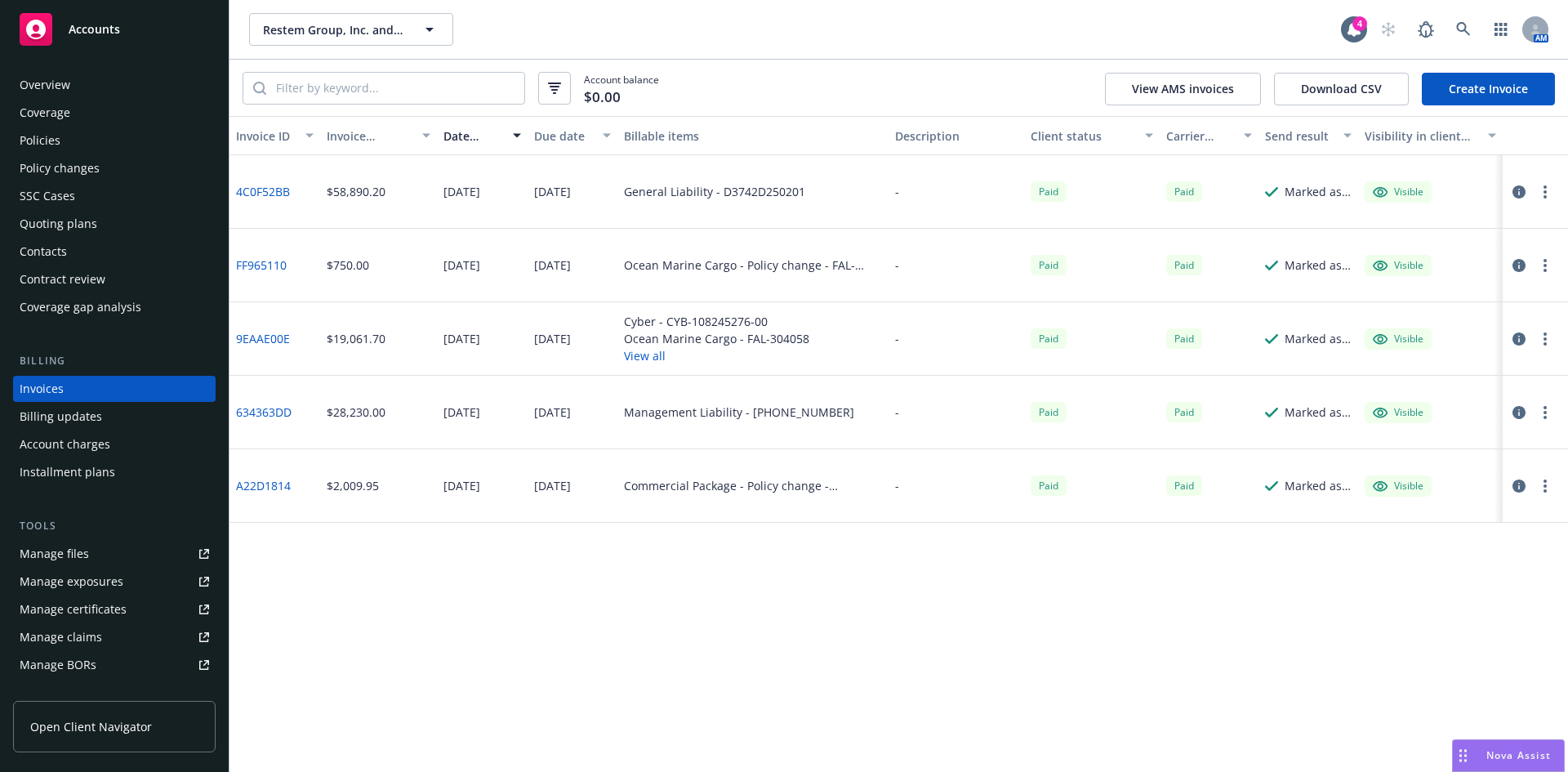
click at [269, 415] on link "634363DD" at bounding box center [264, 412] width 56 height 17
click at [1461, 29] on icon at bounding box center [1464, 30] width 15 height 15
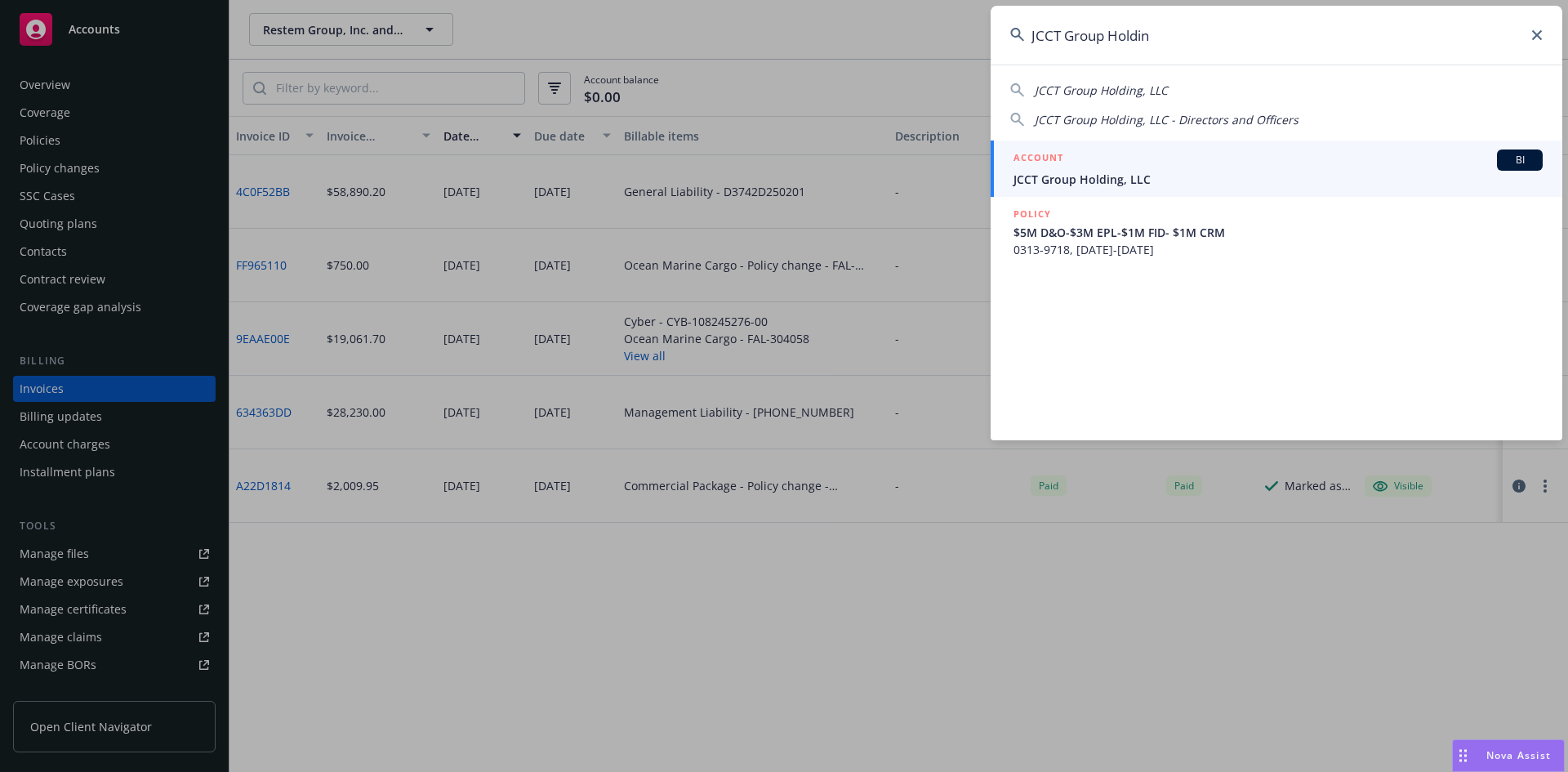
type input "JCCT Group Holdin"
click at [1087, 169] on div "ACCOUNT BI" at bounding box center [1279, 160] width 530 height 21
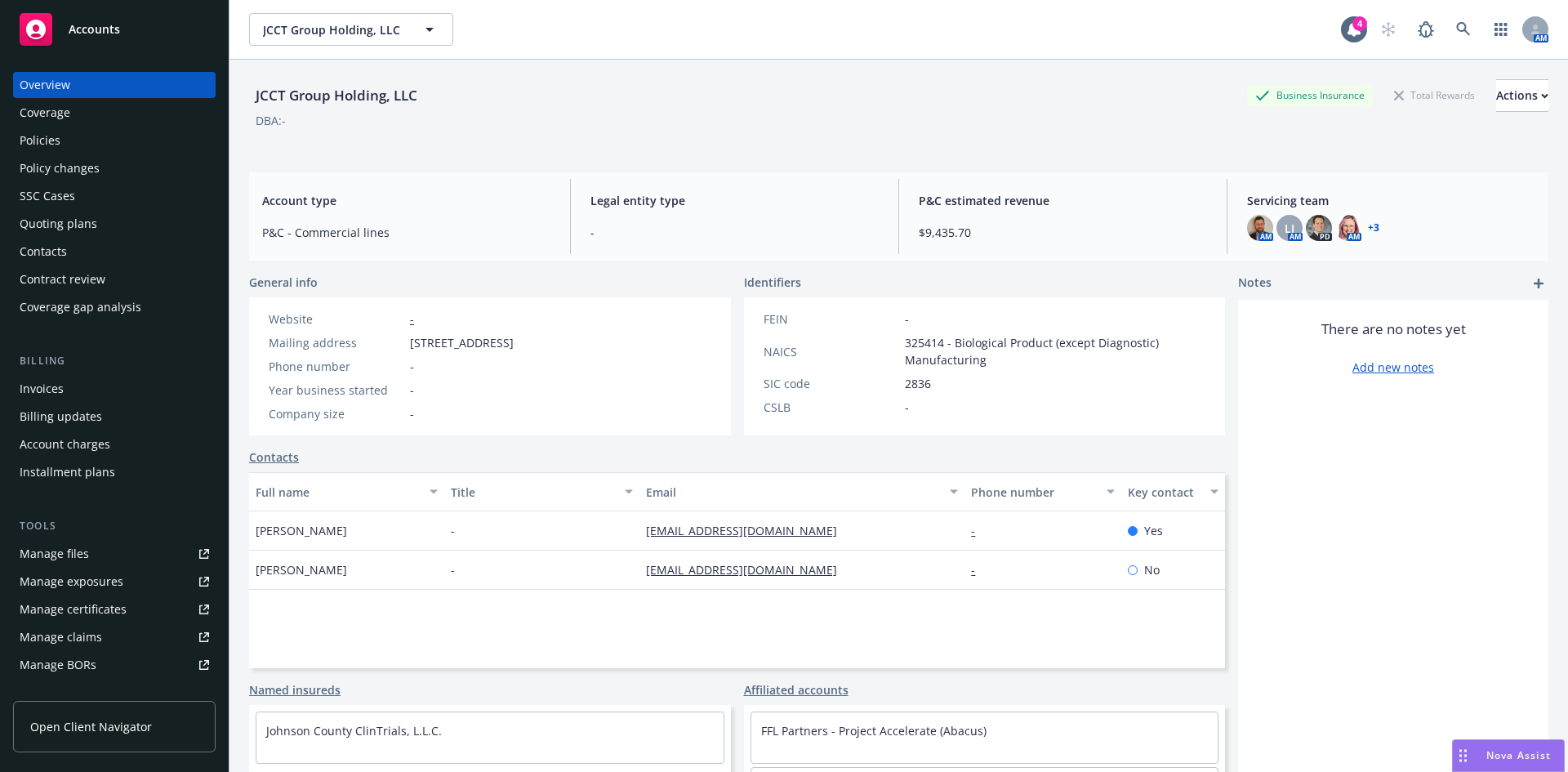
click at [95, 141] on div "Policies" at bounding box center [114, 141] width 189 height 26
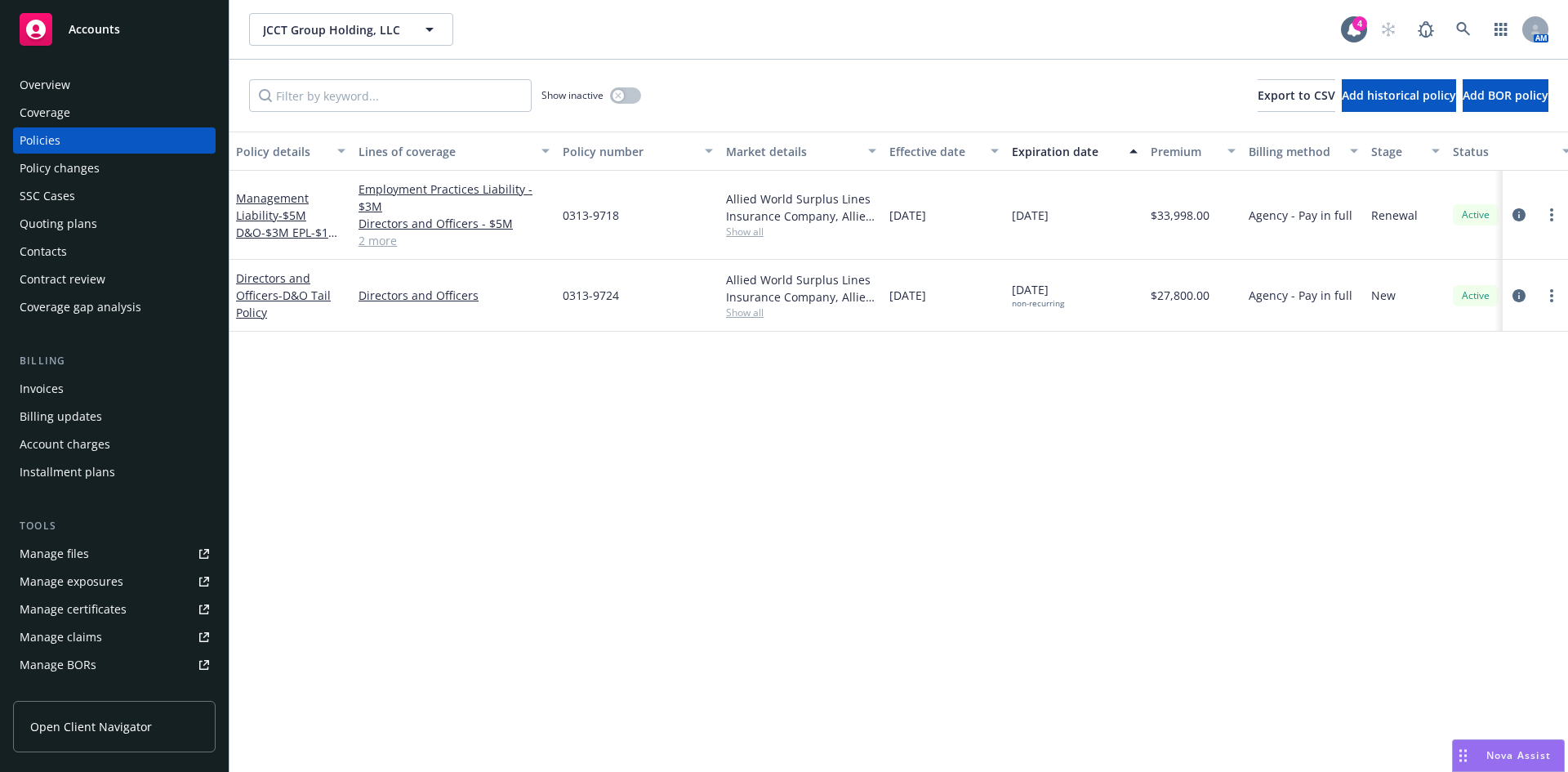
click at [104, 560] on link "Manage files" at bounding box center [114, 554] width 202 height 26
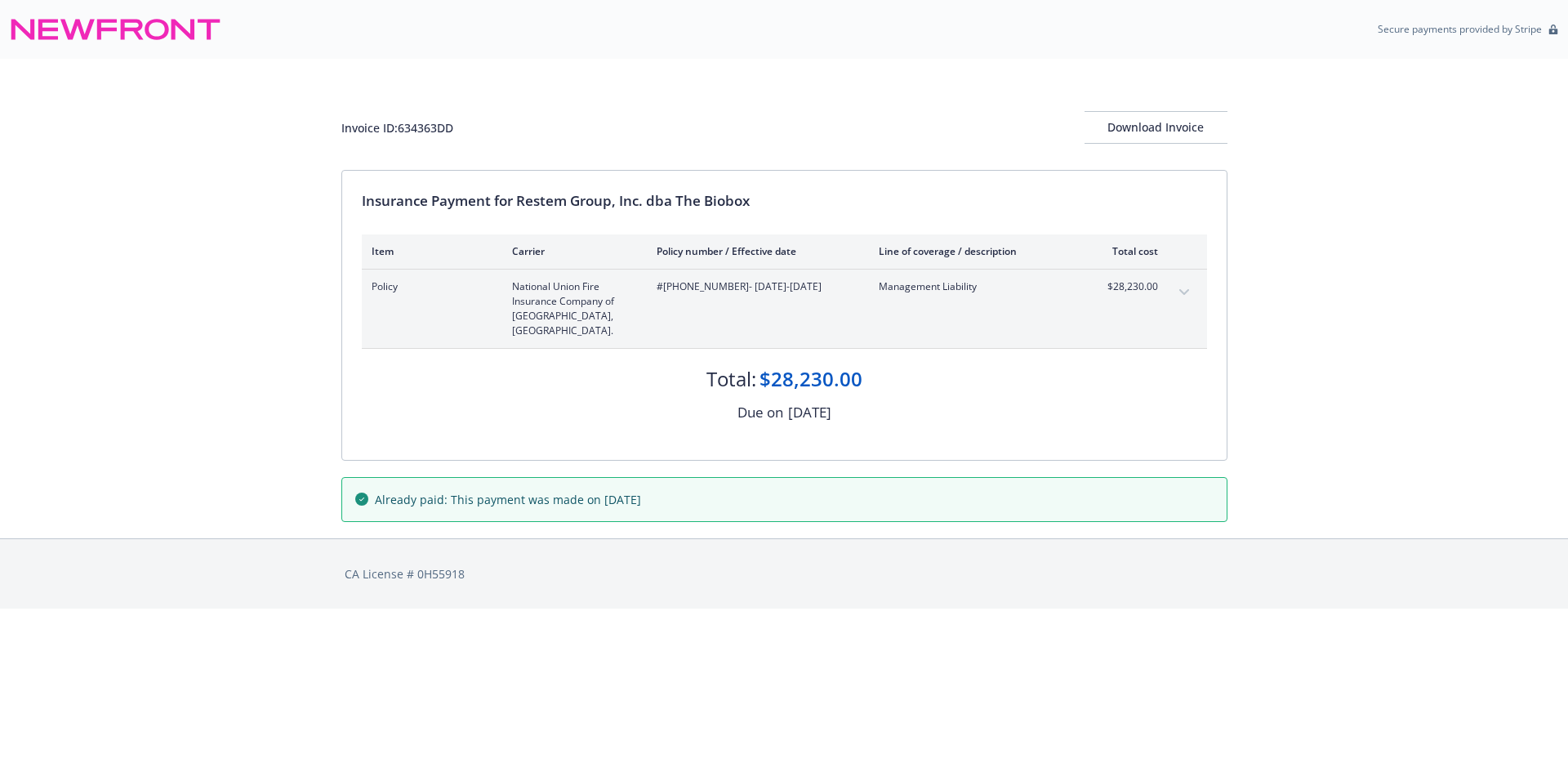
click at [1185, 289] on icon "expand content" at bounding box center [1185, 293] width 10 height 7
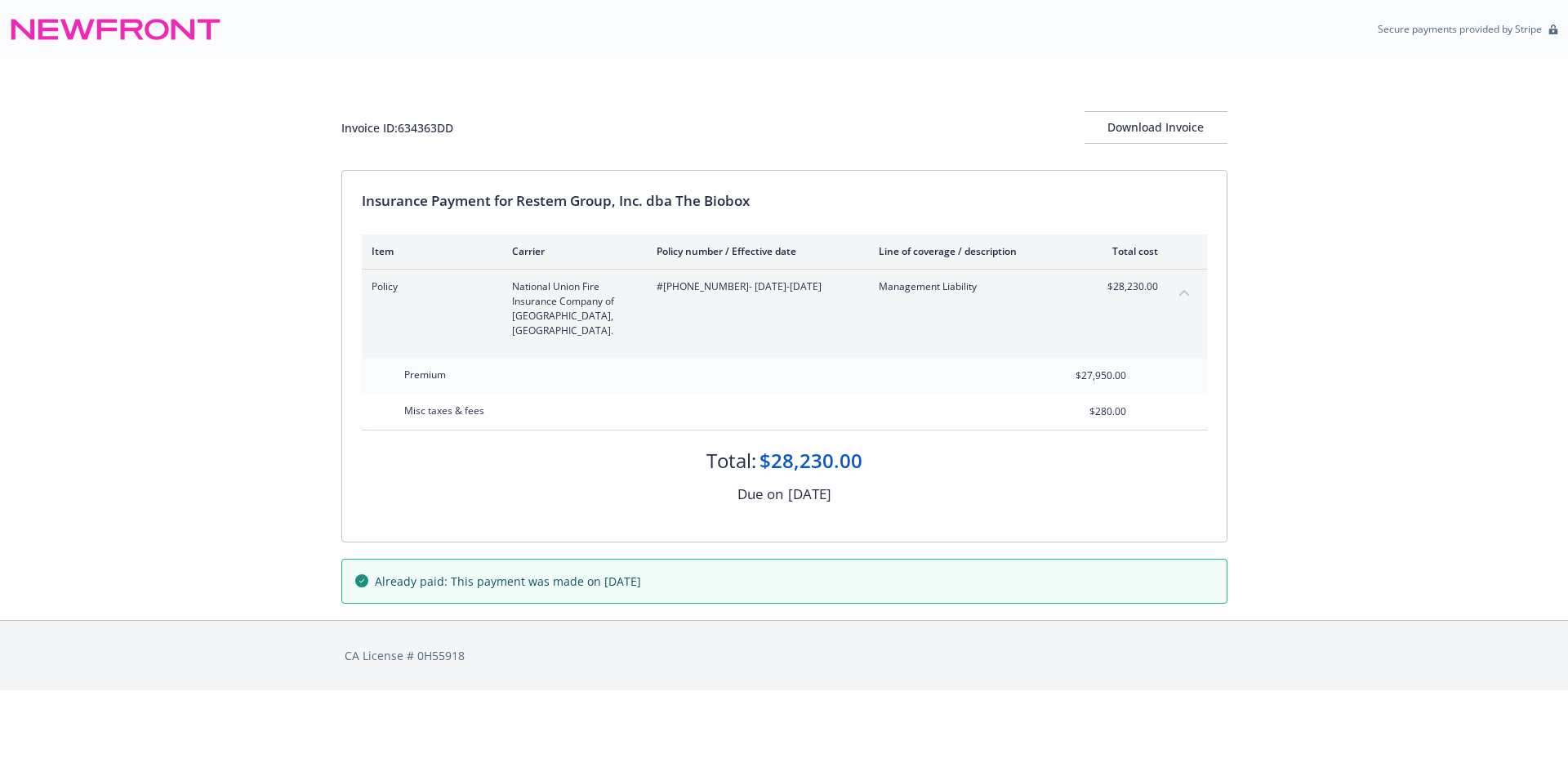
click at [1187, 288] on button "collapse content" at bounding box center [1185, 293] width 26 height 26
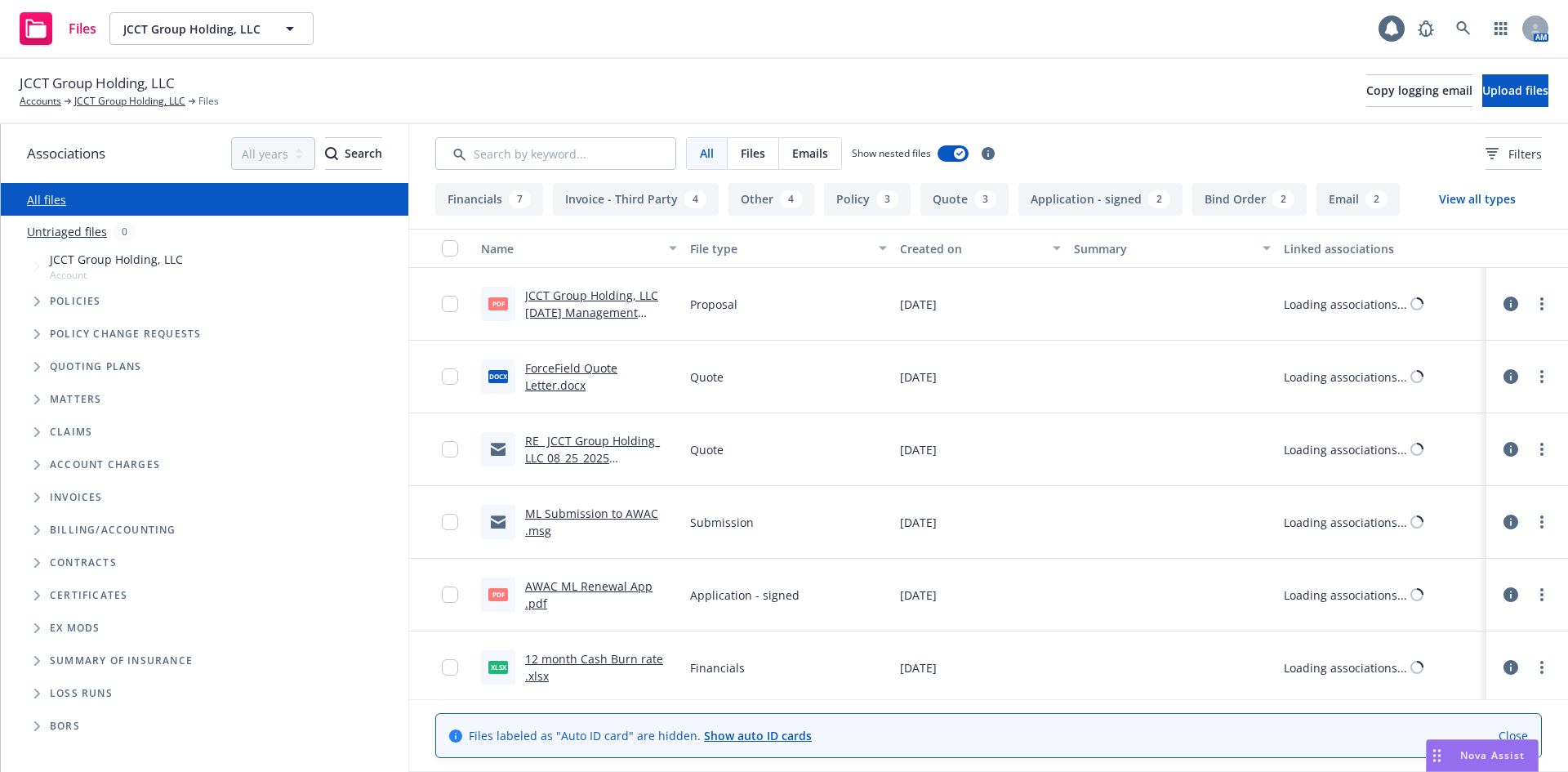
click at [1515, 69] on div "JCCT Group Holding, LLC Accounts JCCT Group Holding, LLC Files Copy logging ema…" at bounding box center [784, 91] width 1568 height 65
click at [1506, 79] on button "Upload files" at bounding box center [1515, 90] width 66 height 33
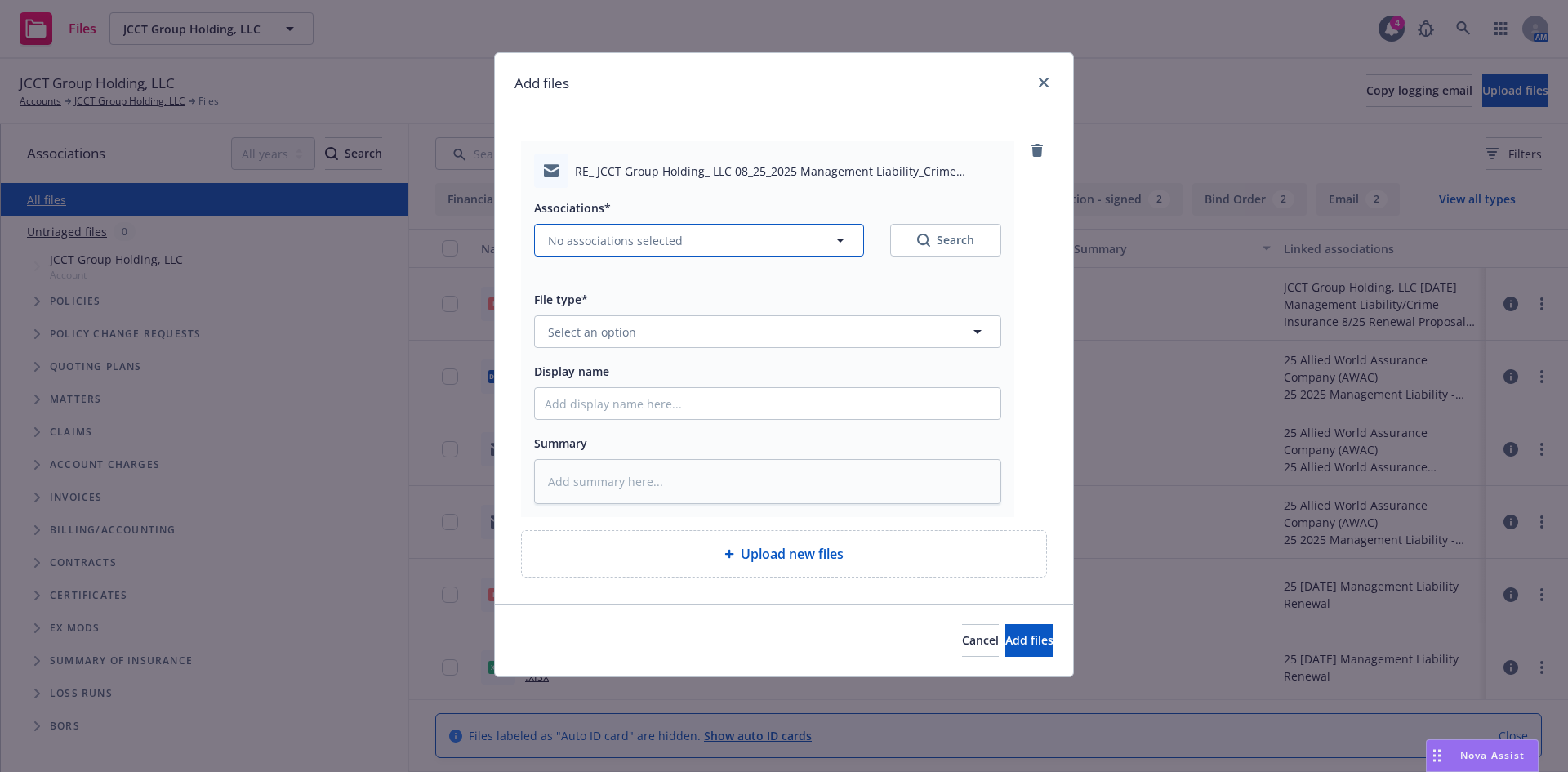
click at [593, 233] on span "No associations selected" at bounding box center [616, 240] width 135 height 17
type textarea "x"
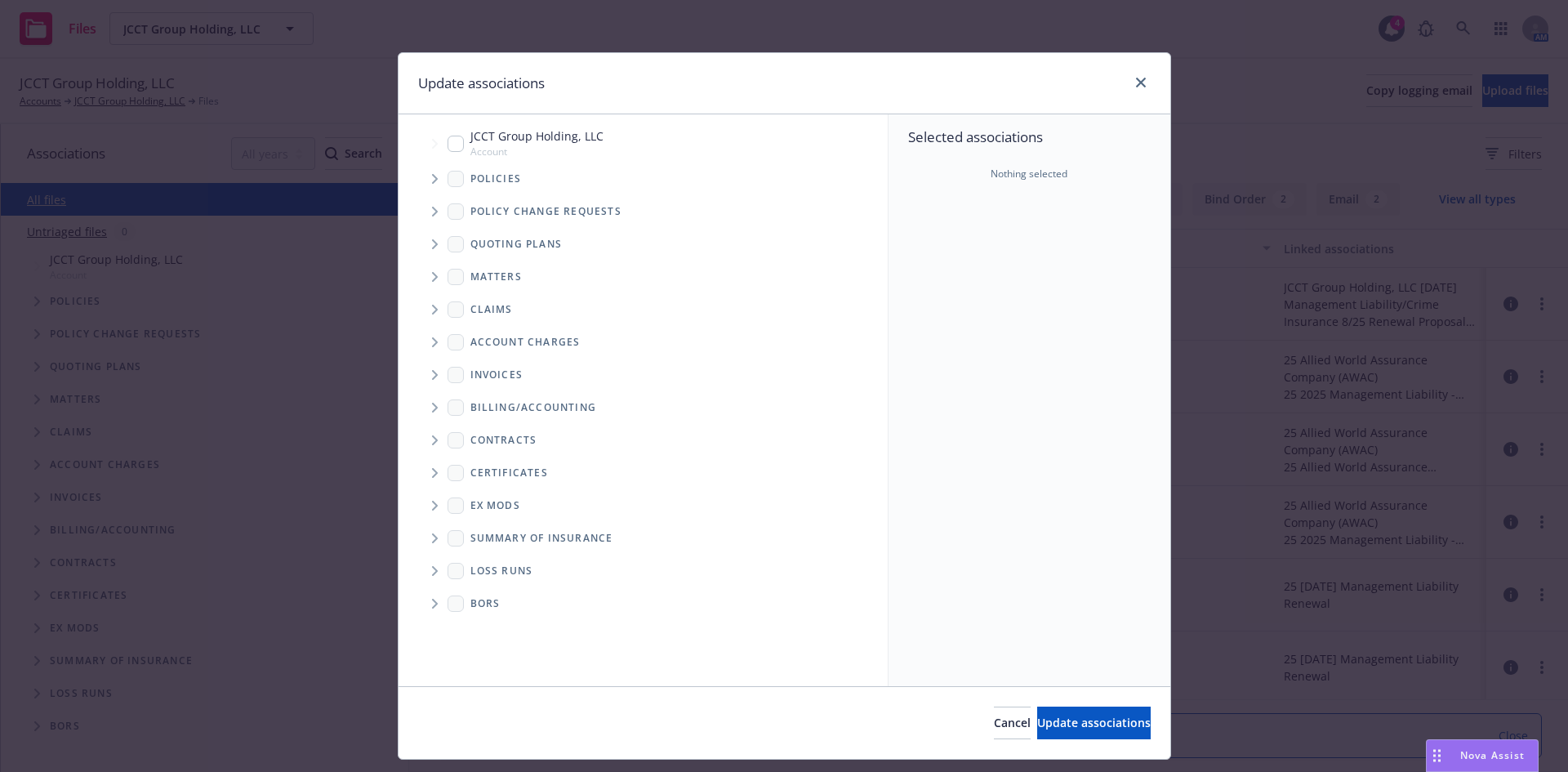
click at [423, 175] on span "Tree Example" at bounding box center [435, 179] width 26 height 26
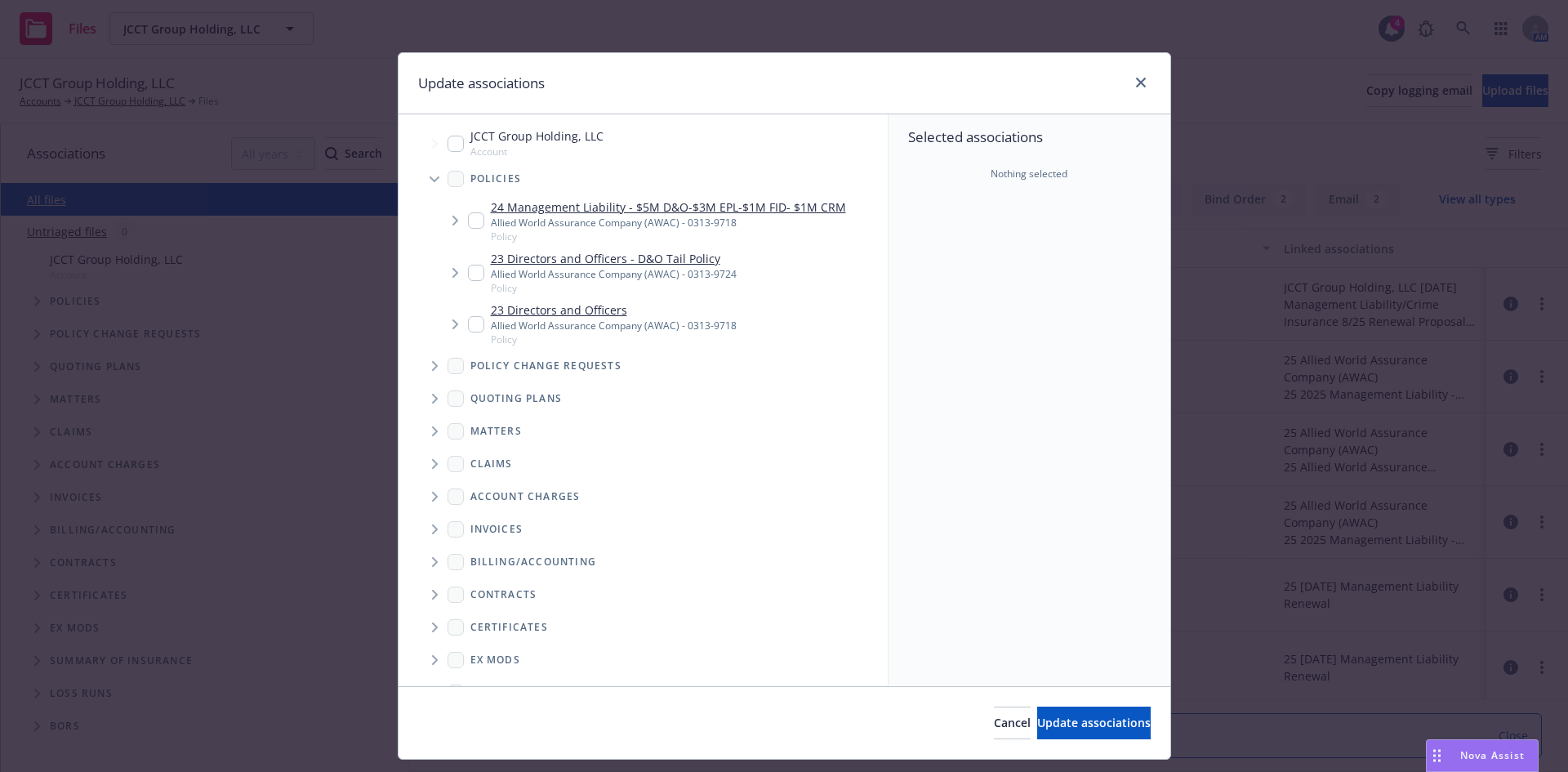
click at [432, 397] on icon "Tree Example" at bounding box center [436, 399] width 7 height 10
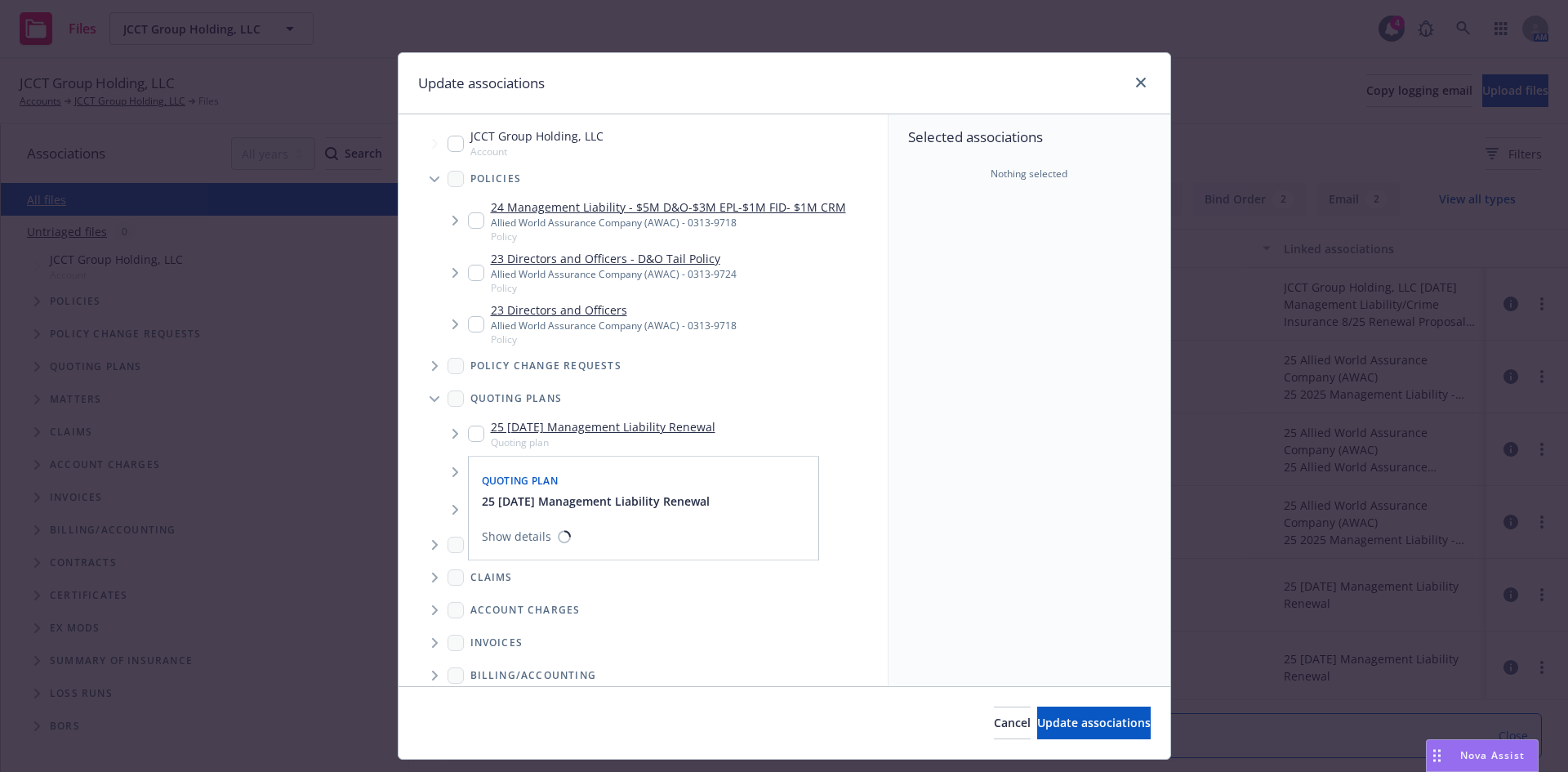
click at [473, 436] on input "Tree Example" at bounding box center [476, 434] width 16 height 16
checkbox input "true"
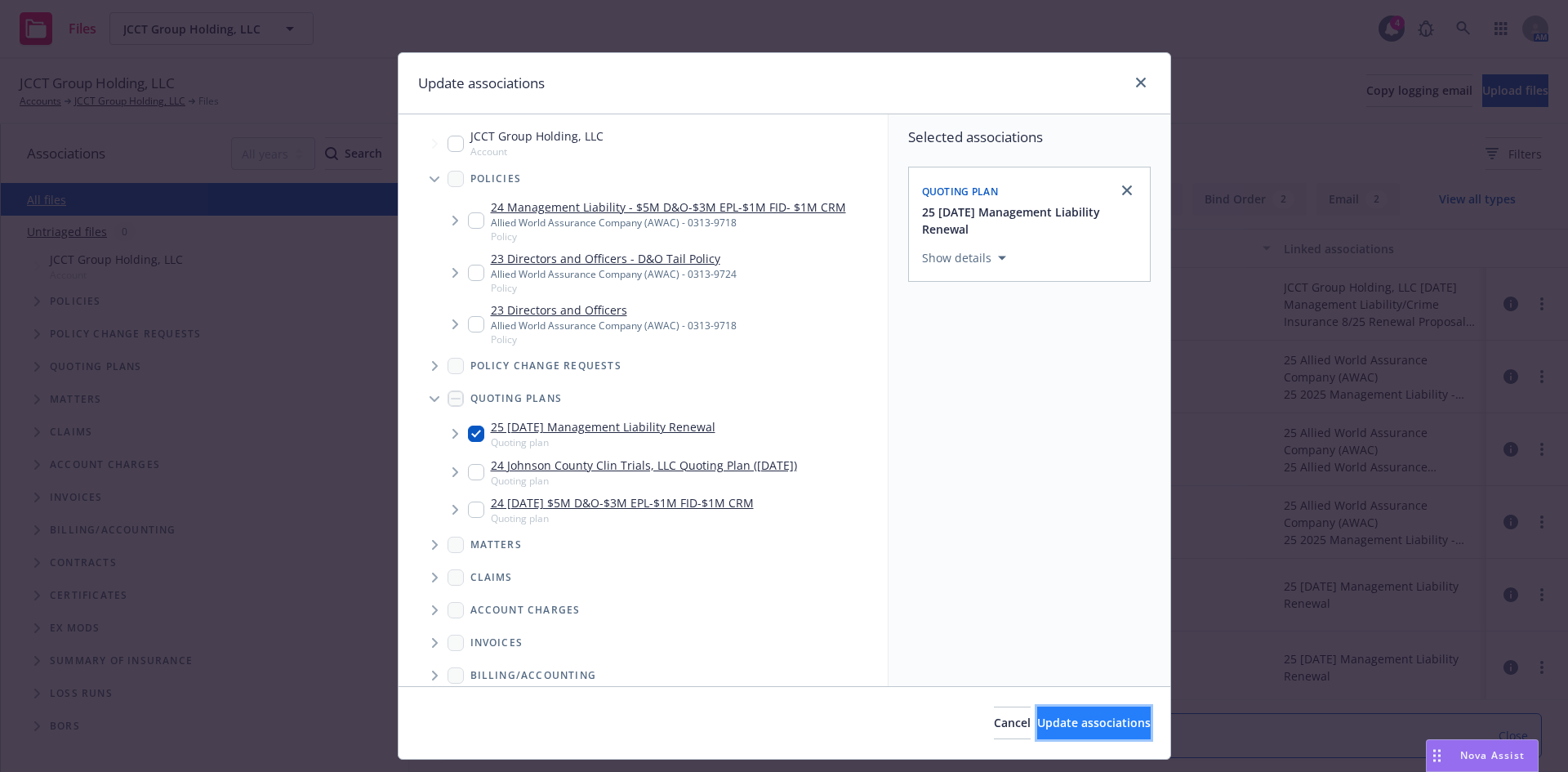
click at [1038, 723] on span "Update associations" at bounding box center [1094, 722] width 113 height 16
type textarea "x"
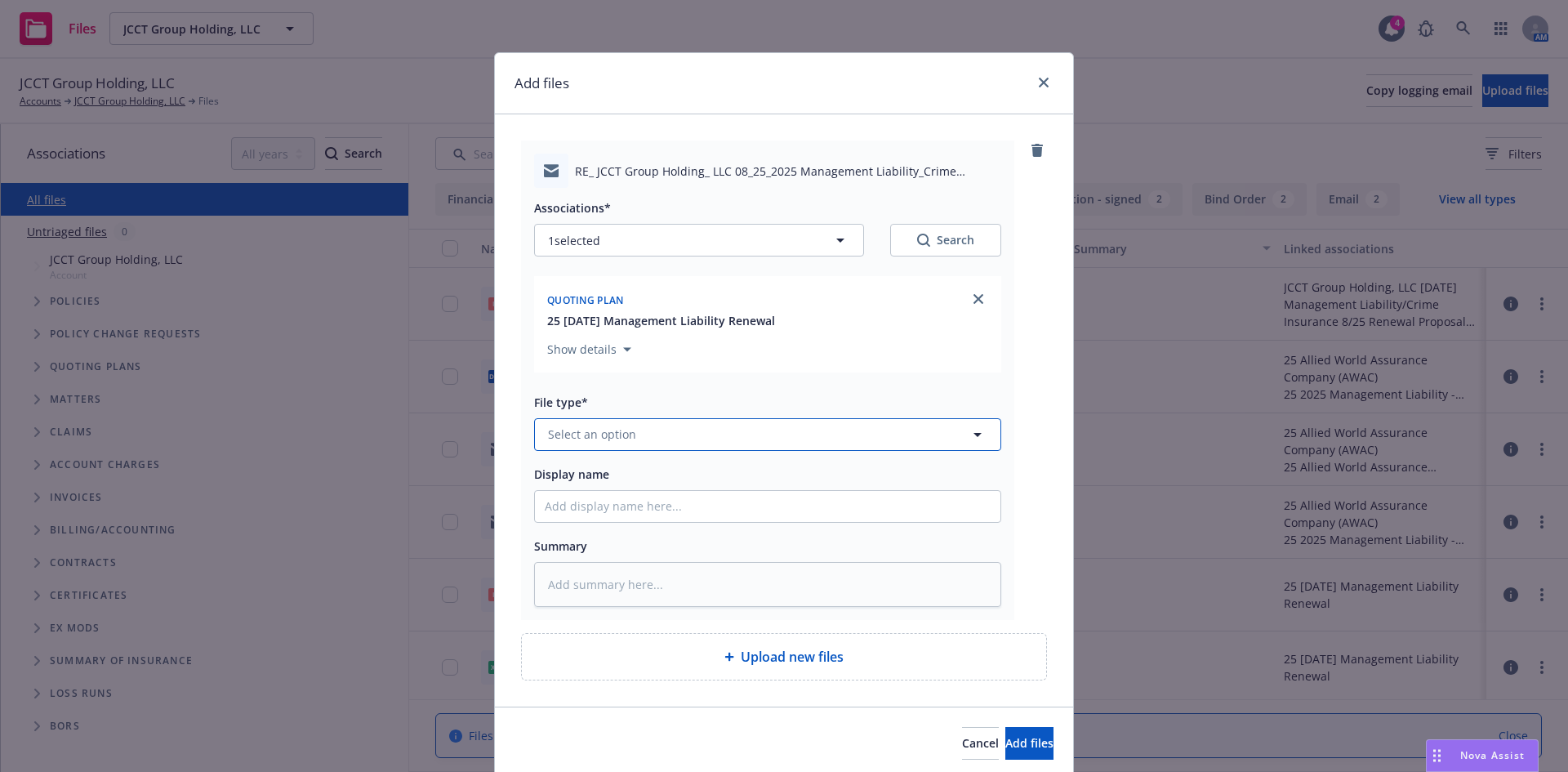
click at [582, 428] on span "Select an option" at bounding box center [592, 434] width 88 height 17
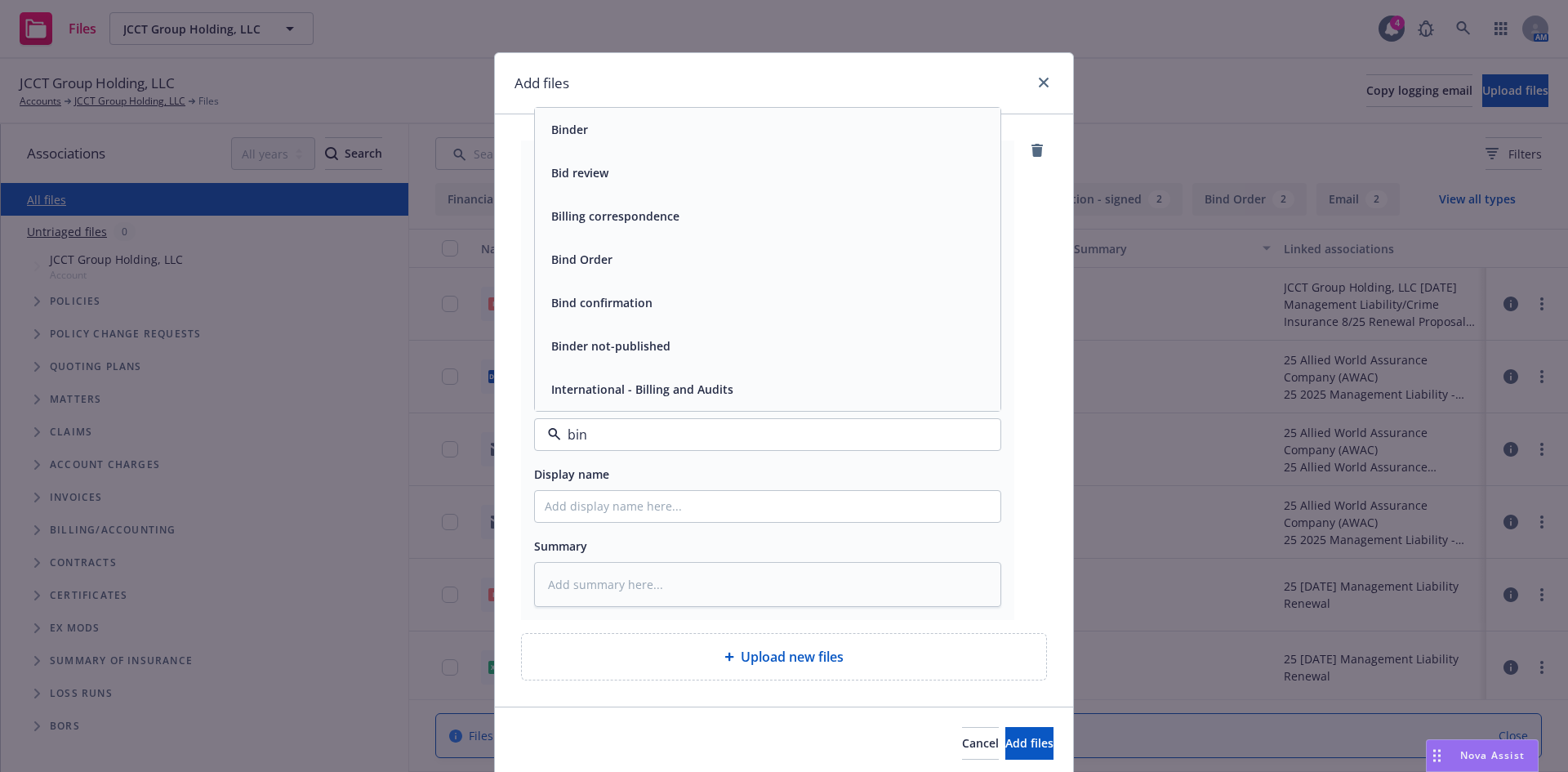
type input "bind"
click at [578, 308] on span "Bind Order" at bounding box center [582, 303] width 62 height 17
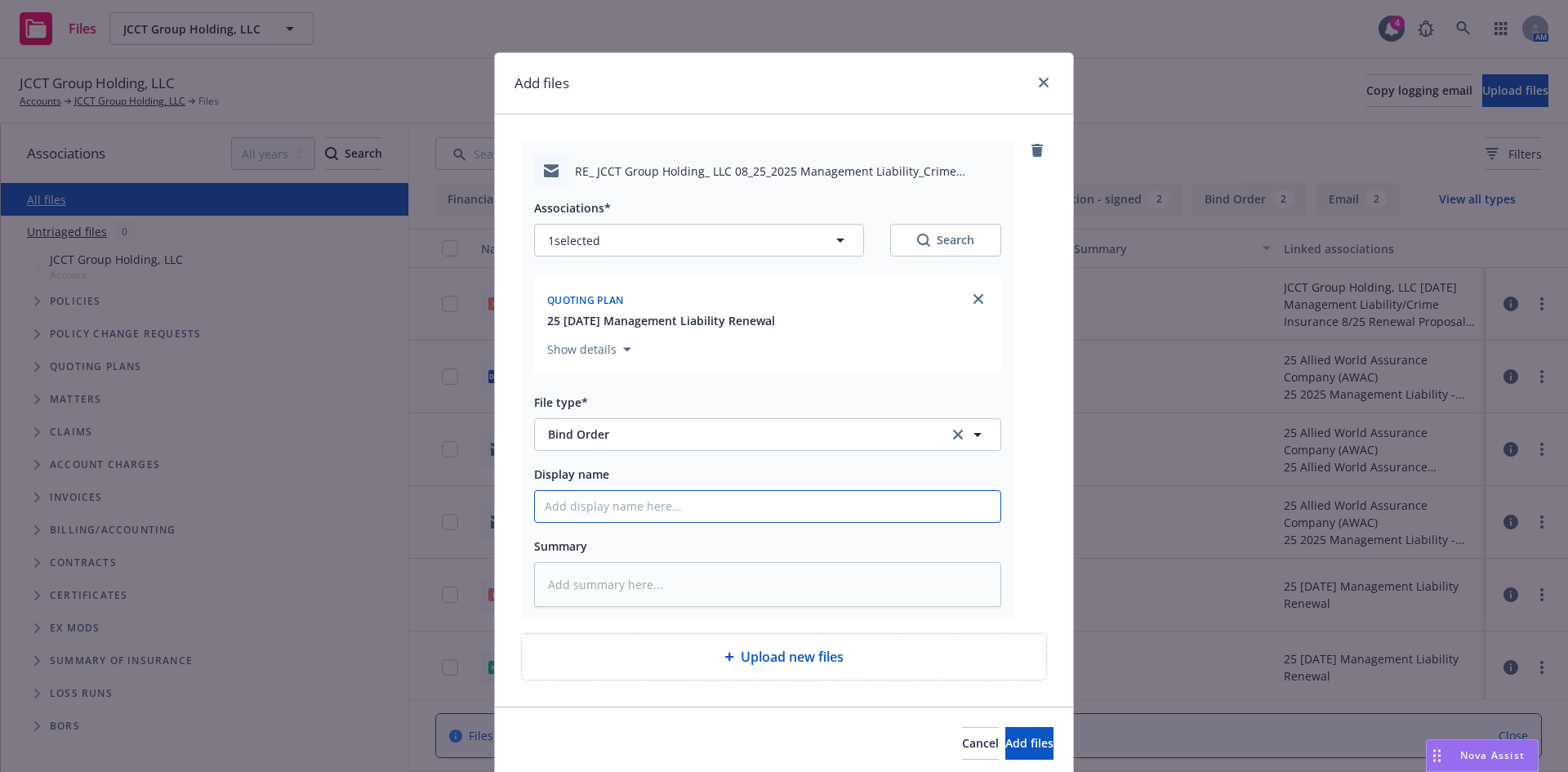
click at [560, 505] on input "Display name" at bounding box center [768, 506] width 465 height 31
type textarea "x"
type input "M"
type textarea "x"
type input "ML"
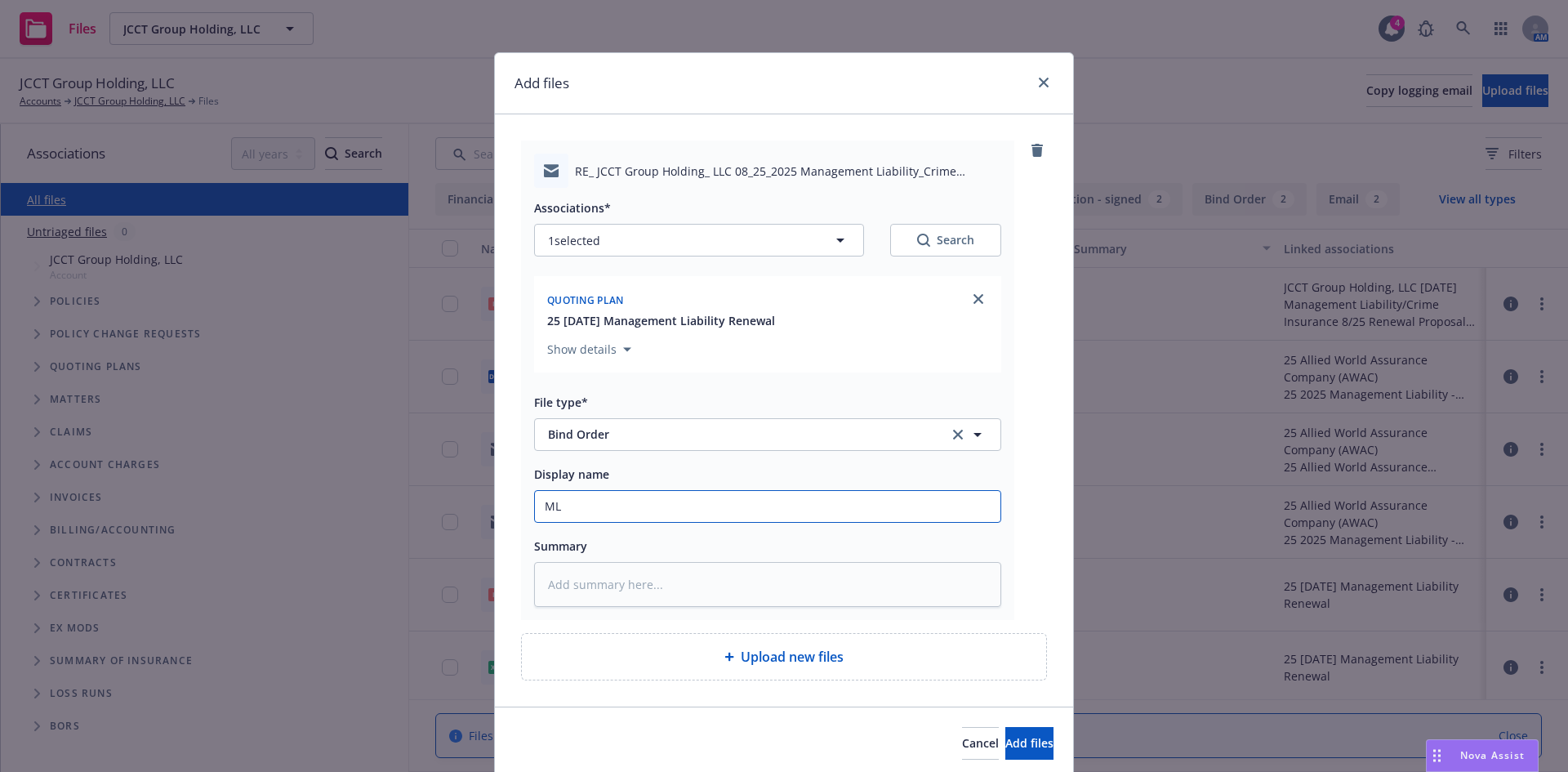
type textarea "x"
type input "ML"
type textarea "x"
type input "ML B"
type textarea "x"
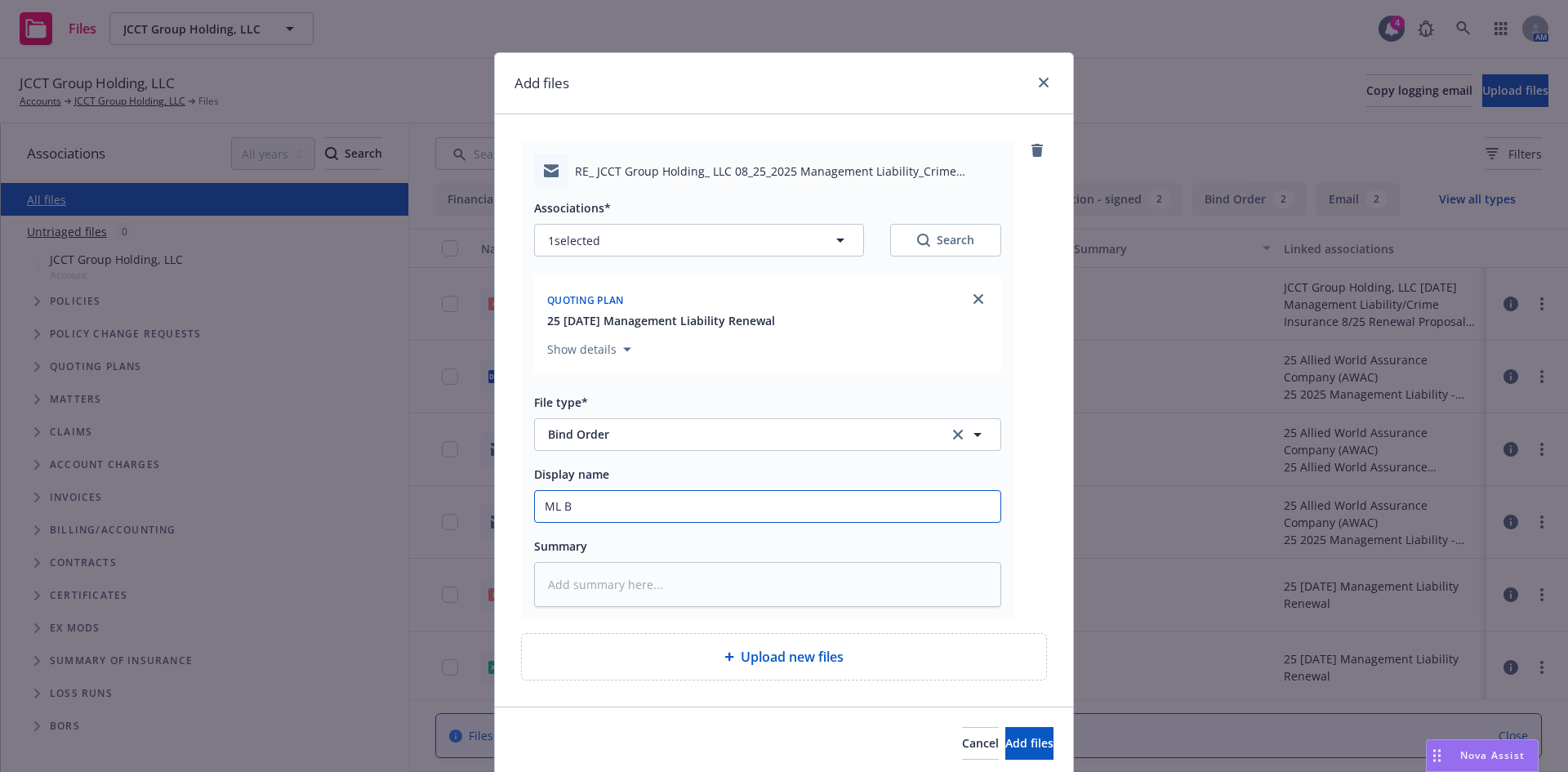
type input "ML Bi"
type textarea "x"
type input "ML Bin"
type textarea "x"
type input "ML Bind"
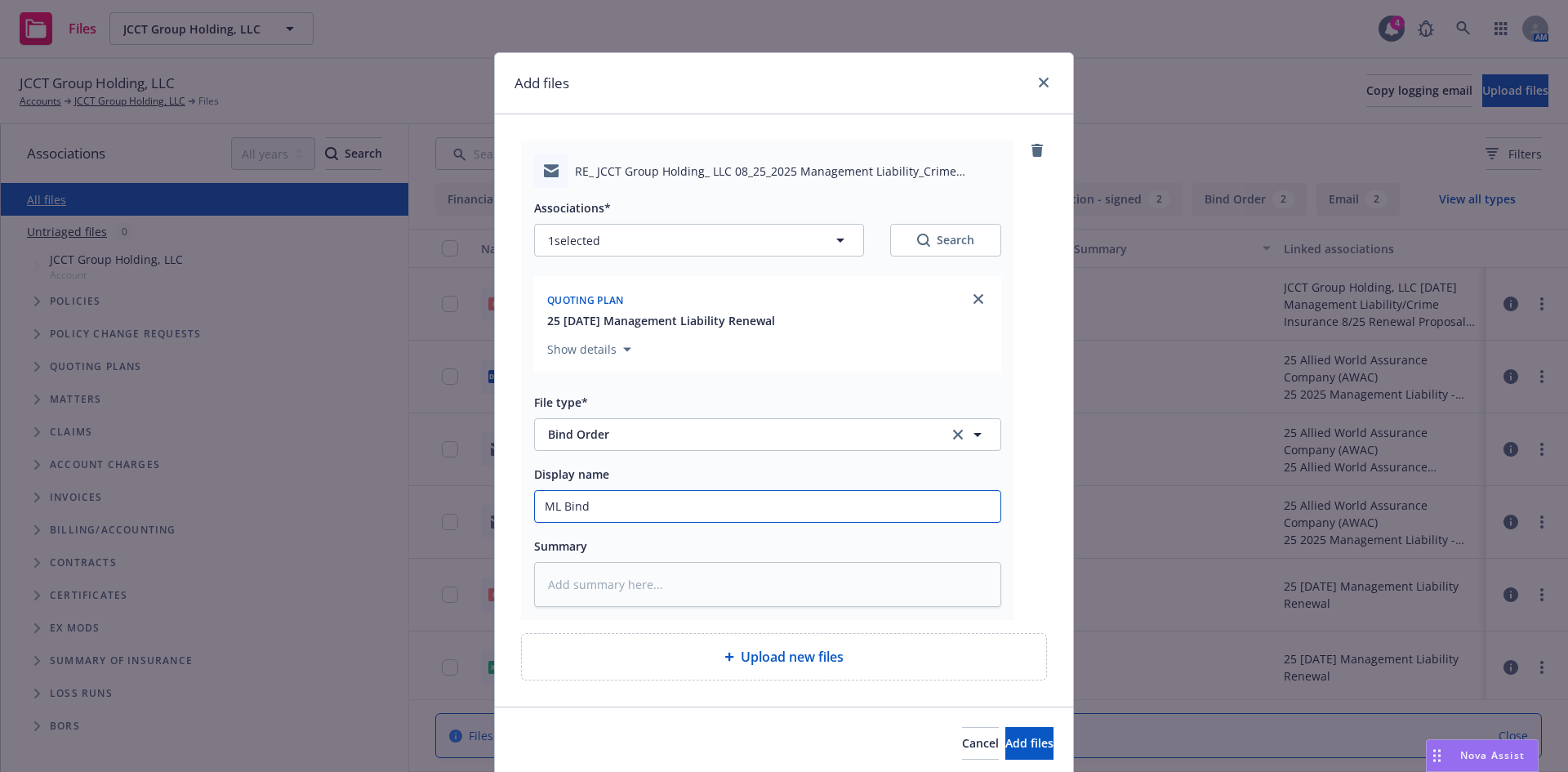
type textarea "x"
type input "ML Bind or"
type textarea "x"
type input "ML Bind ord"
type textarea "x"
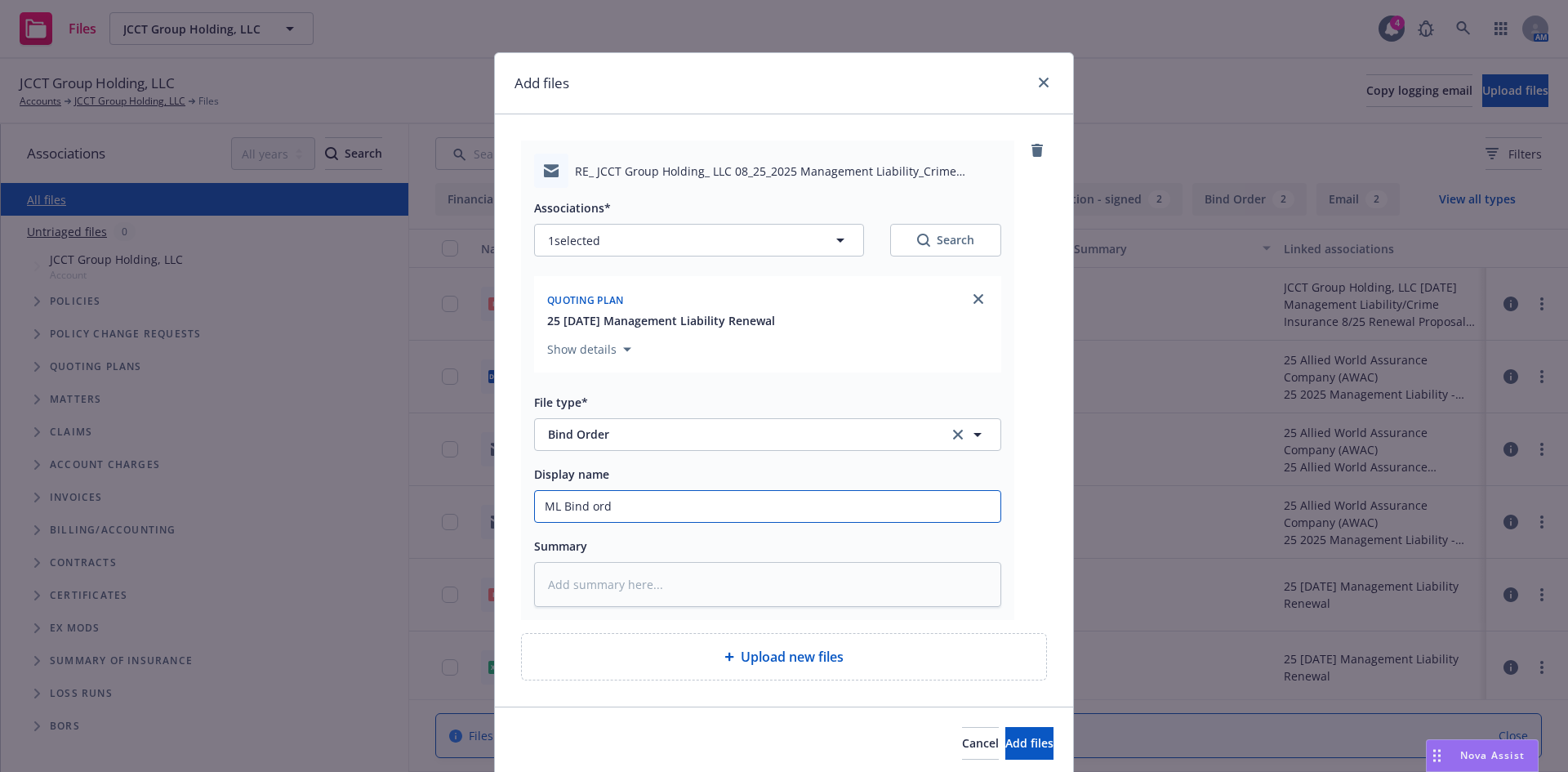
type input "ML Bind orde"
type textarea "x"
type input "ML Bind order"
type textarea "x"
type input "ML Bind order"
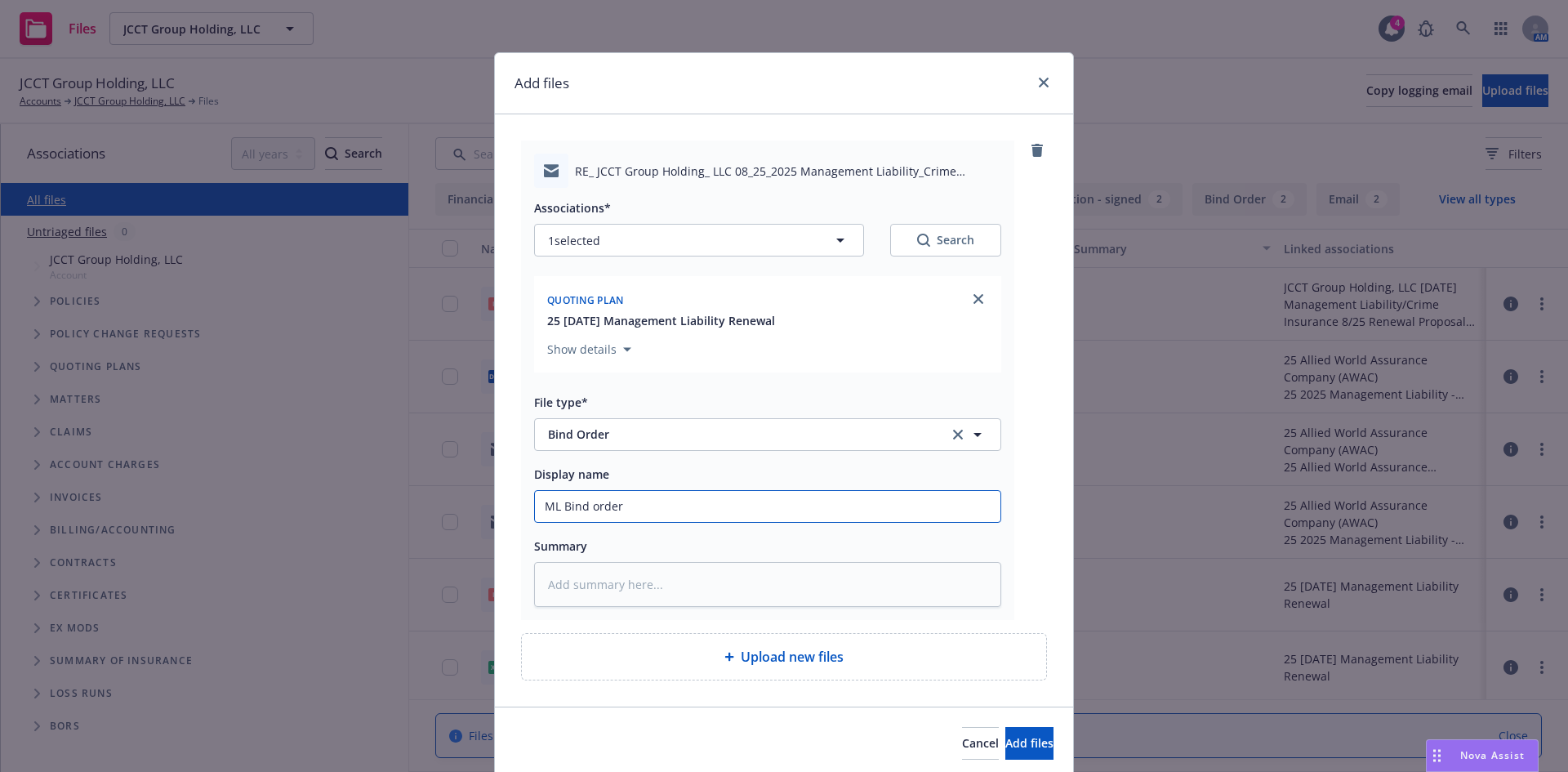
type textarea "x"
type input "ML Bind order t"
type textarea "x"
type input "ML Bind order to"
type textarea "x"
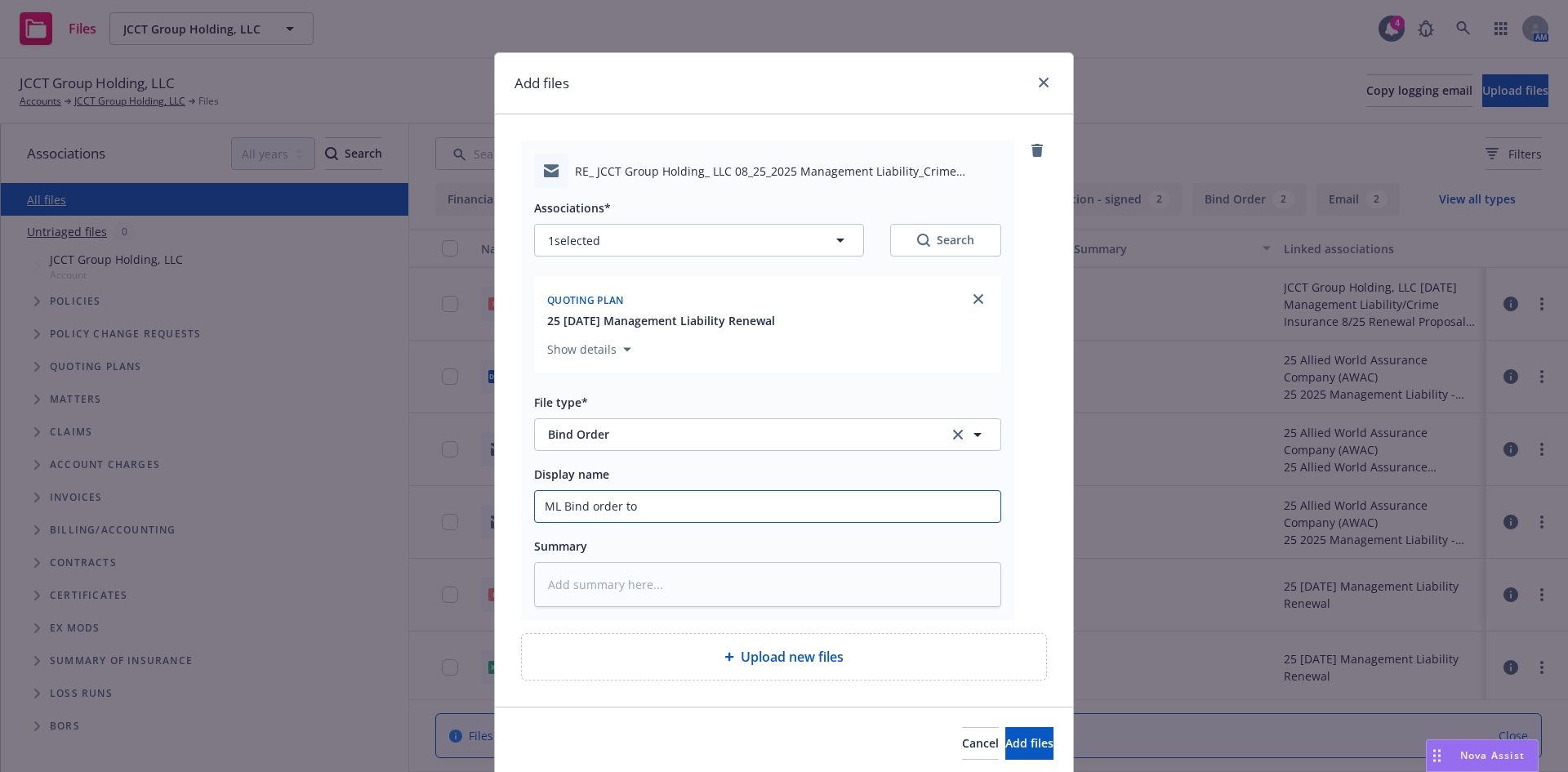
type input "ML Bind order to"
type textarea "x"
type input "ML Bind order to A"
type textarea "x"
type input "ML Bind order to AW"
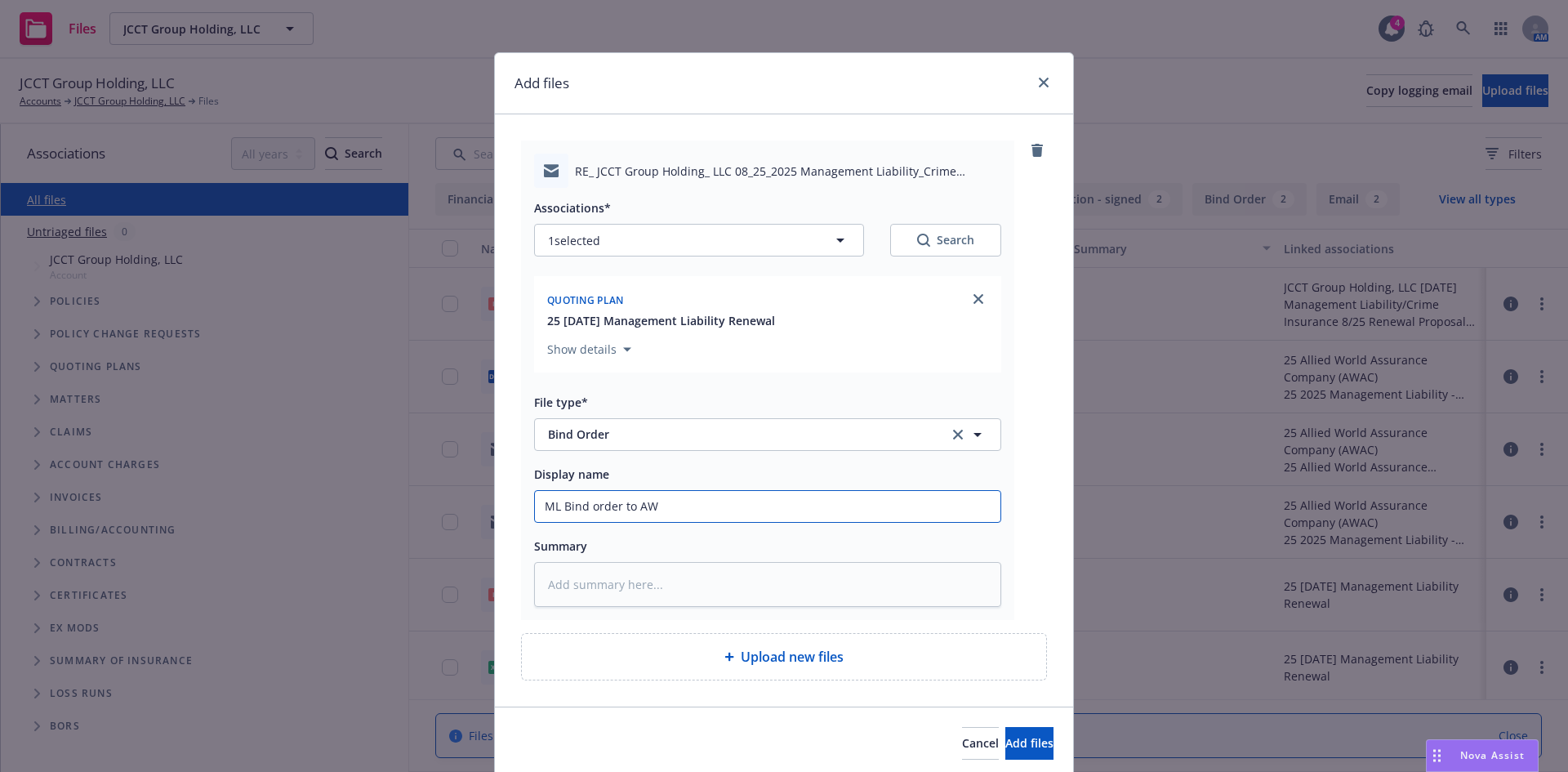
type textarea "x"
type input "ML Bind order to AWA"
type textarea "x"
type input "ML Bind order to AWAC"
type textarea "x"
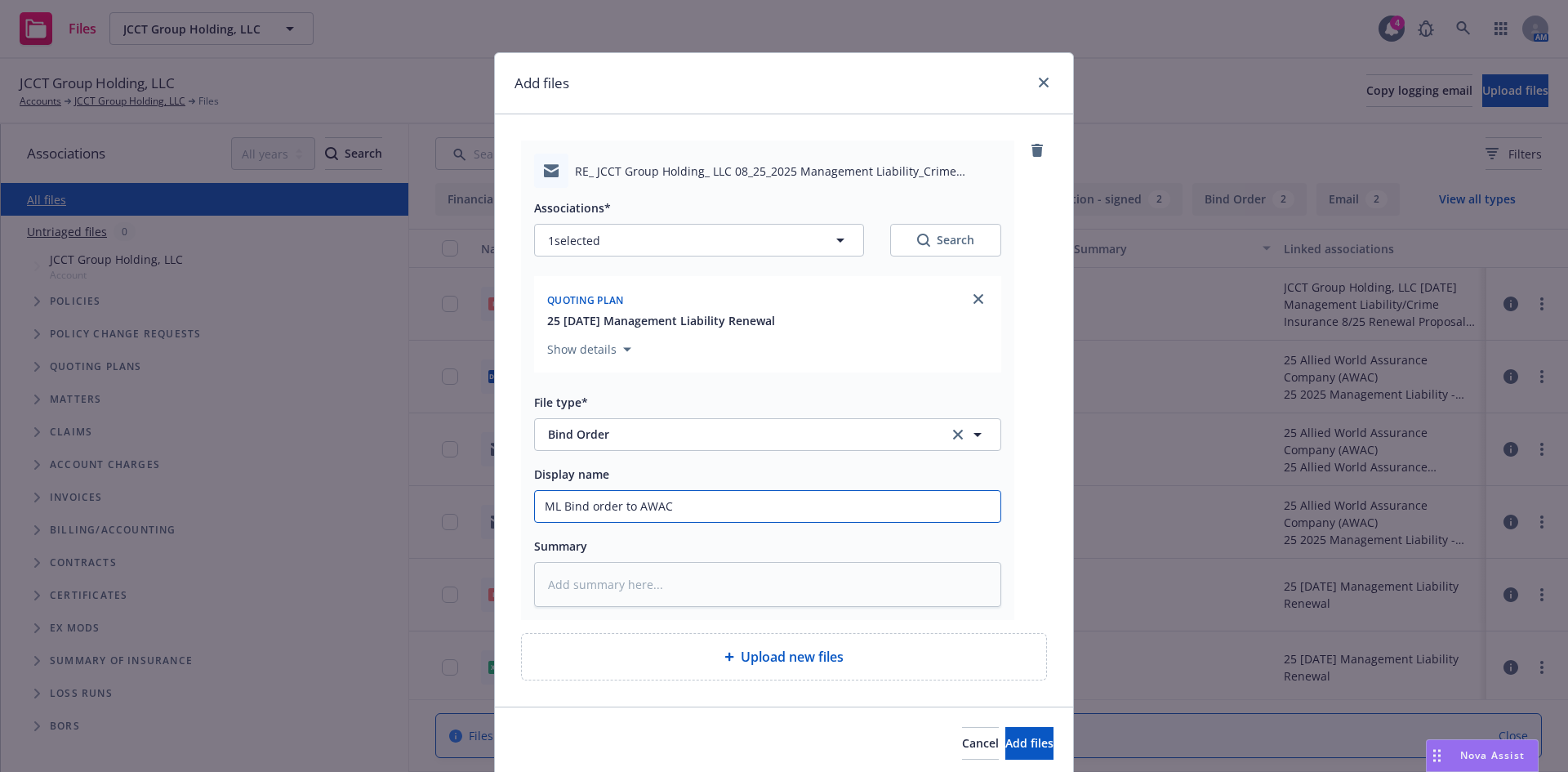
type input "ML Bind order to AWAC"
click at [1006, 727] on button "Add files" at bounding box center [1029, 743] width 49 height 33
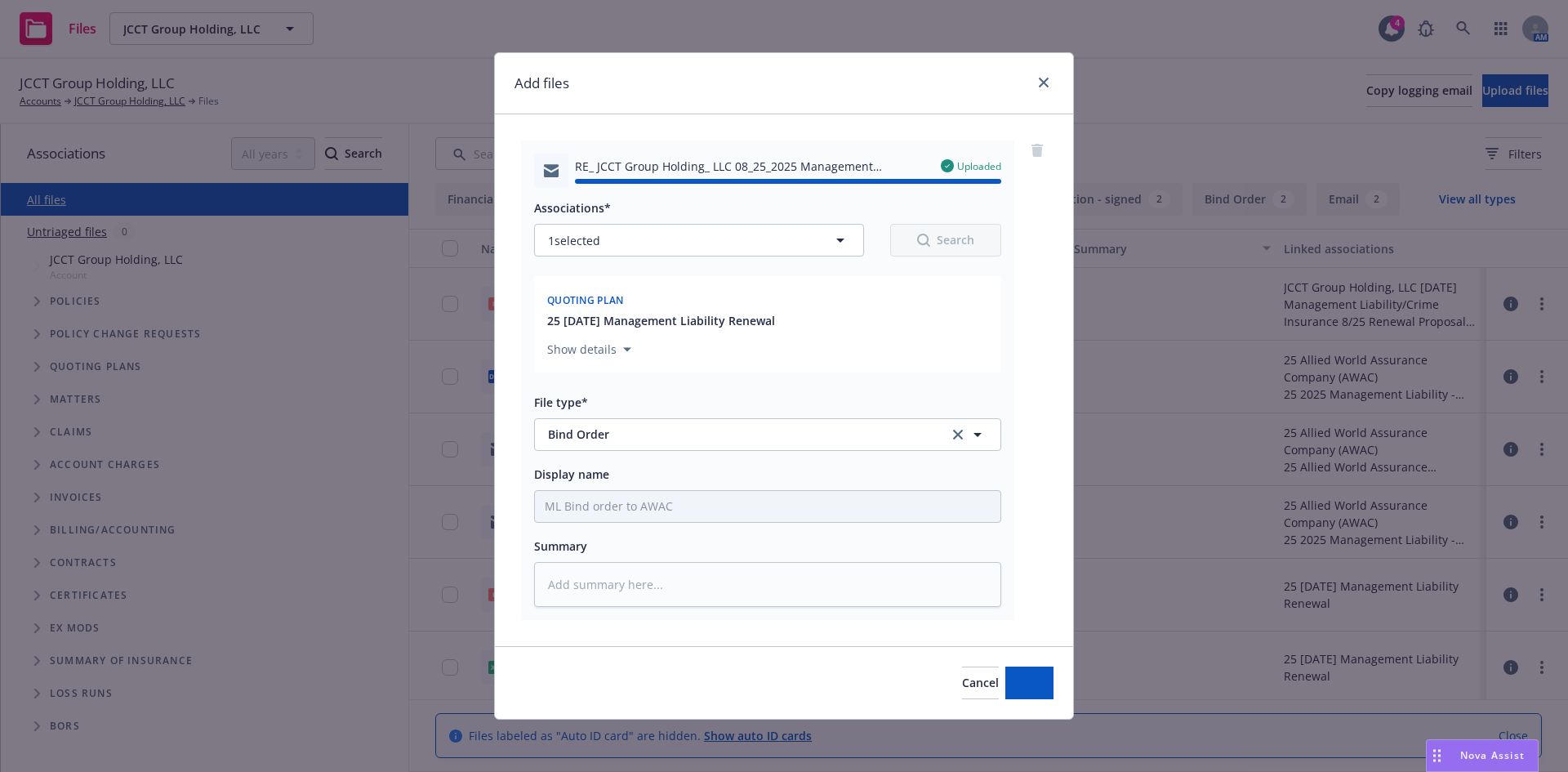
type textarea "x"
